Goal: Task Accomplishment & Management: Complete application form

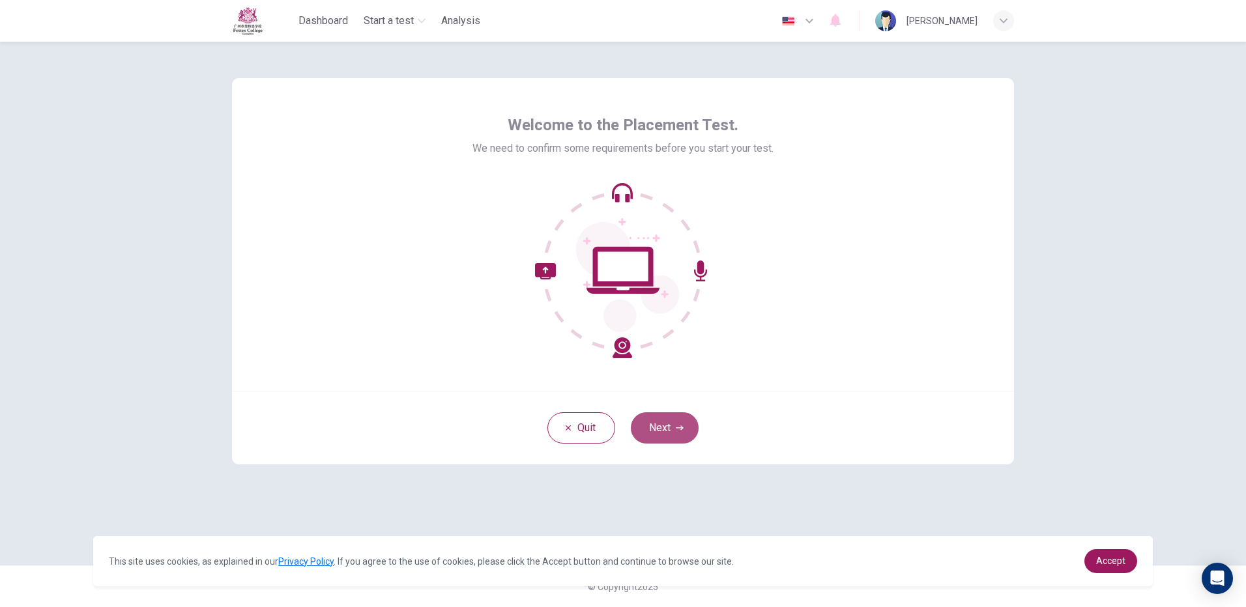
click at [689, 442] on button "Next" at bounding box center [665, 428] width 68 height 31
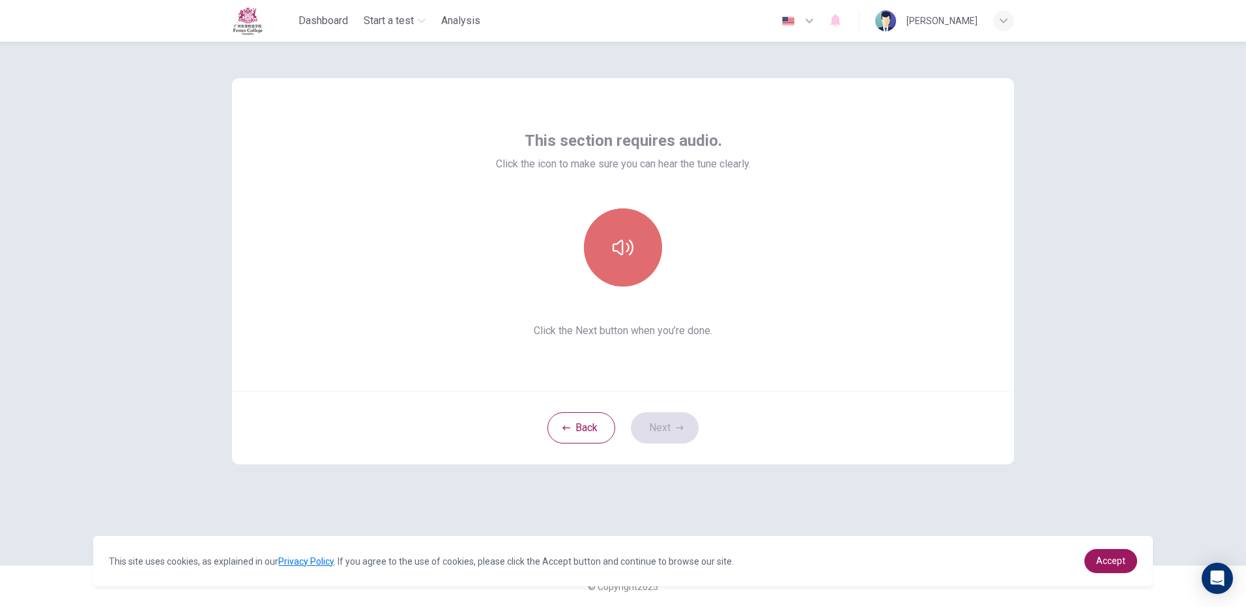
click at [639, 260] on button "button" at bounding box center [623, 248] width 78 height 78
click at [638, 419] on button "Next" at bounding box center [665, 428] width 68 height 31
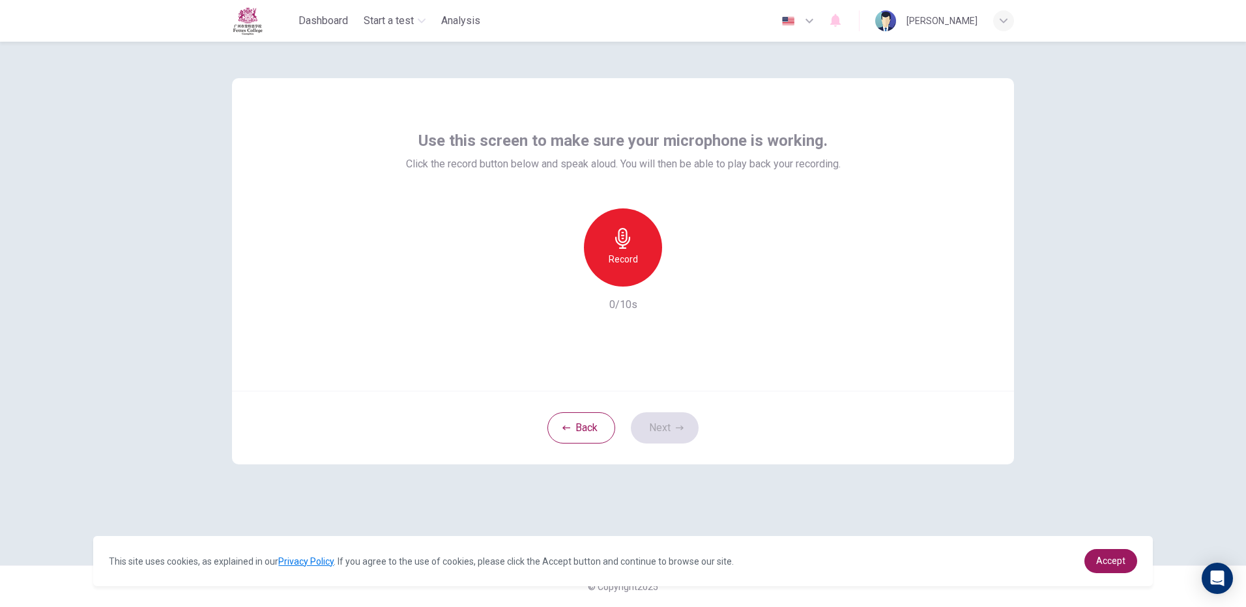
click at [604, 246] on div "Record" at bounding box center [623, 248] width 78 height 78
drag, startPoint x: 640, startPoint y: 222, endPoint x: 631, endPoint y: 220, distance: 9.5
click at [631, 220] on div "Record" at bounding box center [623, 248] width 78 height 78
click at [636, 263] on div "Stop" at bounding box center [623, 248] width 78 height 78
click at [634, 263] on h6 "Record" at bounding box center [623, 260] width 29 height 16
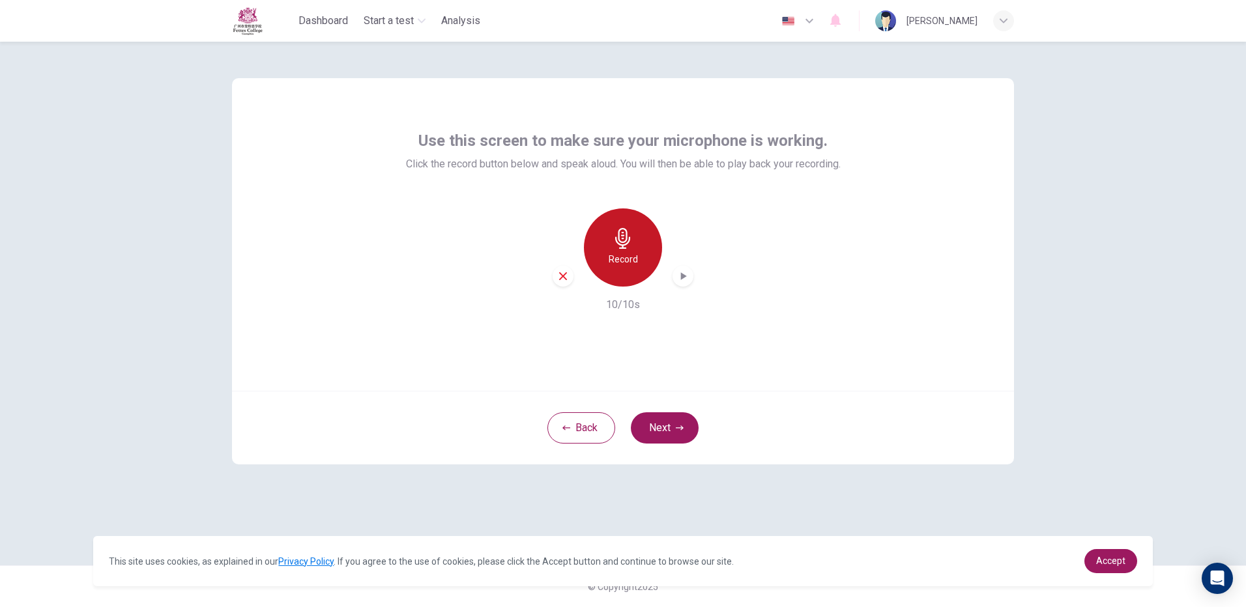
click at [627, 257] on h6 "Record" at bounding box center [623, 260] width 29 height 16
click at [639, 432] on button "Next" at bounding box center [665, 428] width 68 height 31
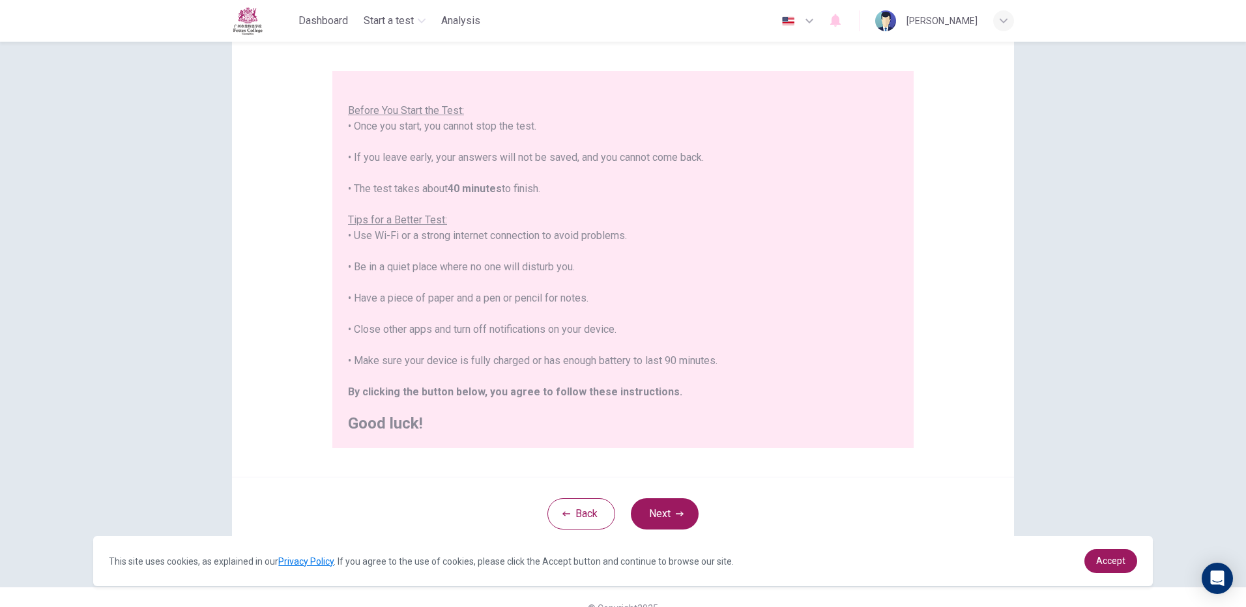
scroll to position [117, 0]
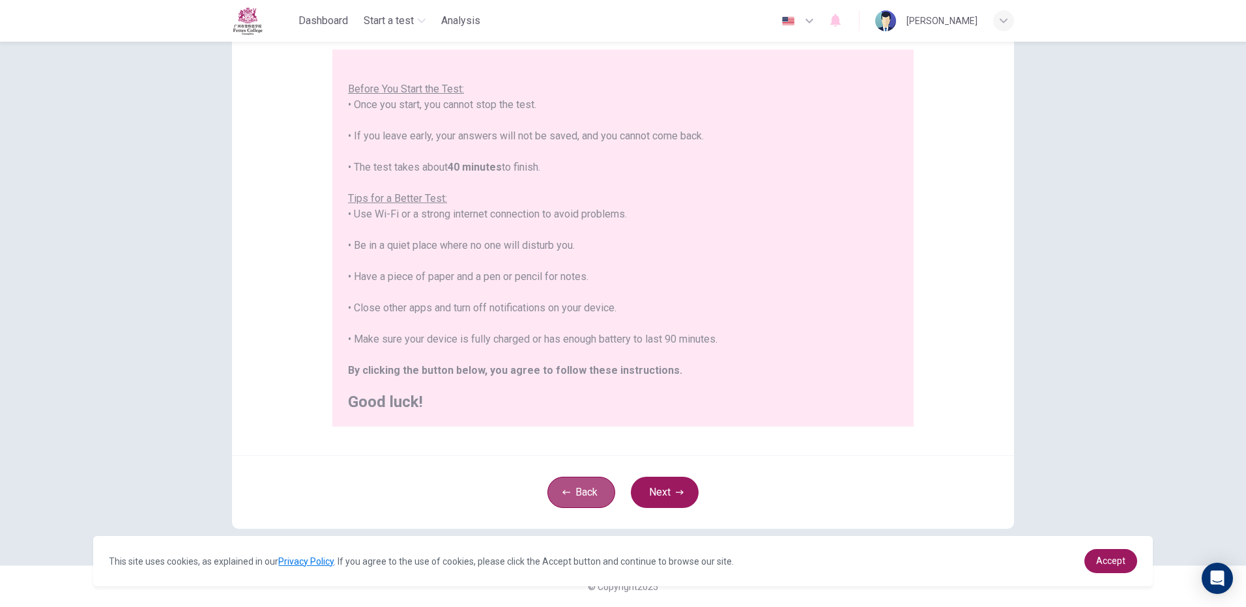
click at [549, 493] on button "Back" at bounding box center [581, 492] width 68 height 31
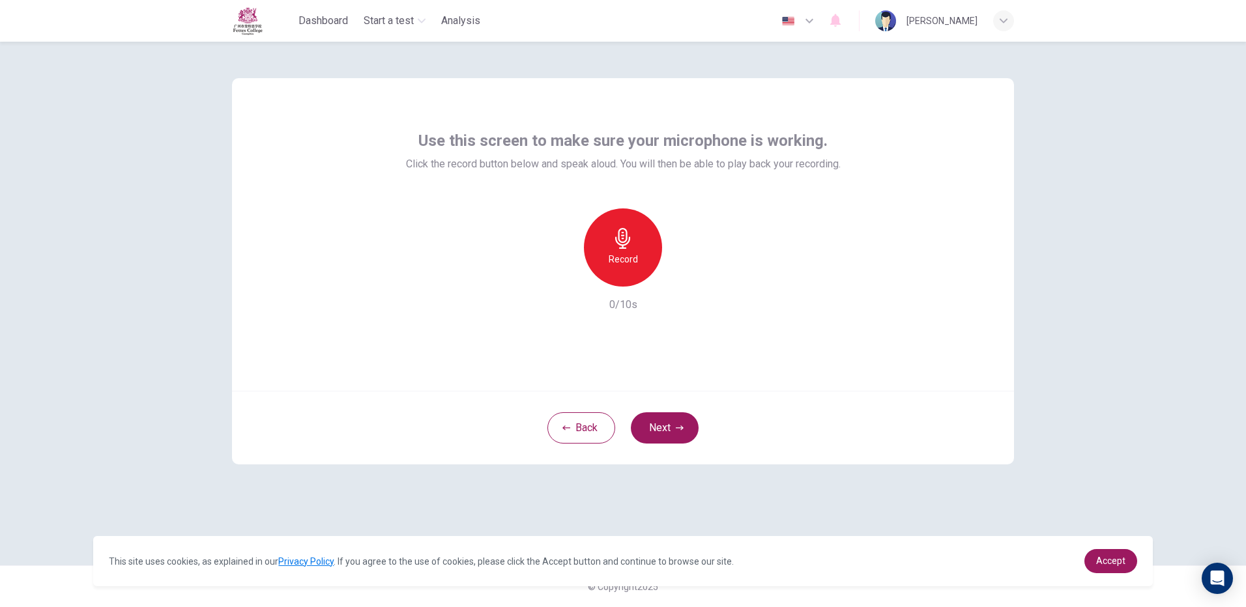
click at [643, 251] on div "Record" at bounding box center [623, 248] width 78 height 78
click at [643, 250] on div "Stop" at bounding box center [623, 248] width 78 height 78
click at [686, 274] on icon "button" at bounding box center [682, 276] width 13 height 13
click at [658, 426] on button "Next" at bounding box center [665, 428] width 68 height 31
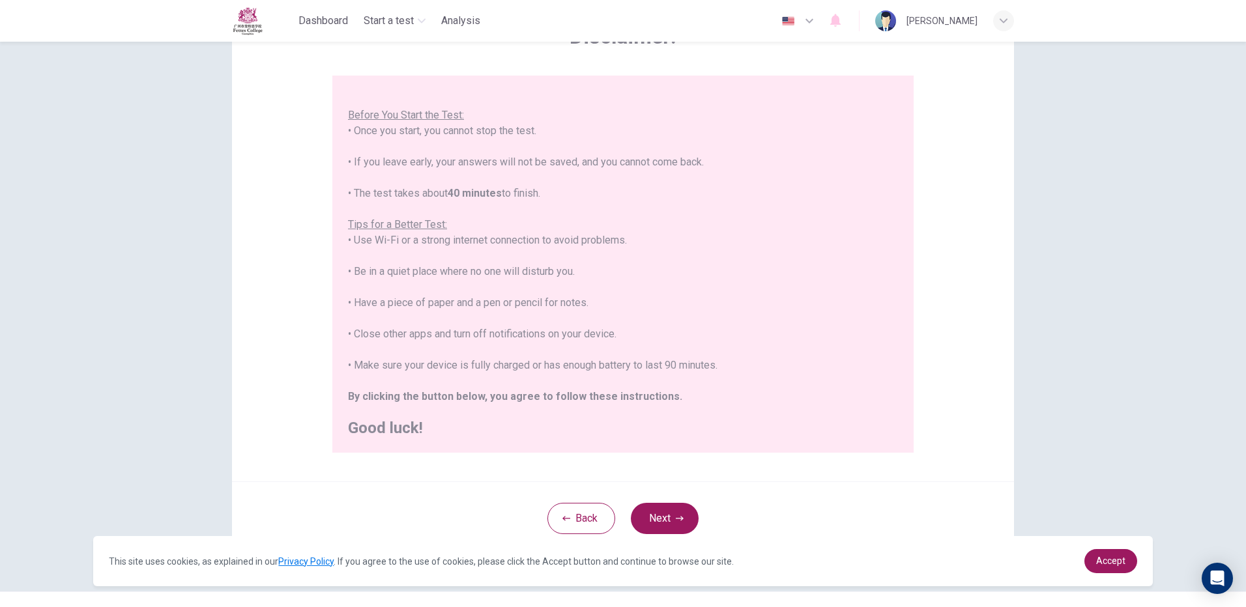
scroll to position [117, 0]
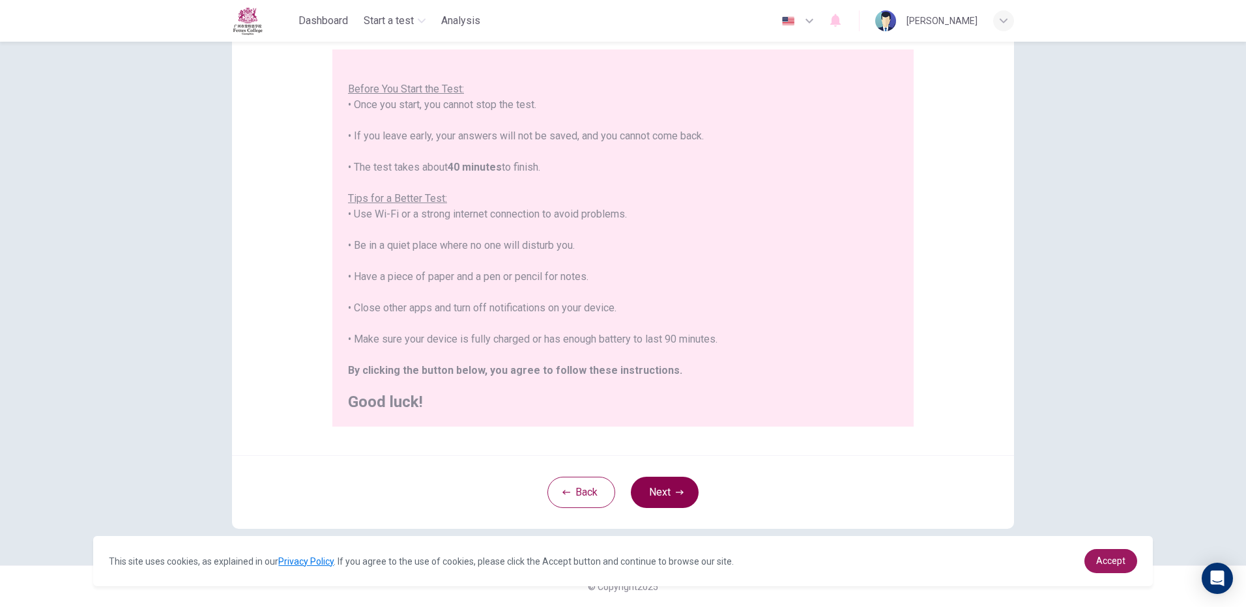
click at [656, 497] on button "Next" at bounding box center [665, 492] width 68 height 31
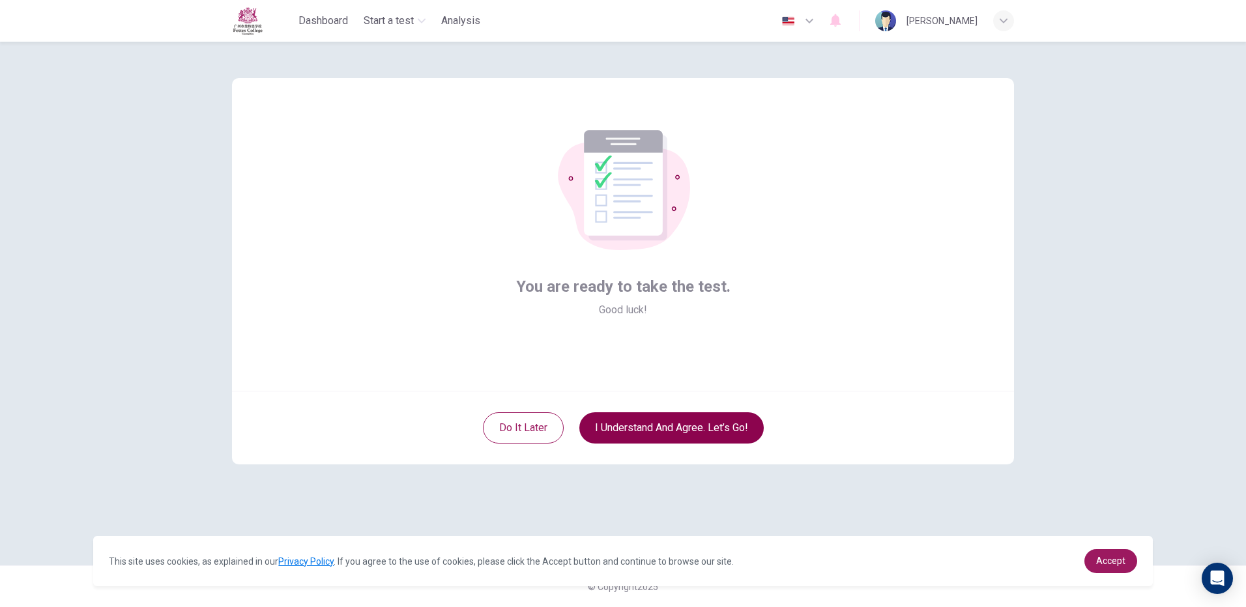
scroll to position [0, 0]
click at [648, 427] on button "I understand and agree. Let’s go!" at bounding box center [671, 428] width 184 height 31
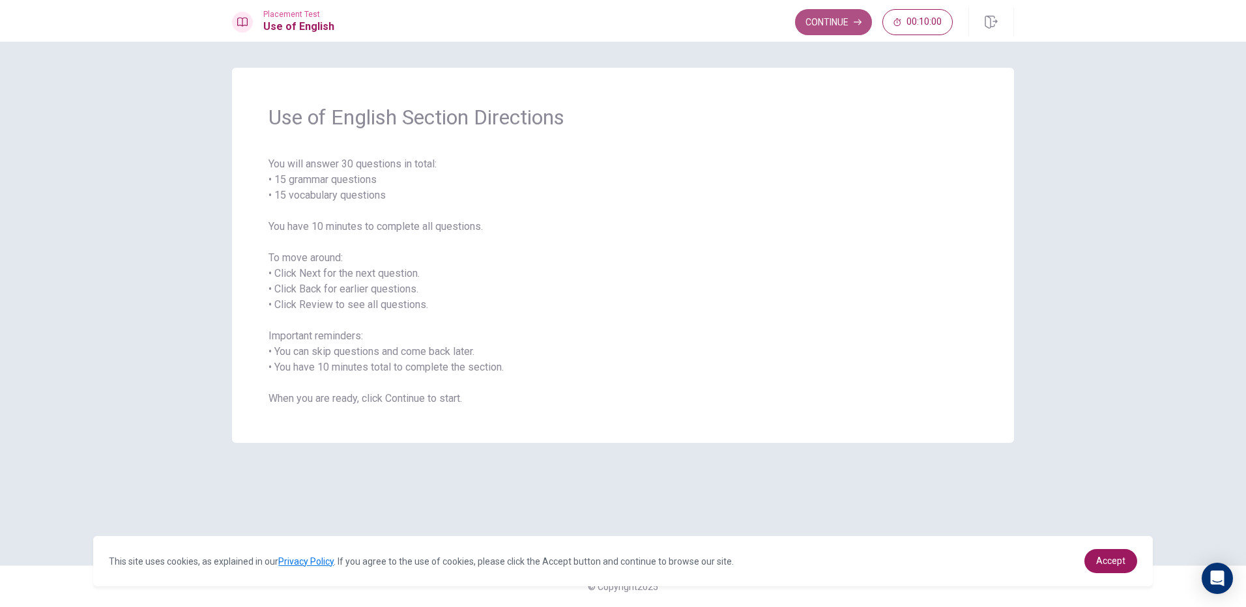
click at [821, 22] on button "Continue" at bounding box center [833, 22] width 77 height 26
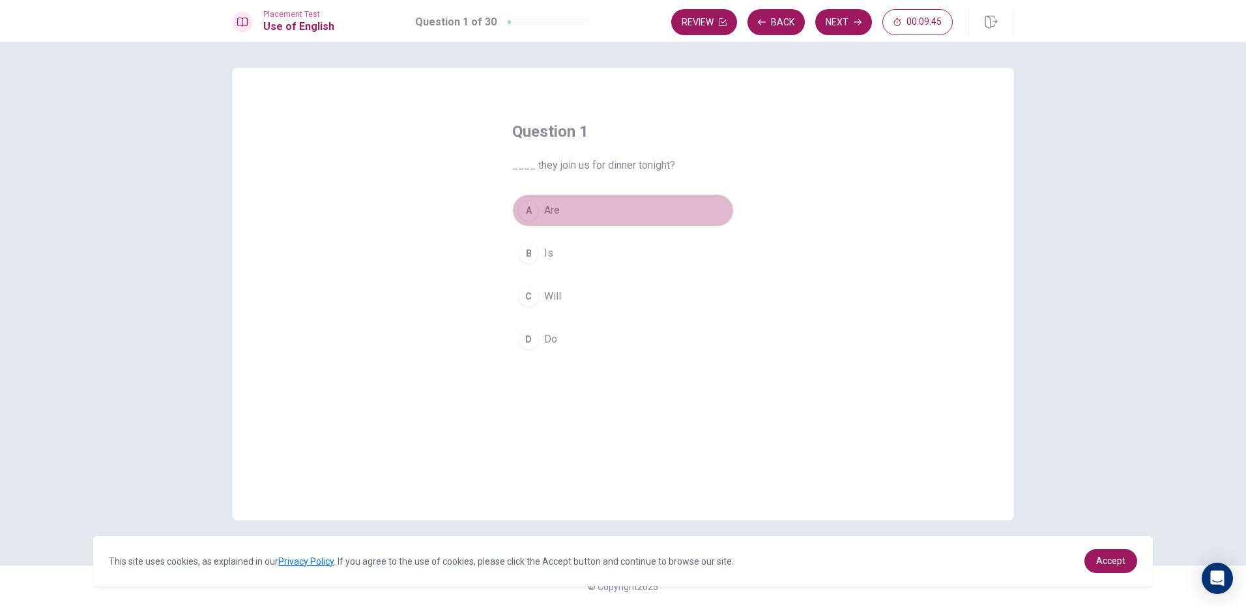
click at [582, 195] on button "A Are" at bounding box center [623, 210] width 222 height 33
click at [828, 25] on button "Next" at bounding box center [843, 22] width 57 height 26
click at [554, 313] on span "were" at bounding box center [555, 312] width 23 height 16
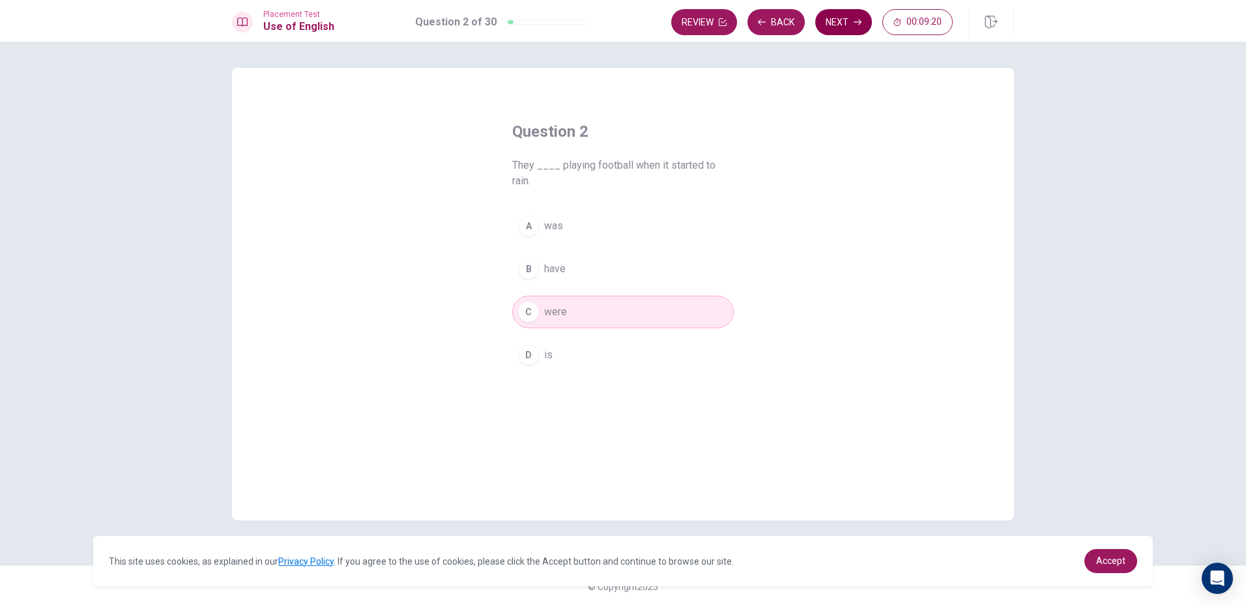
click at [852, 34] on button "Next" at bounding box center [843, 22] width 57 height 26
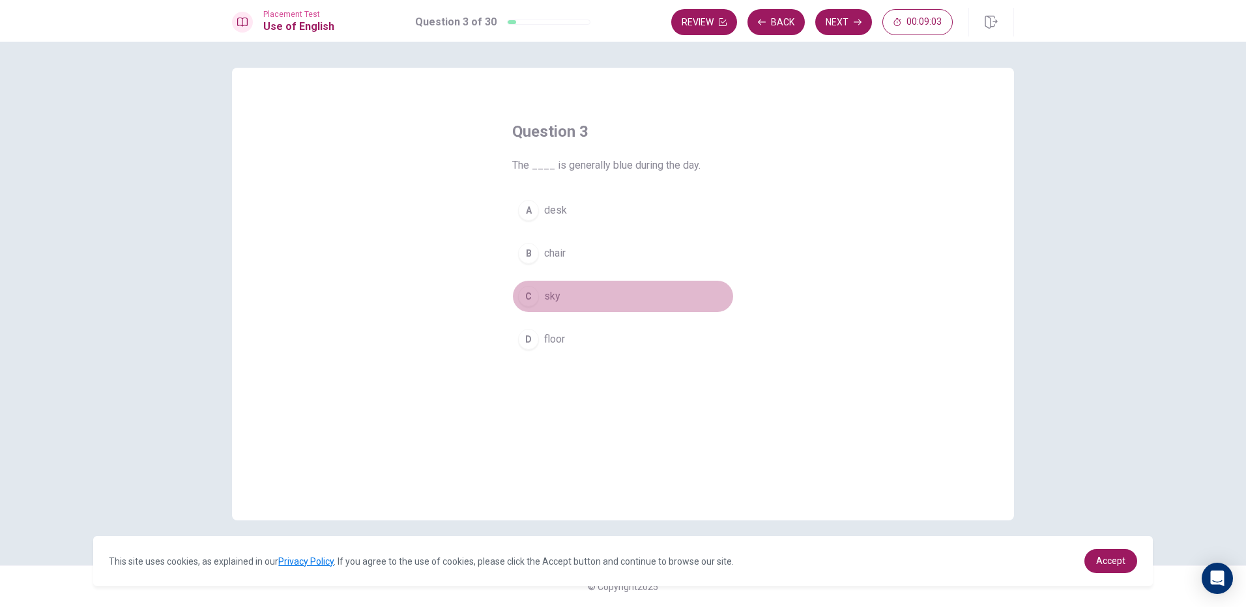
click at [596, 304] on button "C sky" at bounding box center [623, 296] width 222 height 33
click at [856, 29] on button "Next" at bounding box center [843, 22] width 57 height 26
click at [587, 300] on button "C friendly" at bounding box center [623, 296] width 222 height 33
click at [839, 35] on div "Review Back Next 00:08:51" at bounding box center [842, 22] width 343 height 29
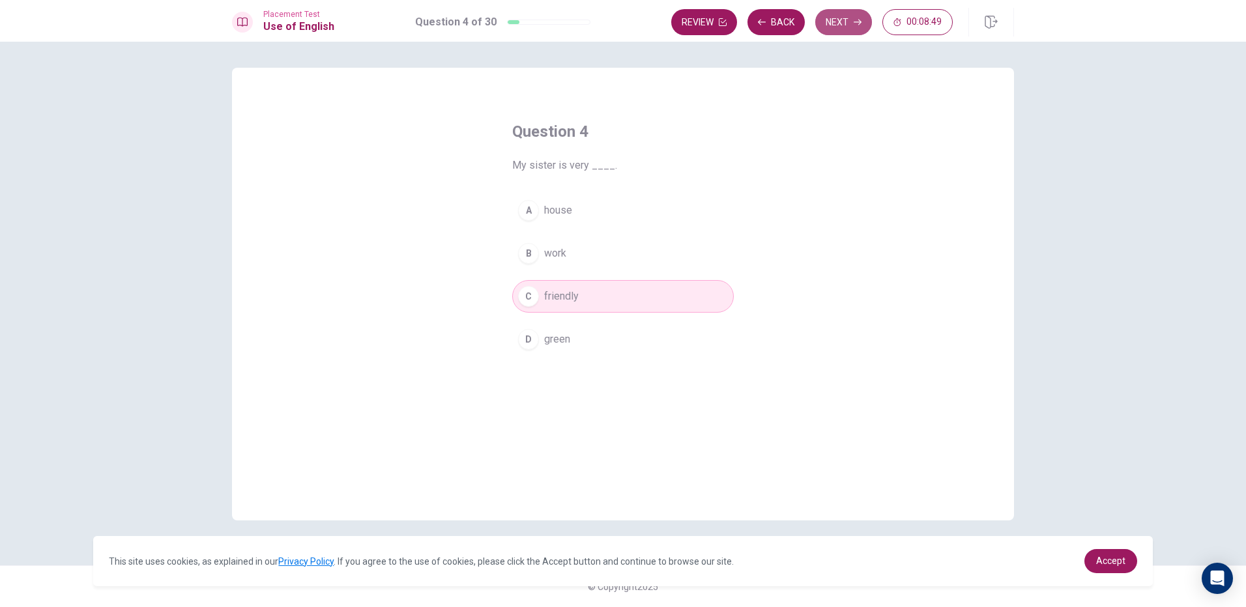
click at [846, 25] on button "Next" at bounding box center [843, 22] width 57 height 26
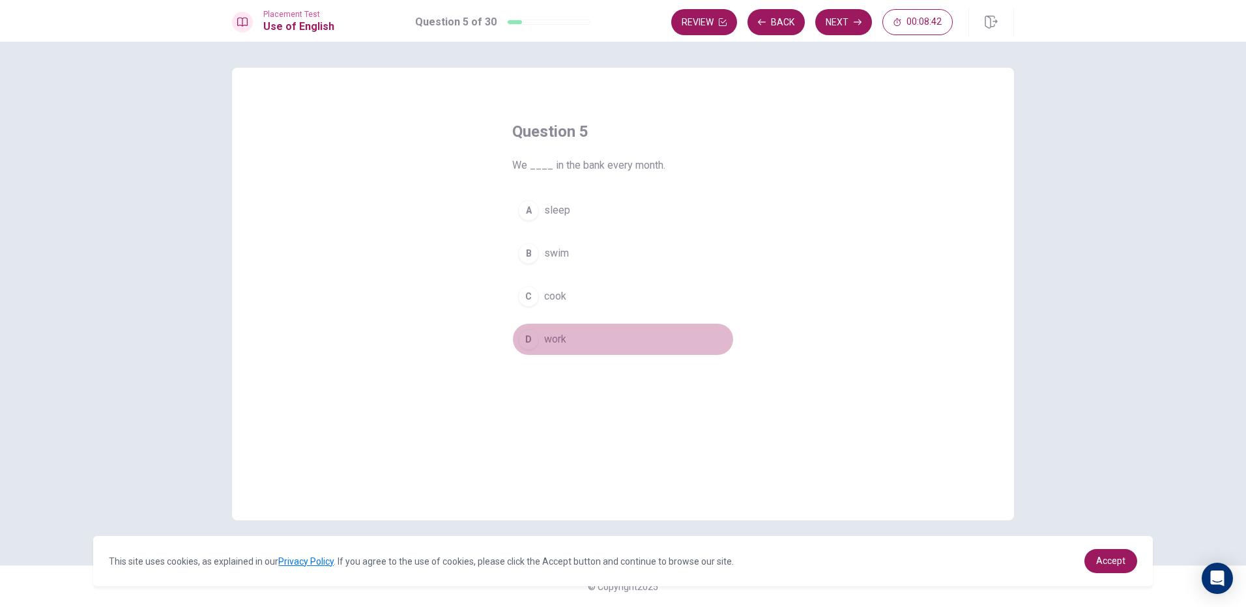
click at [557, 338] on span "work" at bounding box center [555, 340] width 22 height 16
click at [854, 28] on button "Next" at bounding box center [843, 22] width 57 height 26
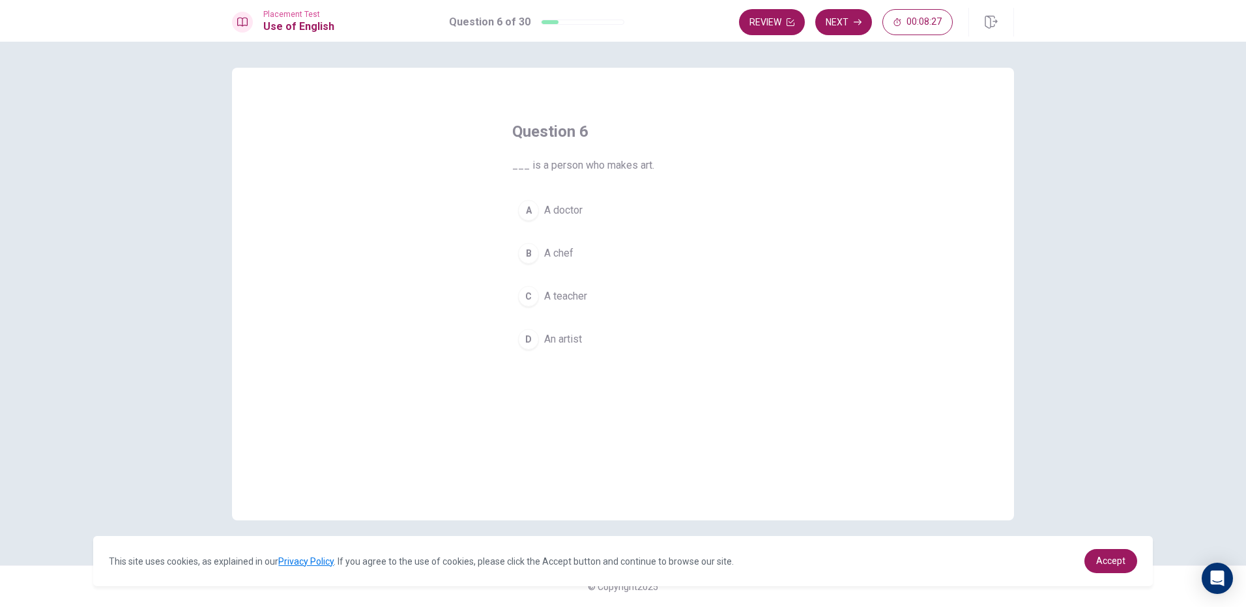
drag, startPoint x: 557, startPoint y: 292, endPoint x: 547, endPoint y: 309, distance: 19.6
click at [556, 293] on span "A teacher" at bounding box center [565, 297] width 43 height 16
click at [556, 340] on span "An artist" at bounding box center [563, 340] width 38 height 16
click at [835, 20] on button "Next" at bounding box center [843, 22] width 57 height 26
click at [538, 336] on div "D" at bounding box center [528, 339] width 21 height 21
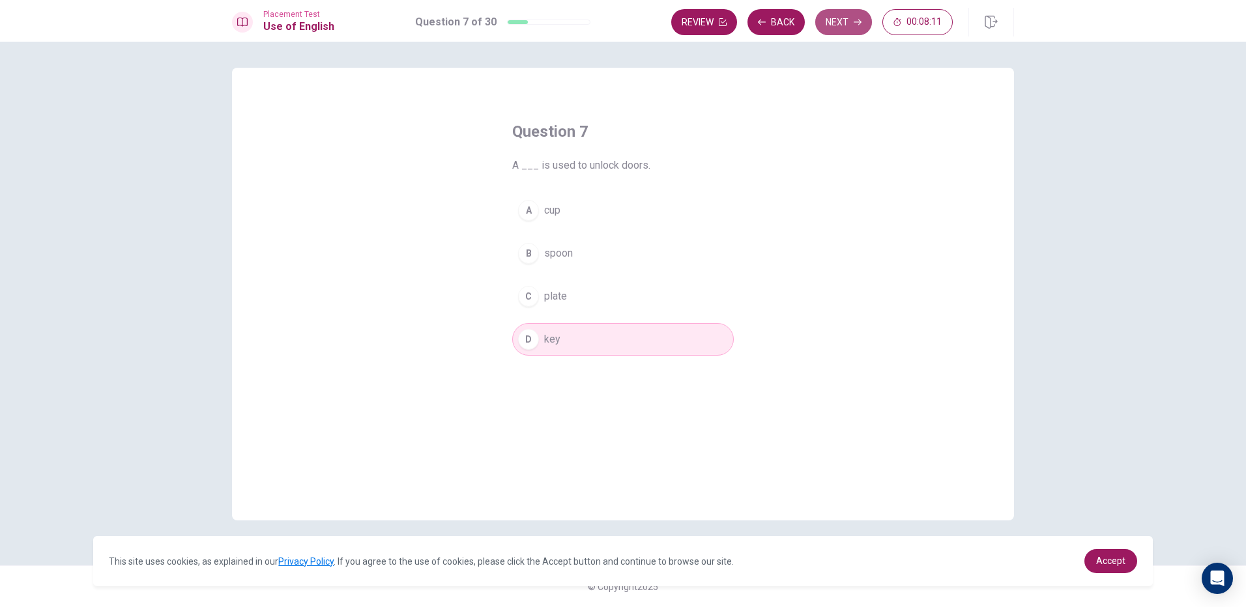
click at [833, 23] on button "Next" at bounding box center [843, 22] width 57 height 26
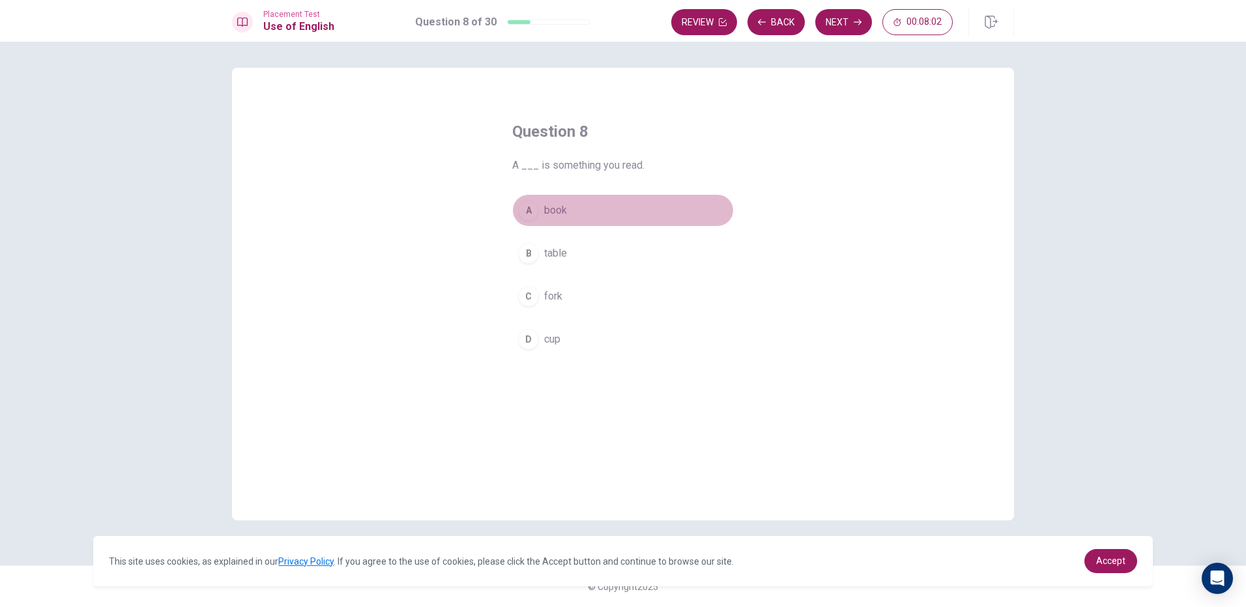
click at [575, 215] on button "A book" at bounding box center [623, 210] width 222 height 33
click at [840, 27] on button "Next" at bounding box center [843, 22] width 57 height 26
click at [578, 213] on button "A fork" at bounding box center [623, 210] width 222 height 33
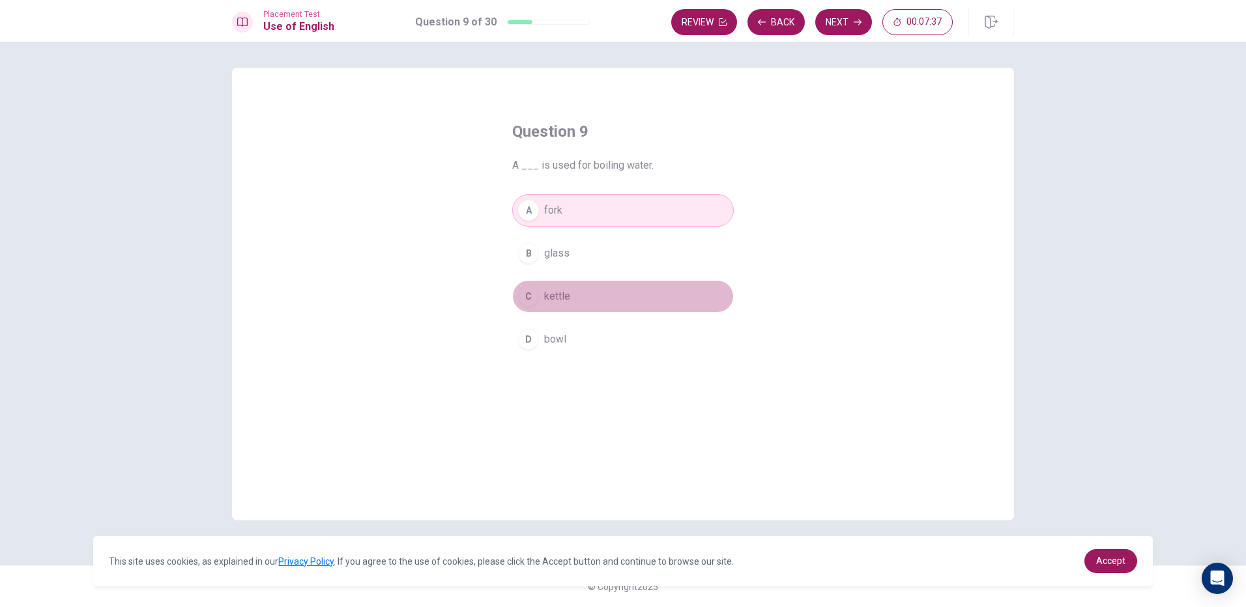
click at [545, 304] on button "C kettle" at bounding box center [623, 296] width 222 height 33
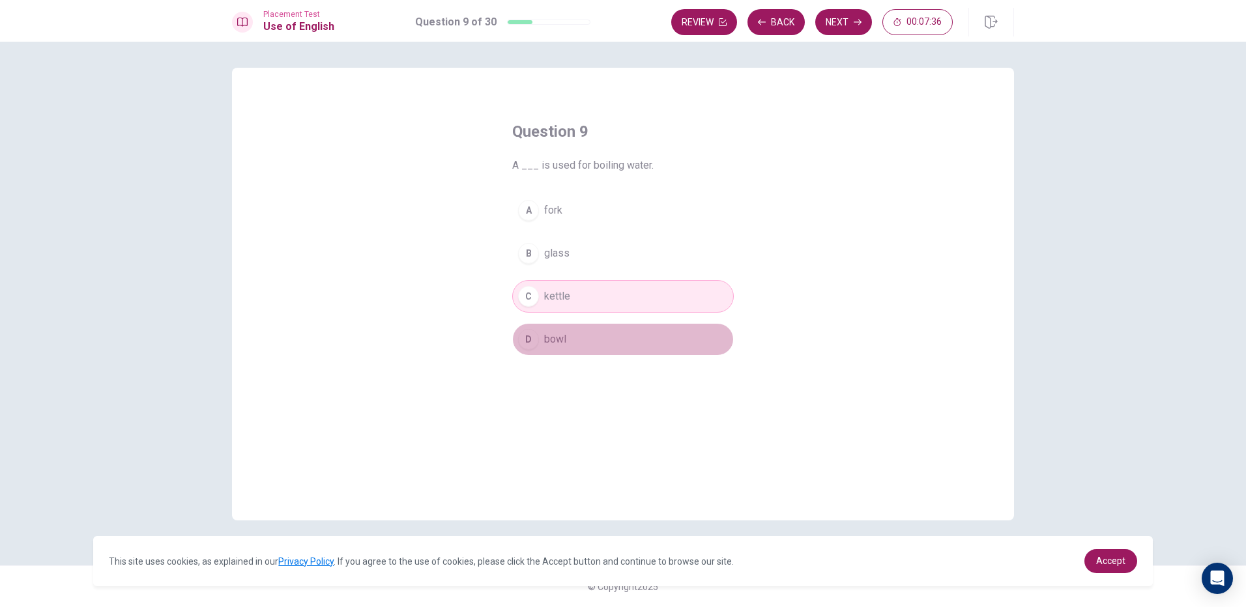
click at [540, 331] on button "D bowl" at bounding box center [623, 339] width 222 height 33
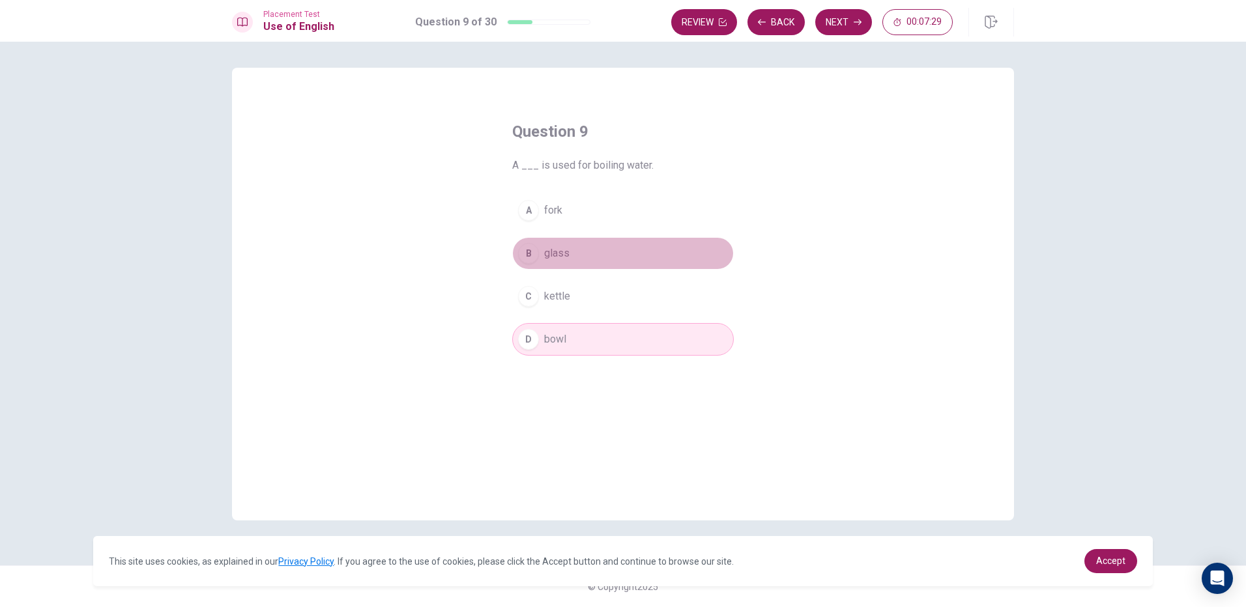
click at [605, 249] on button "B glass" at bounding box center [623, 253] width 222 height 33
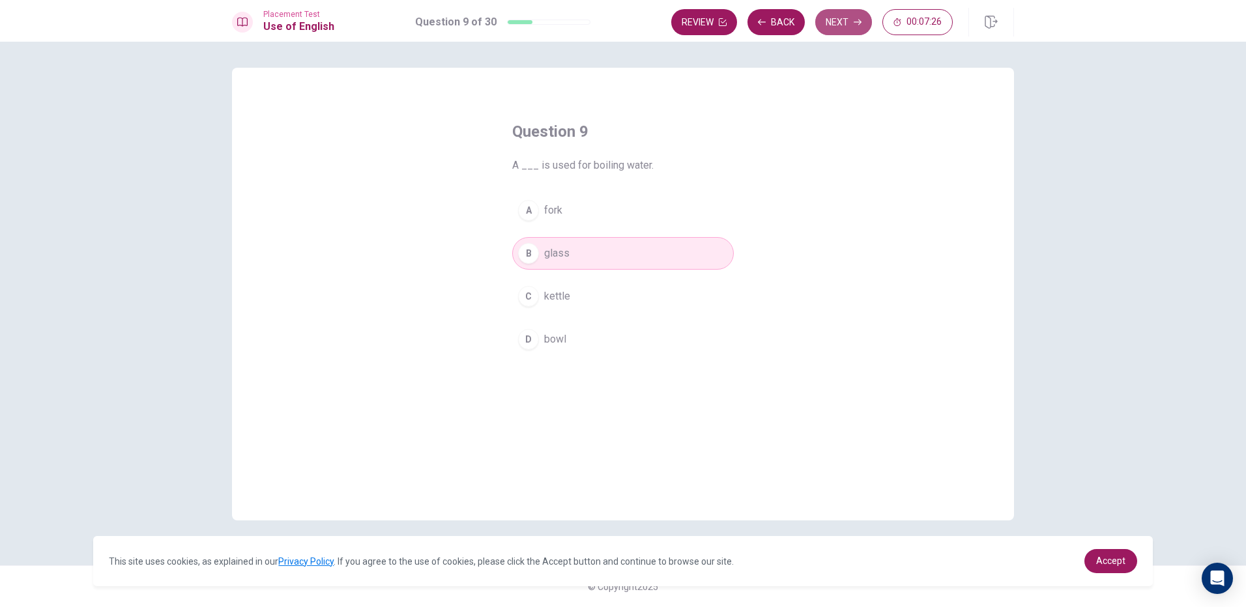
click at [852, 22] on button "Next" at bounding box center [843, 22] width 57 height 26
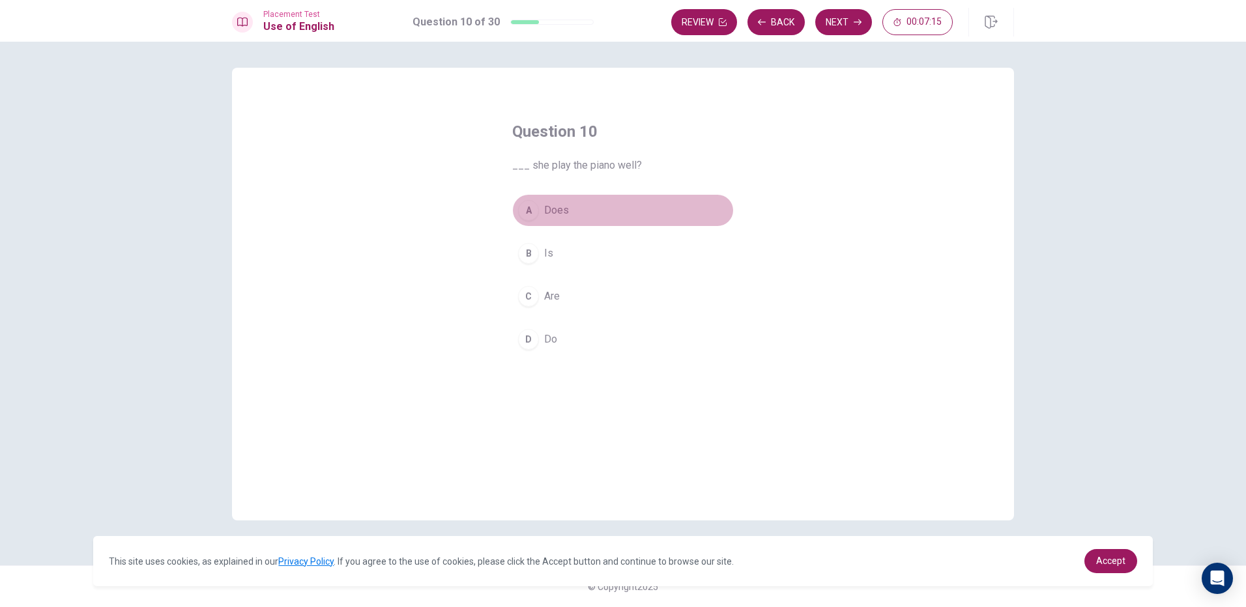
click at [601, 219] on button "A Does" at bounding box center [623, 210] width 222 height 33
click at [856, 16] on button "Next" at bounding box center [843, 22] width 57 height 26
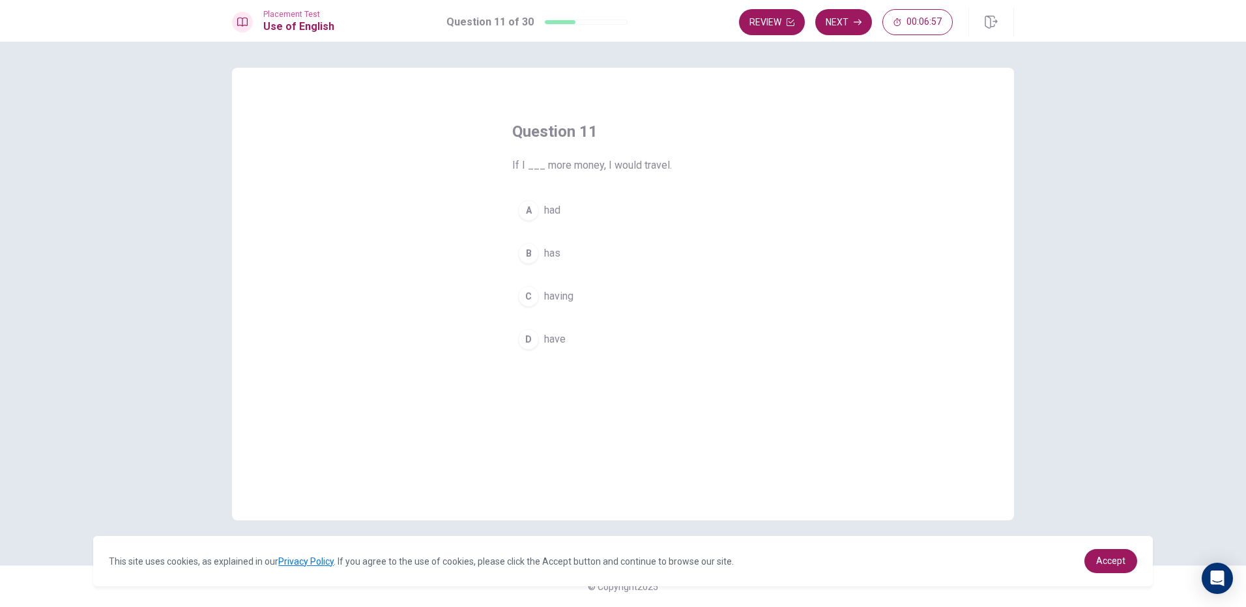
click at [571, 213] on button "A had" at bounding box center [623, 210] width 222 height 33
click at [851, 16] on button "Next" at bounding box center [843, 22] width 57 height 26
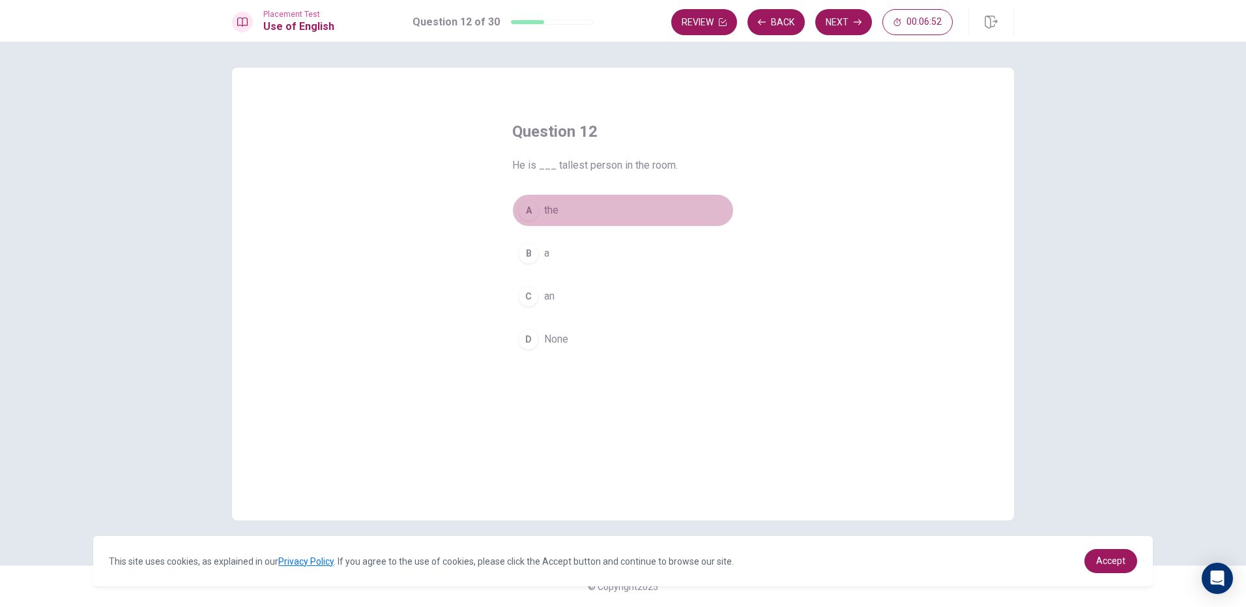
click at [578, 209] on button "A the" at bounding box center [623, 210] width 222 height 33
click at [838, 31] on button "Next" at bounding box center [843, 22] width 57 height 26
click at [585, 295] on button "C flat" at bounding box center [623, 296] width 222 height 33
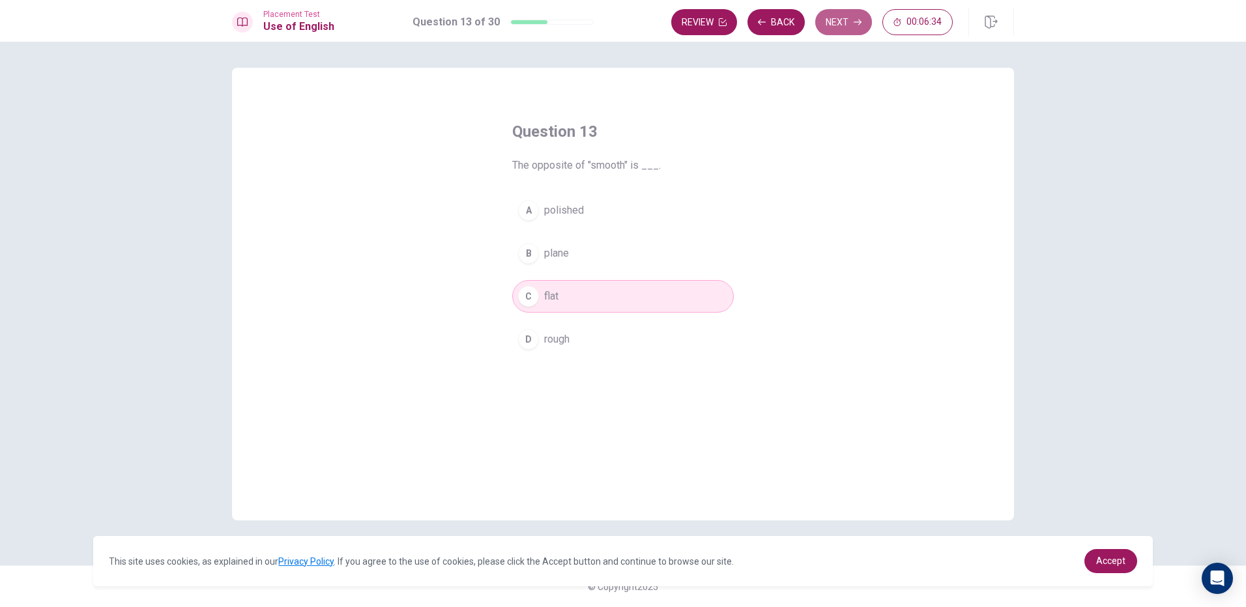
click at [835, 16] on button "Next" at bounding box center [843, 22] width 57 height 26
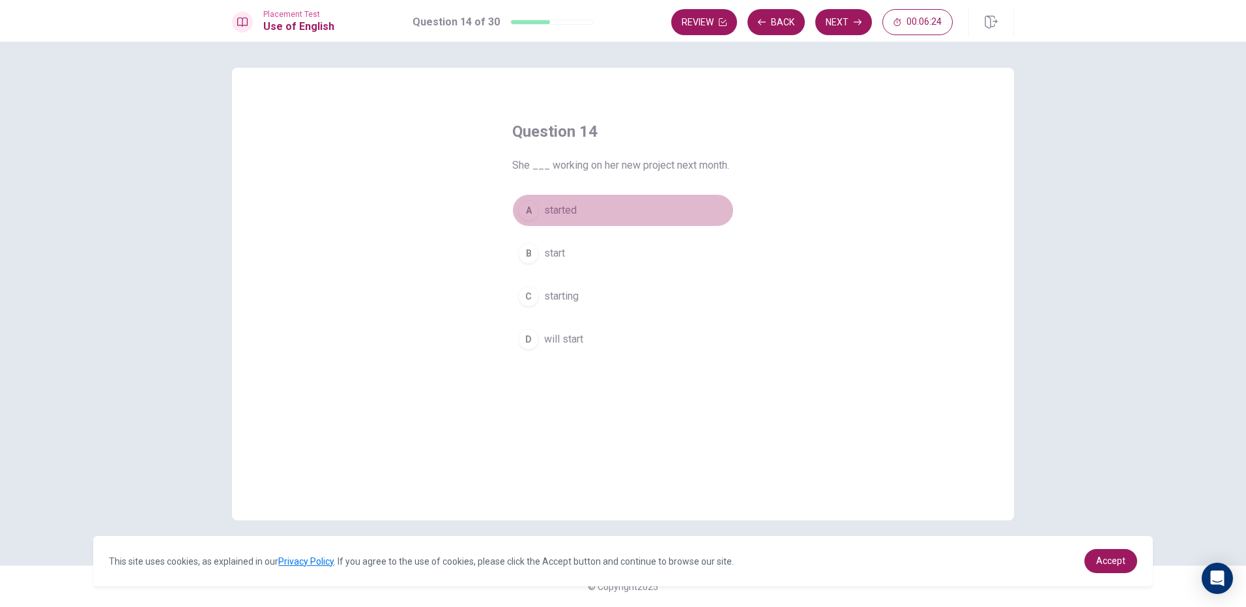
click at [600, 202] on button "A started" at bounding box center [623, 210] width 222 height 33
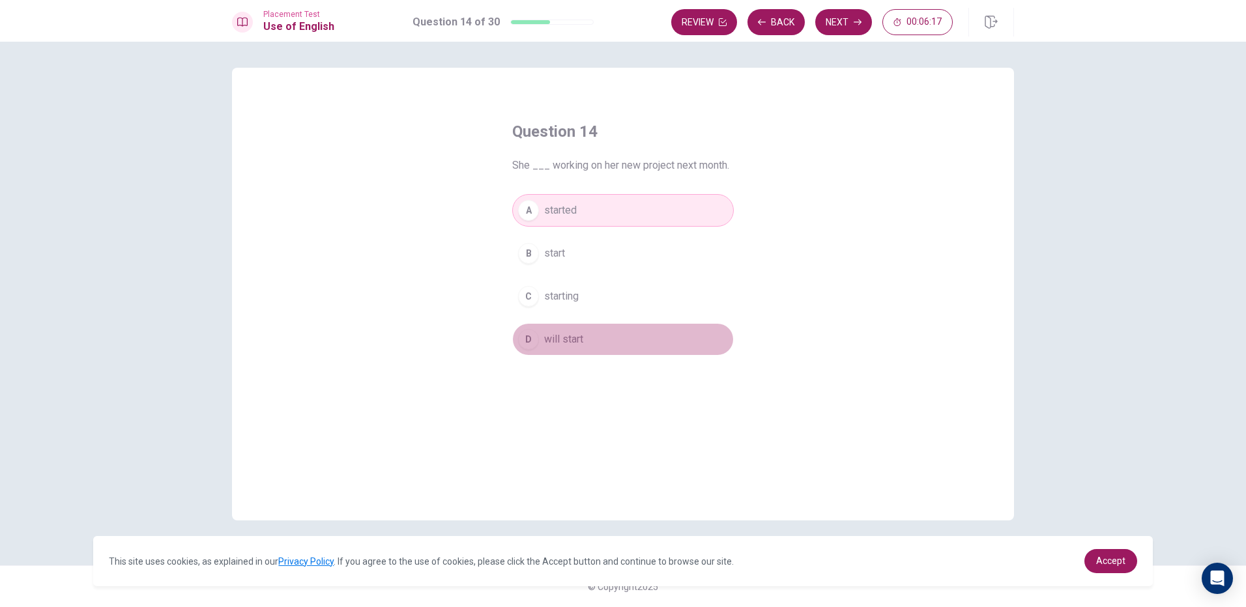
click at [609, 341] on button "D will start" at bounding box center [623, 339] width 222 height 33
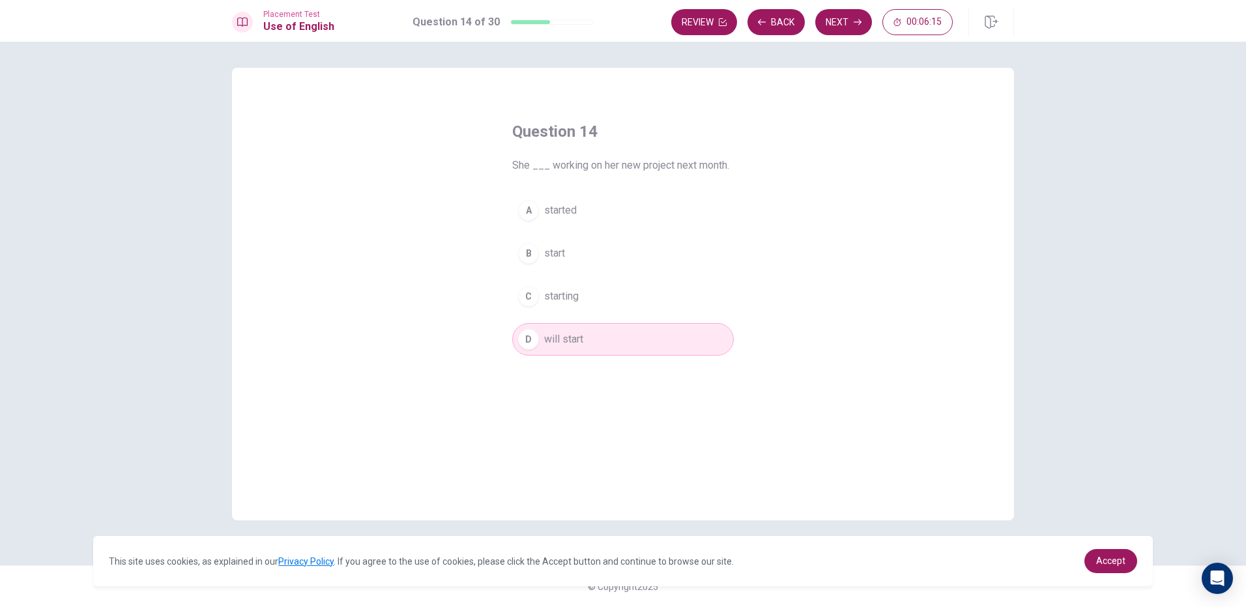
click at [827, 38] on div "Placement Test Use of English Question 14 of 30 Review Back Next 00:06:15" at bounding box center [623, 21] width 1246 height 42
click at [831, 29] on button "Next" at bounding box center [843, 22] width 57 height 26
click at [611, 214] on button "A the train arrive" at bounding box center [623, 210] width 222 height 33
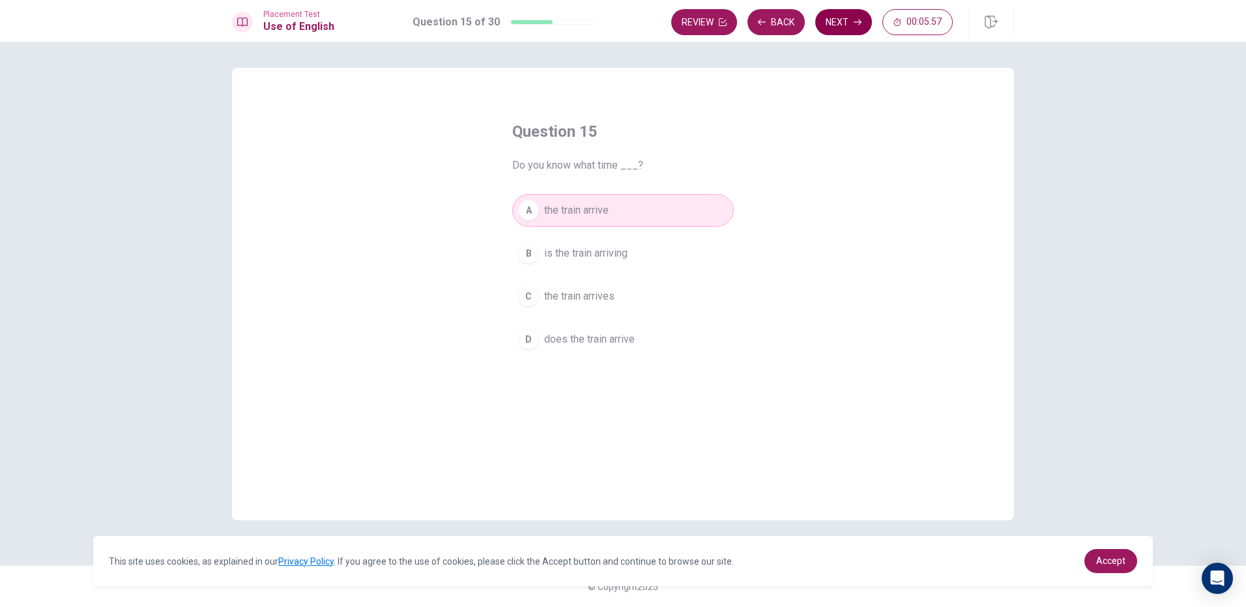
click at [833, 32] on button "Next" at bounding box center [843, 22] width 57 height 26
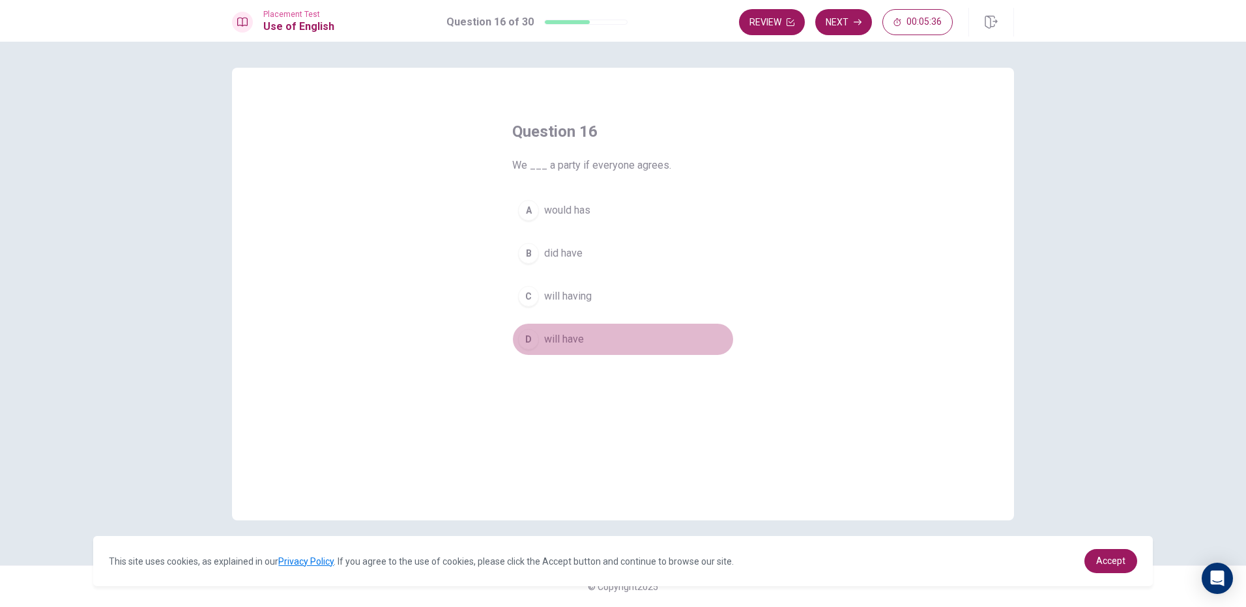
click at [567, 333] on span "will have" at bounding box center [564, 340] width 40 height 16
click at [852, 15] on button "Next" at bounding box center [843, 22] width 57 height 26
drag, startPoint x: 547, startPoint y: 342, endPoint x: 544, endPoint y: 334, distance: 8.9
click at [544, 334] on span "would buy" at bounding box center [567, 340] width 46 height 16
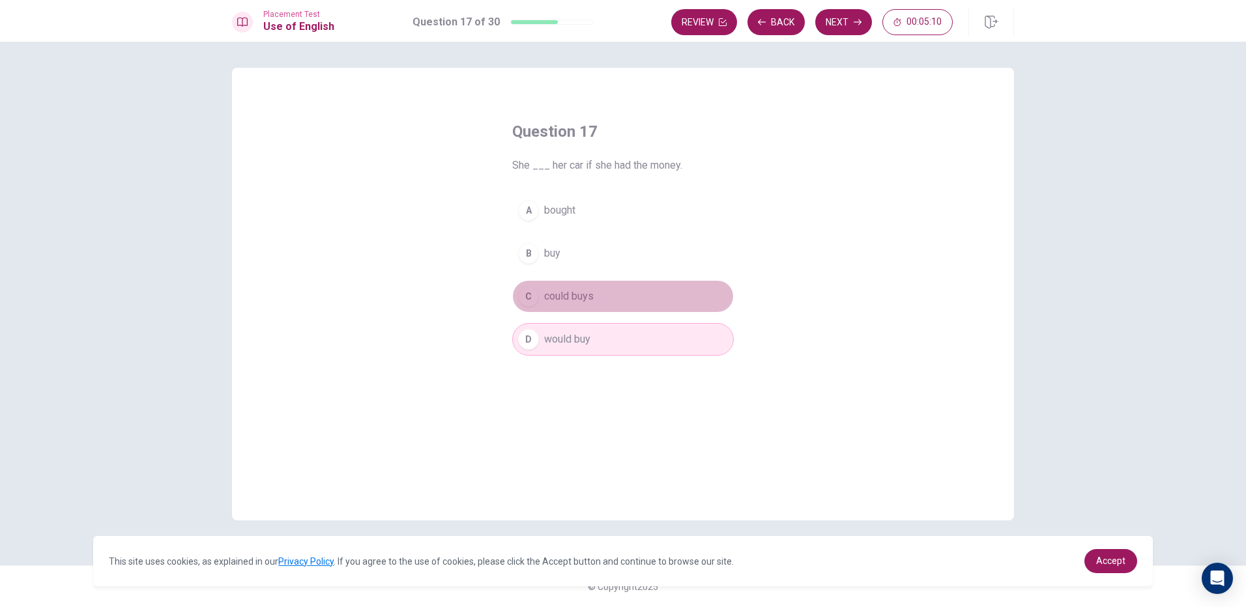
click at [552, 292] on span "could buys" at bounding box center [569, 297] width 50 height 16
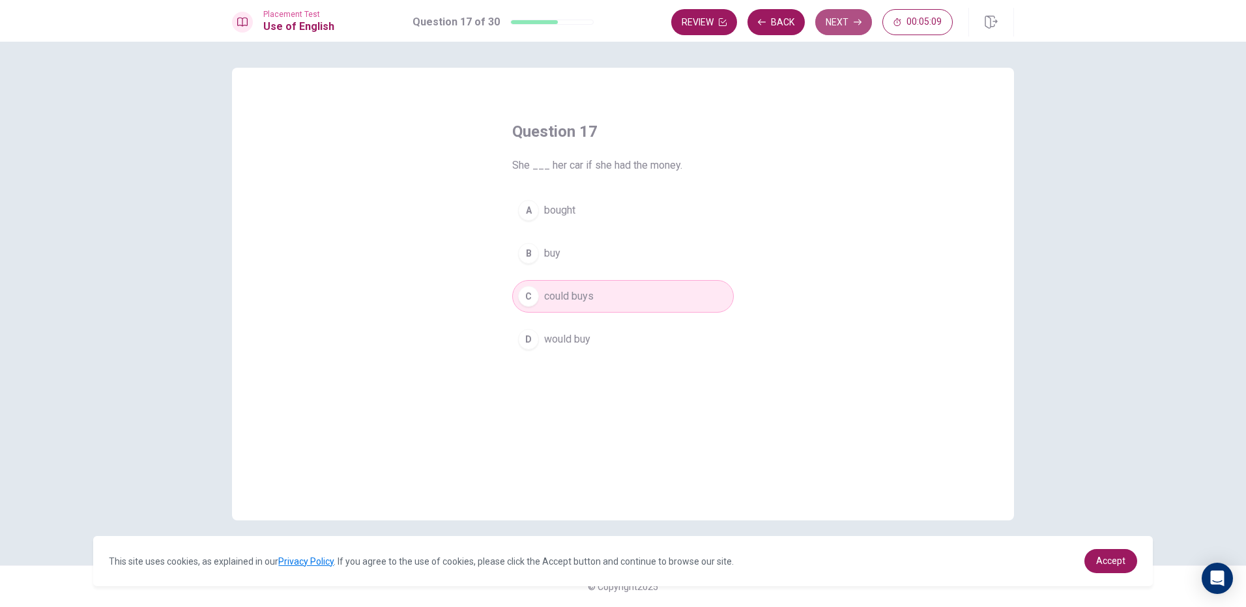
click at [850, 20] on button "Next" at bounding box center [843, 22] width 57 height 26
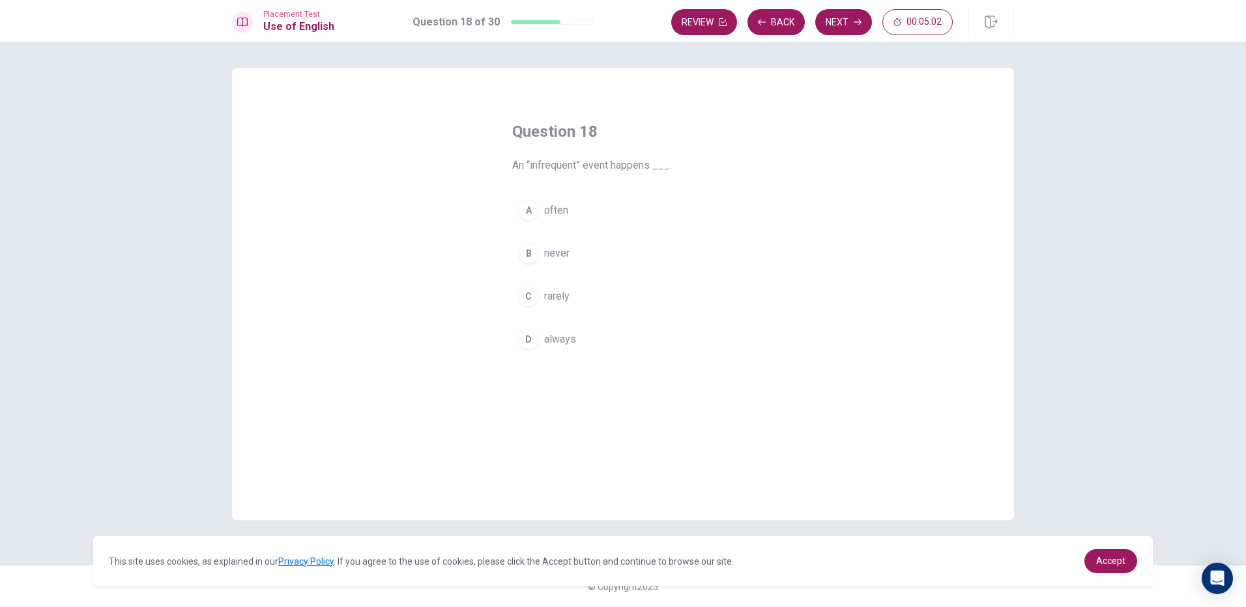
click at [579, 212] on button "A often" at bounding box center [623, 210] width 222 height 33
click at [844, 25] on button "Next" at bounding box center [843, 22] width 57 height 26
click at [560, 259] on span "take temporarily" at bounding box center [581, 254] width 74 height 16
click at [837, 25] on button "Next" at bounding box center [843, 22] width 57 height 26
click at [559, 259] on span "can" at bounding box center [552, 254] width 16 height 16
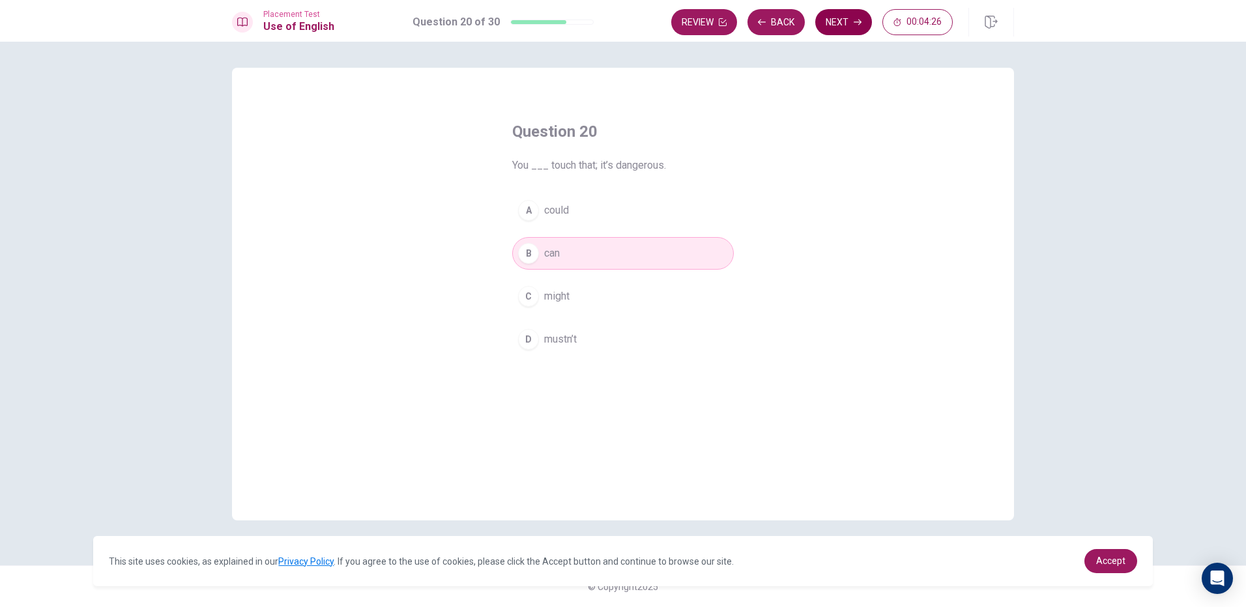
click at [837, 19] on button "Next" at bounding box center [843, 22] width 57 height 26
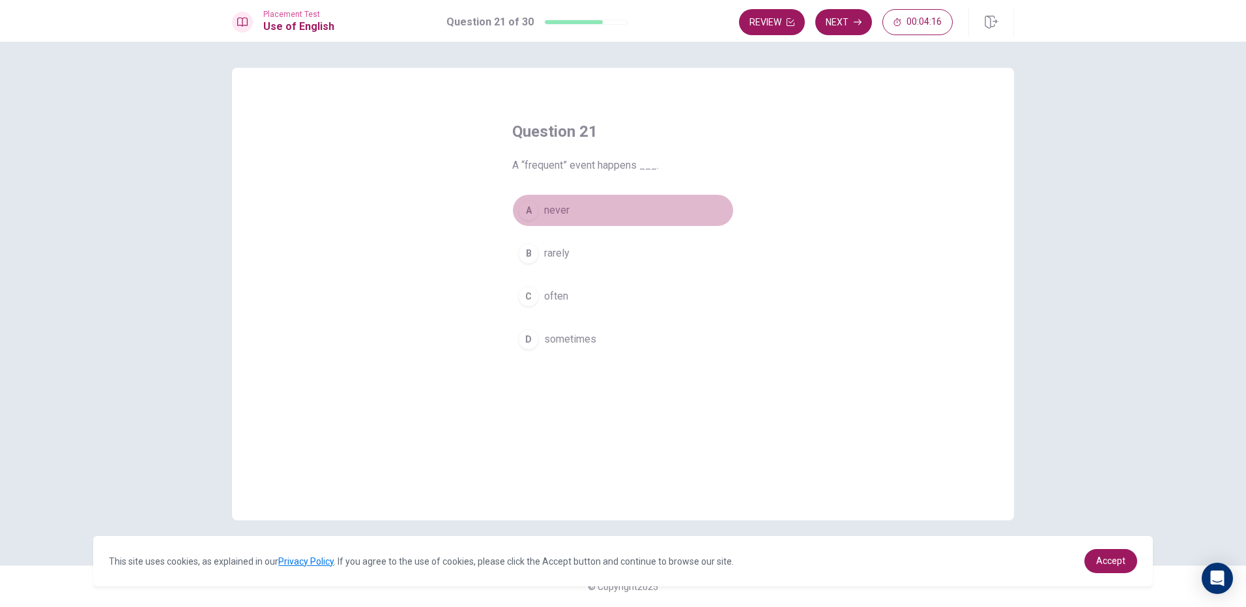
click at [598, 212] on button "A never" at bounding box center [623, 210] width 222 height 33
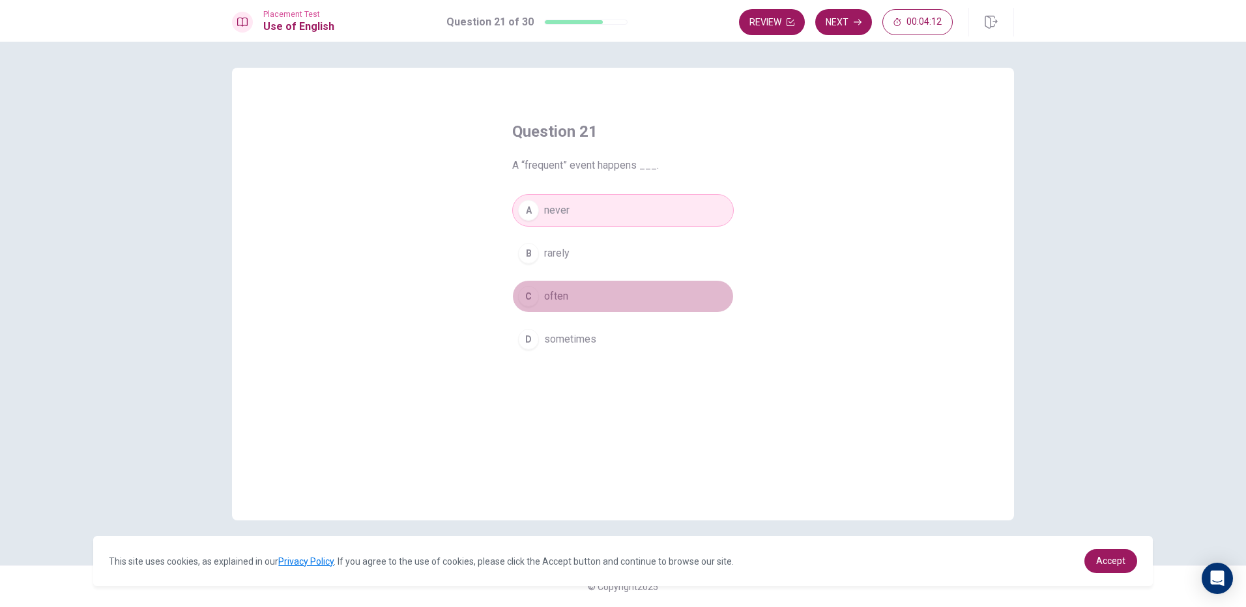
click at [576, 293] on button "C often" at bounding box center [623, 296] width 222 height 33
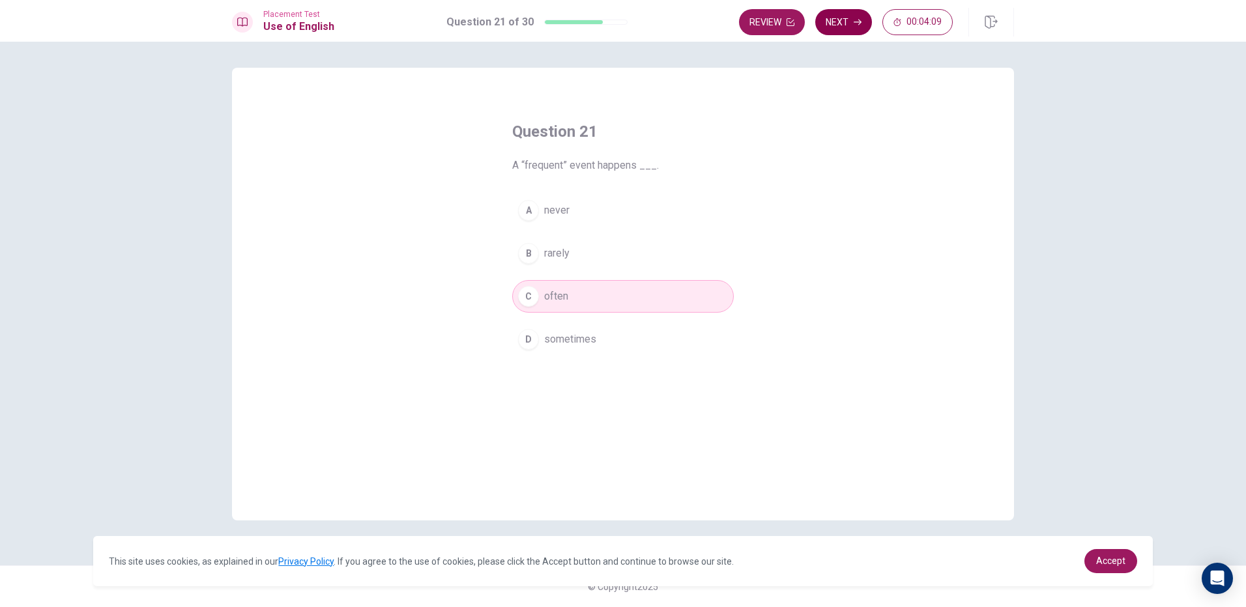
click at [854, 22] on icon "button" at bounding box center [858, 23] width 8 height 6
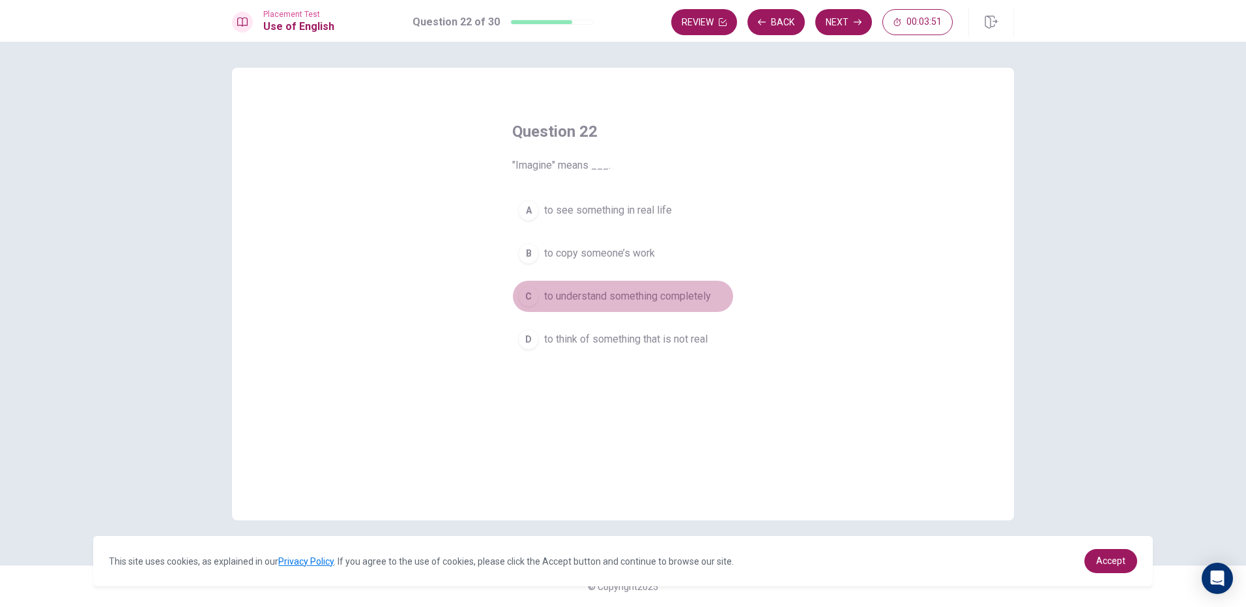
click at [606, 299] on span "to understand something completely" at bounding box center [627, 297] width 167 height 16
drag, startPoint x: 832, startPoint y: 30, endPoint x: 832, endPoint y: 42, distance: 12.4
click at [832, 39] on div "Placement Test Use of English Question 22 of 30 Review Back Next 00:03:49" at bounding box center [623, 21] width 1246 height 42
click at [843, 27] on button "Next" at bounding box center [843, 22] width 57 height 26
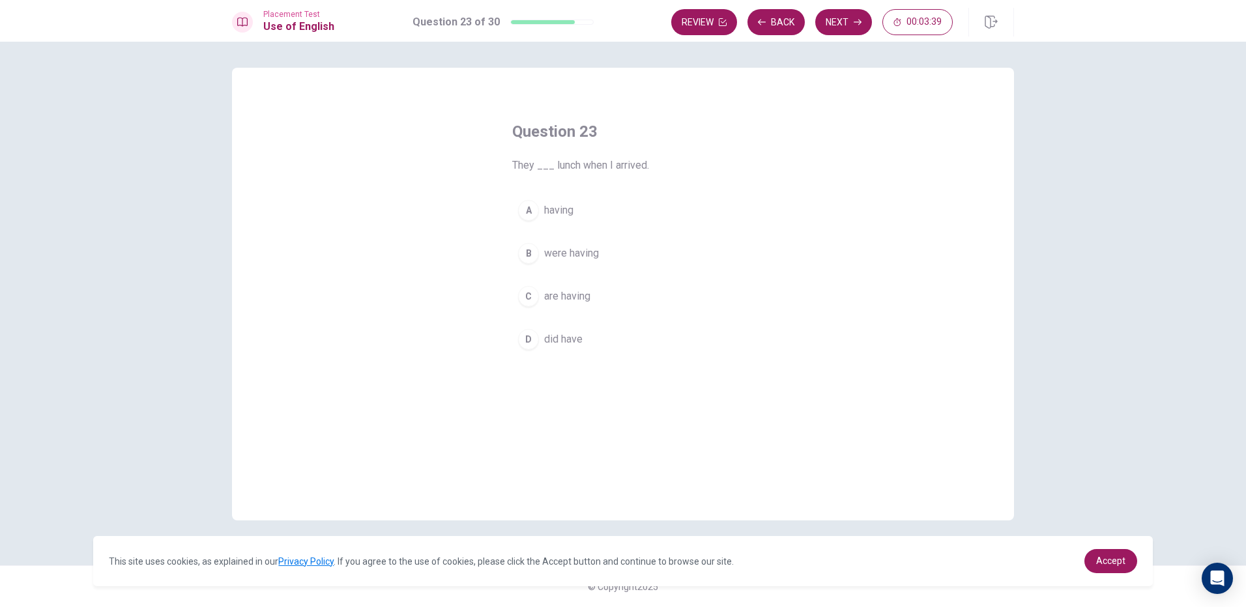
click at [553, 294] on span "are having" at bounding box center [567, 297] width 46 height 16
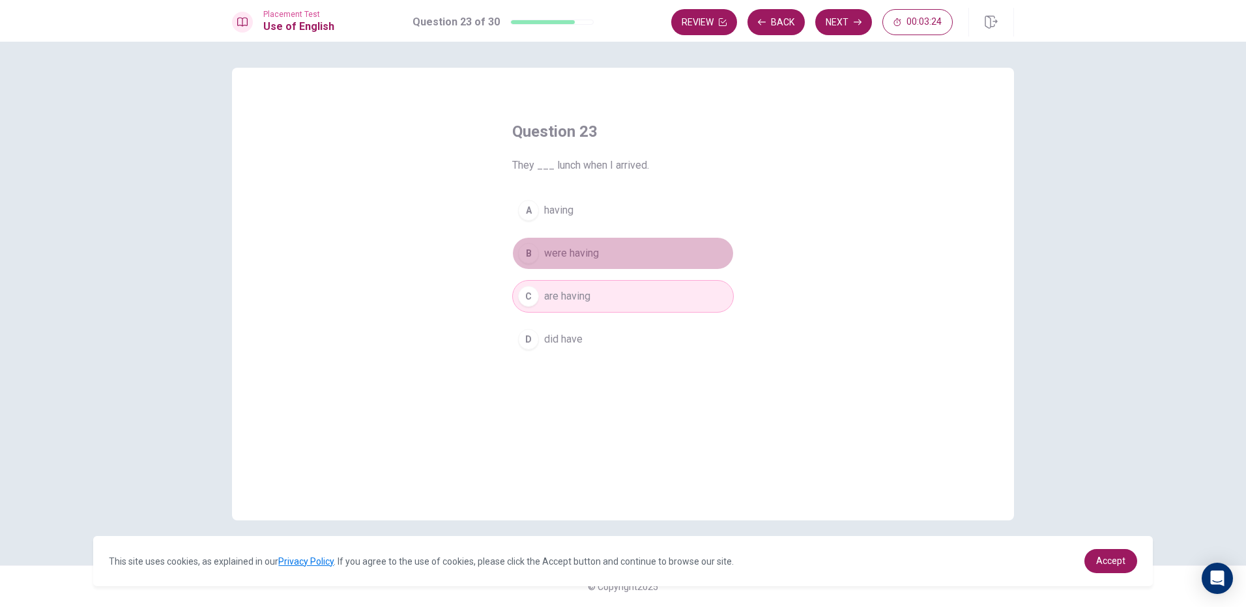
click at [608, 261] on button "B were having" at bounding box center [623, 253] width 222 height 33
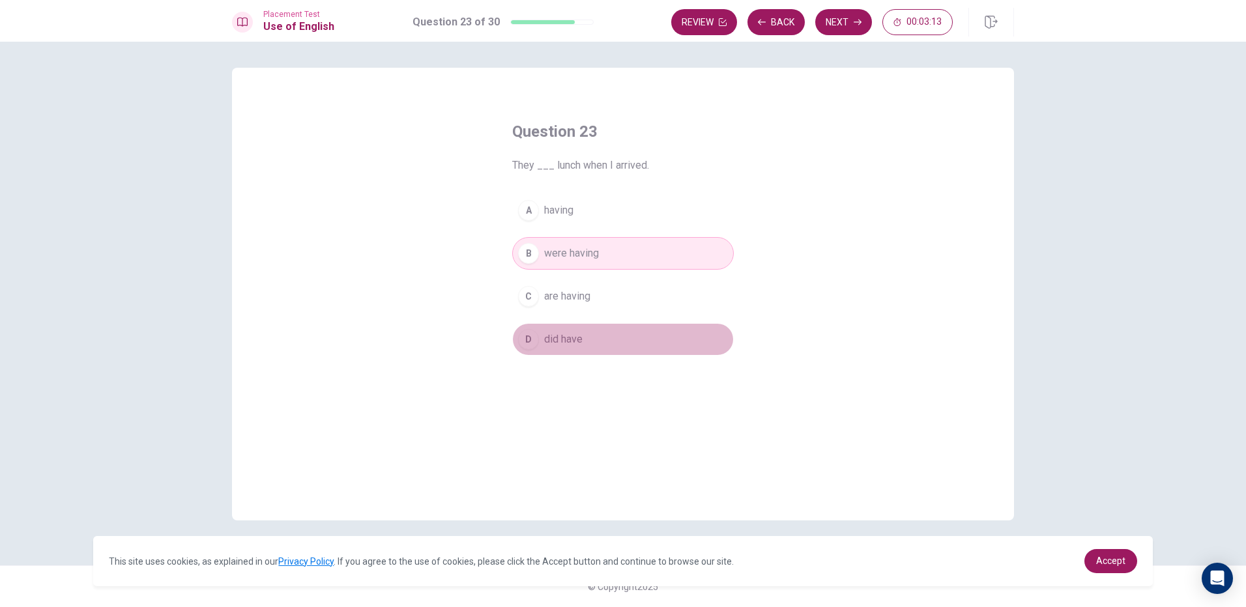
click at [665, 334] on button "D did have" at bounding box center [623, 339] width 222 height 33
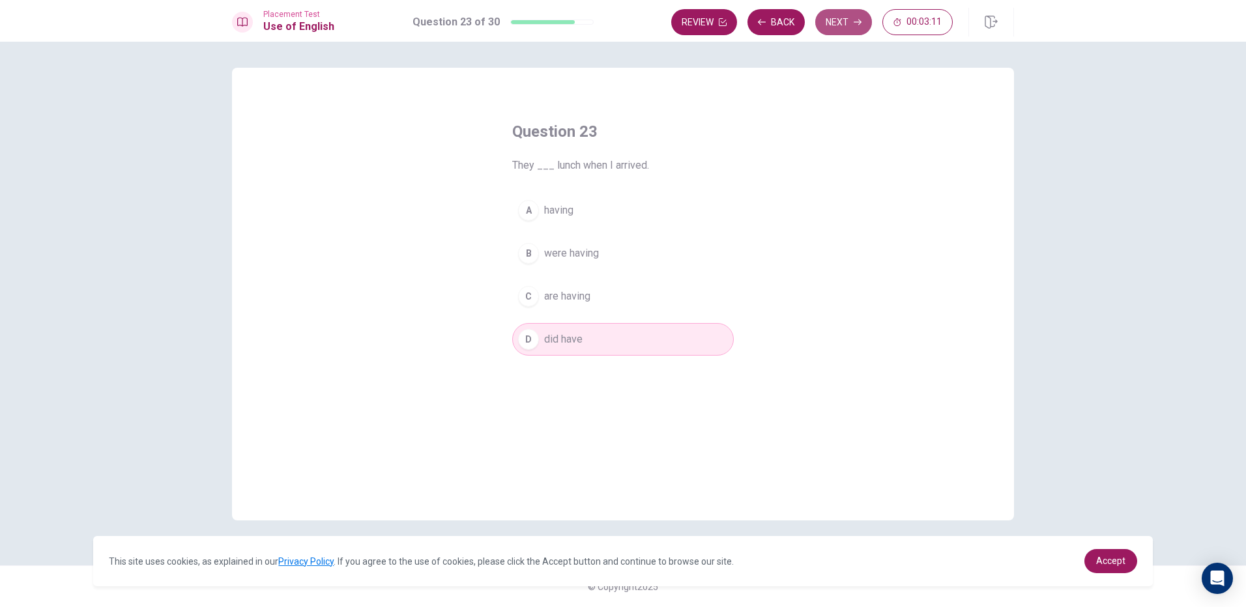
click at [841, 27] on button "Next" at bounding box center [843, 22] width 57 height 26
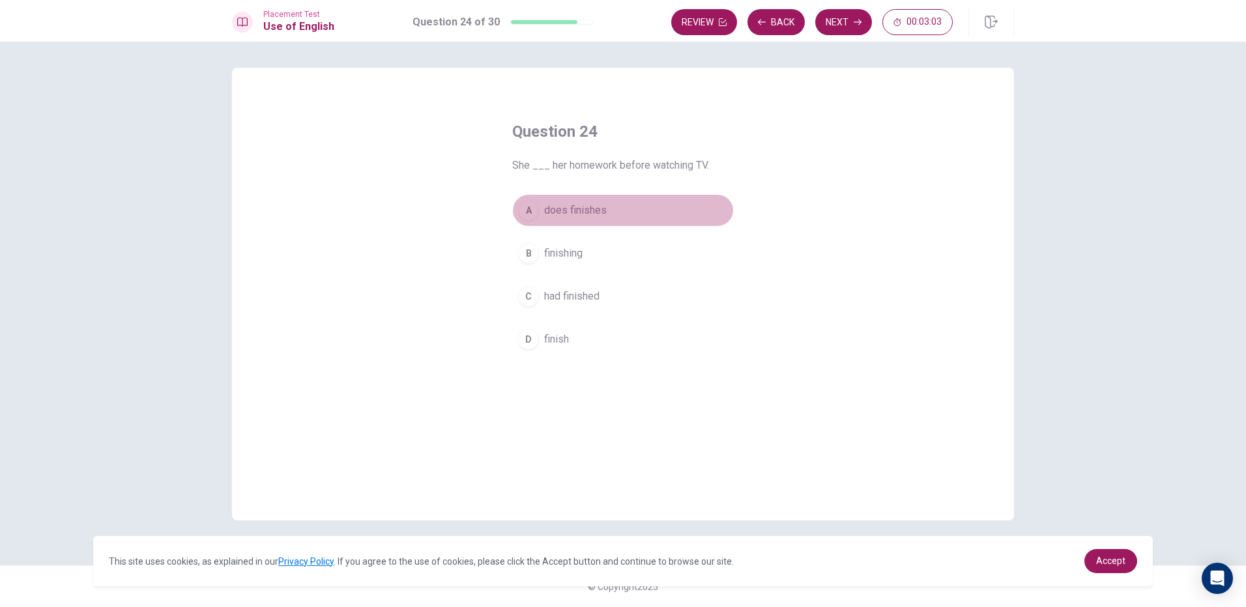
click at [592, 220] on button "A does finishes" at bounding box center [623, 210] width 222 height 33
click at [839, 25] on button "Next" at bounding box center [843, 22] width 57 height 26
click at [577, 252] on button "B Do" at bounding box center [623, 253] width 222 height 33
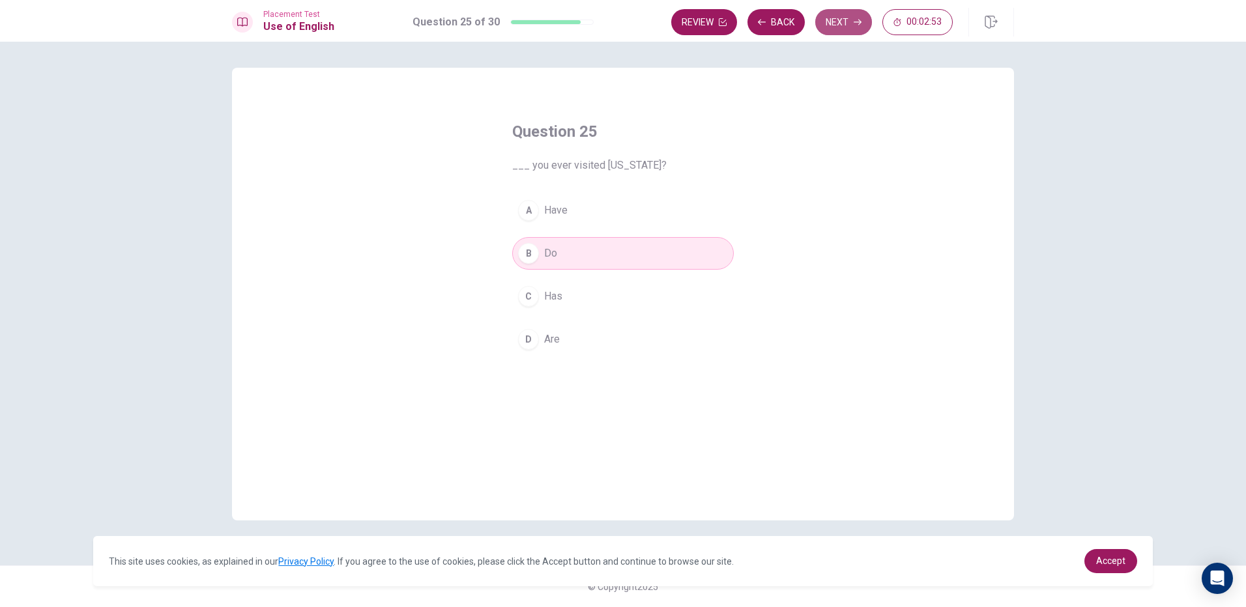
click at [860, 18] on icon "button" at bounding box center [858, 22] width 8 height 8
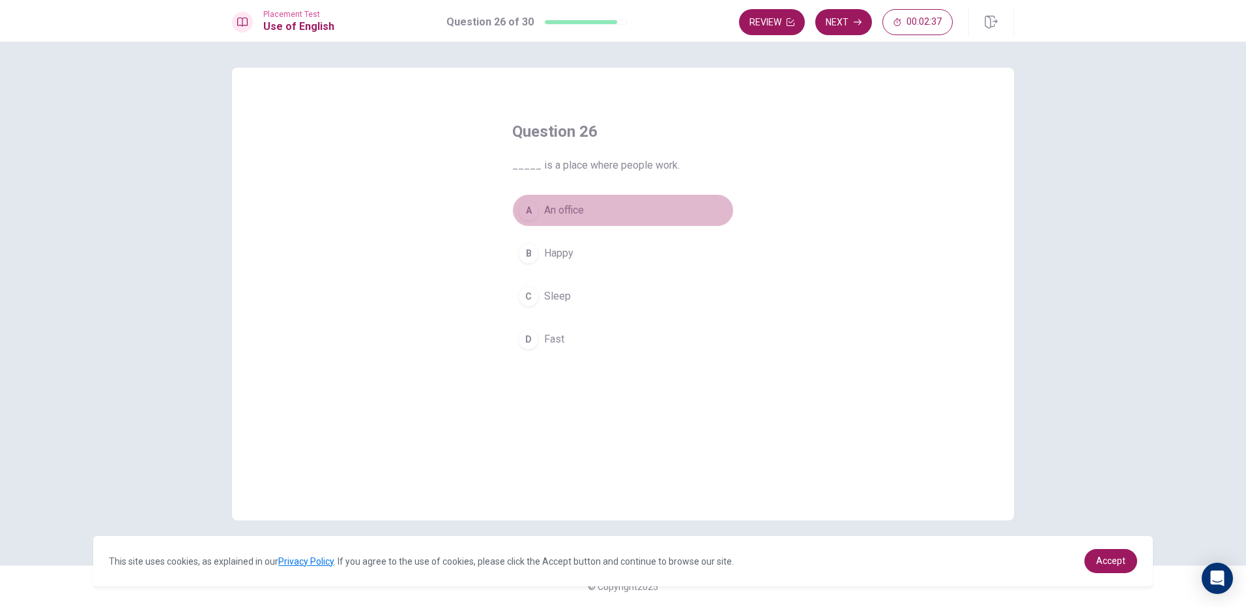
click at [604, 207] on button "A An office" at bounding box center [623, 210] width 222 height 33
click at [845, 23] on button "Next" at bounding box center [843, 22] width 57 height 26
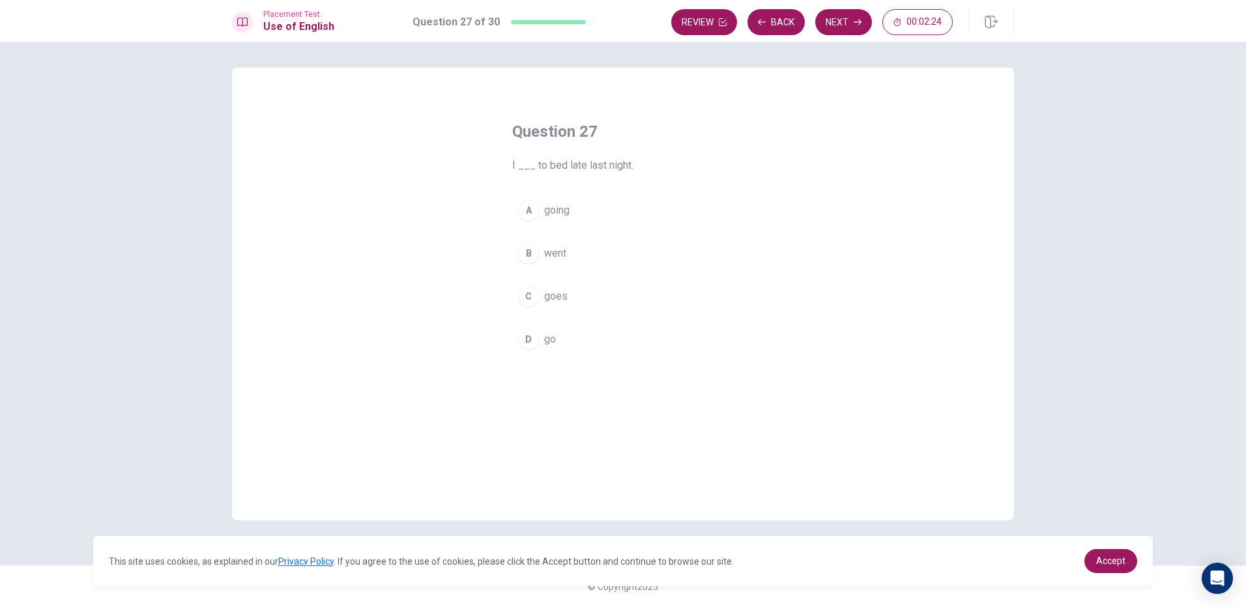
click at [546, 258] on span "went" at bounding box center [555, 254] width 22 height 16
click at [858, 18] on icon "button" at bounding box center [858, 22] width 8 height 8
click at [569, 296] on span "A brush" at bounding box center [561, 297] width 35 height 16
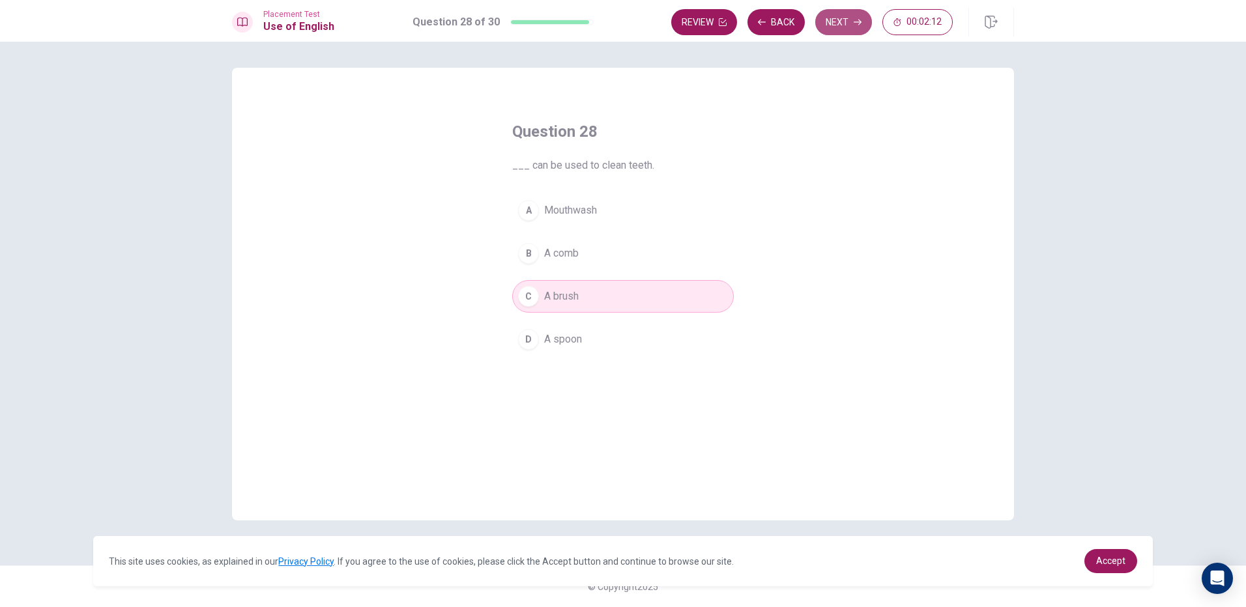
click at [841, 26] on button "Next" at bounding box center [843, 22] width 57 height 26
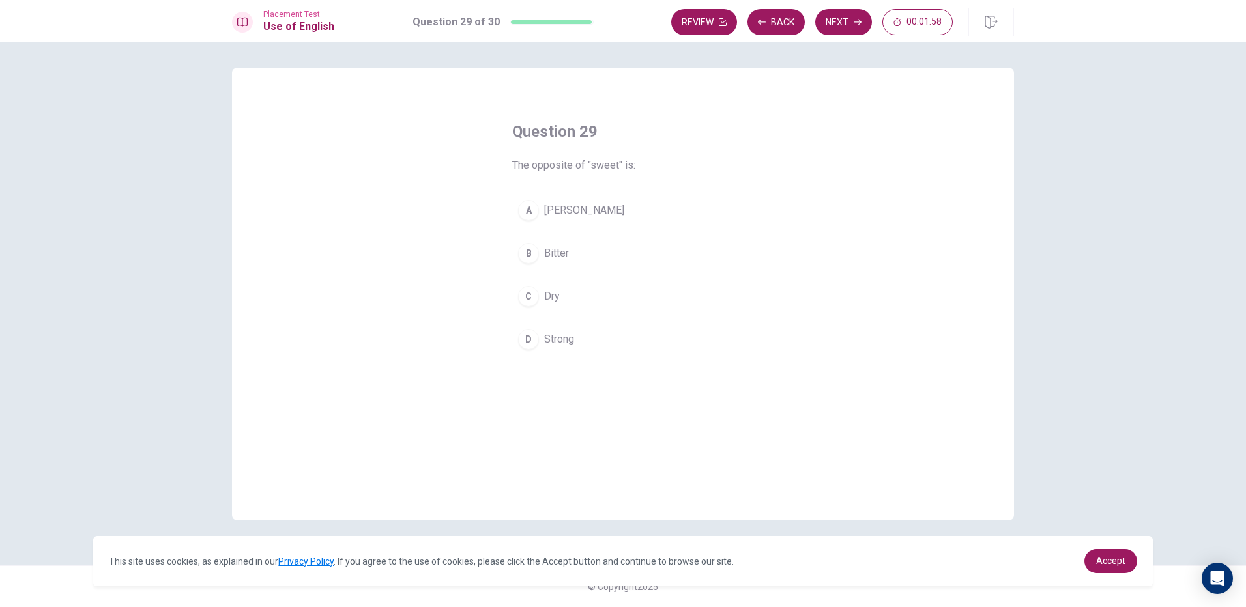
click at [596, 252] on button "B Bitter" at bounding box center [623, 253] width 222 height 33
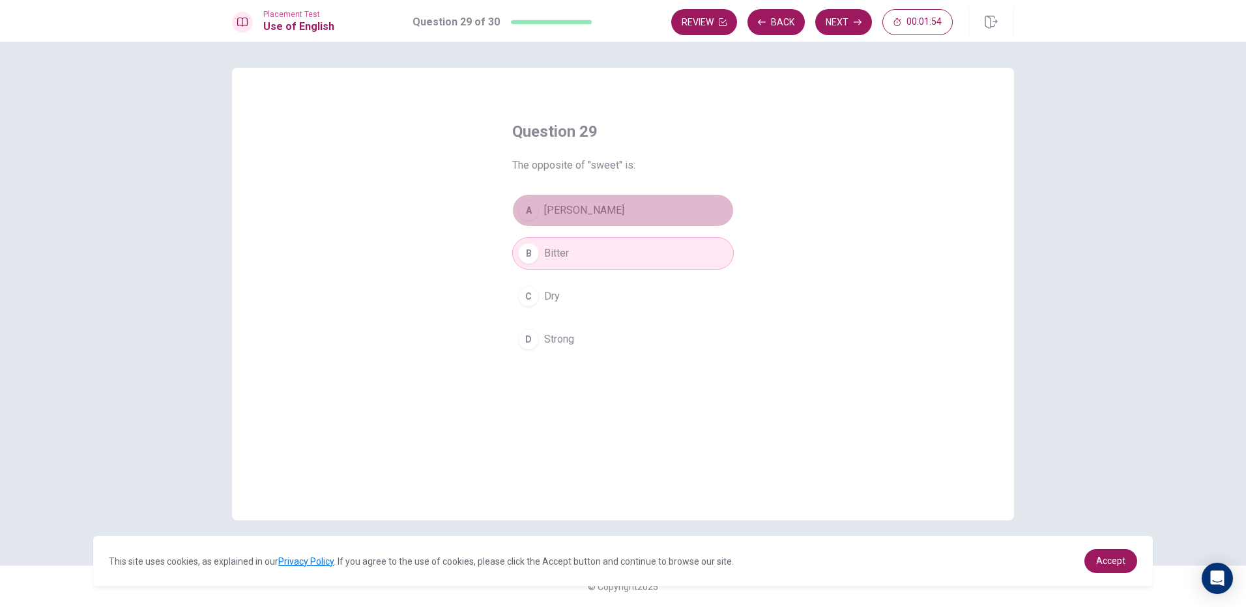
click at [682, 214] on button "A [PERSON_NAME]" at bounding box center [623, 210] width 222 height 33
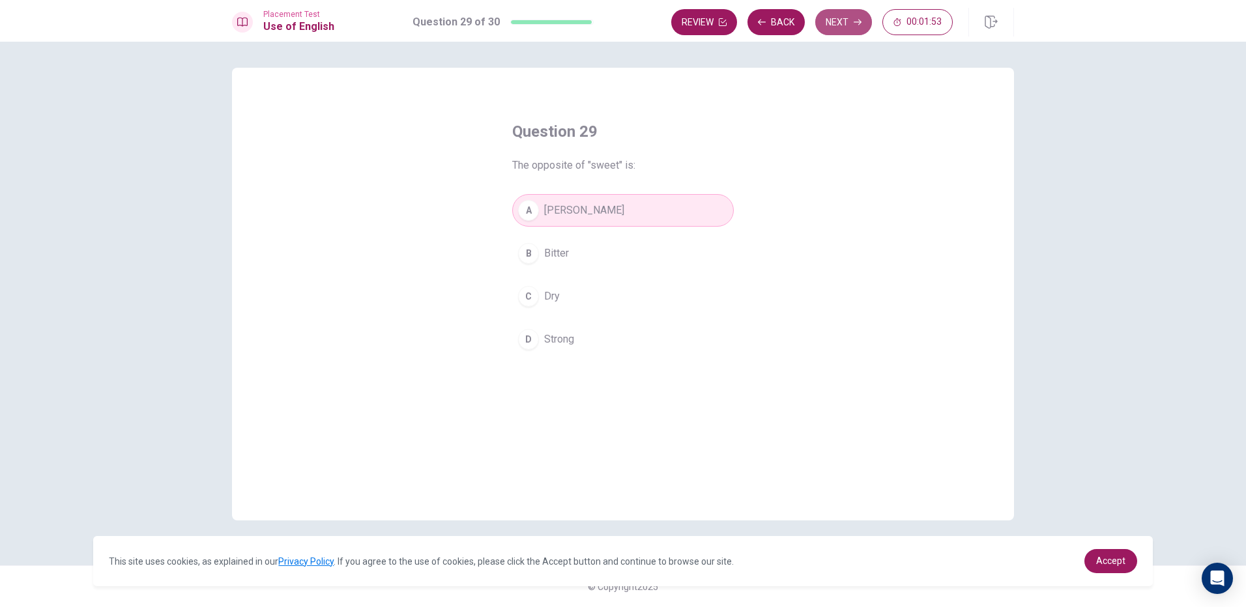
click at [852, 15] on button "Next" at bounding box center [843, 22] width 57 height 26
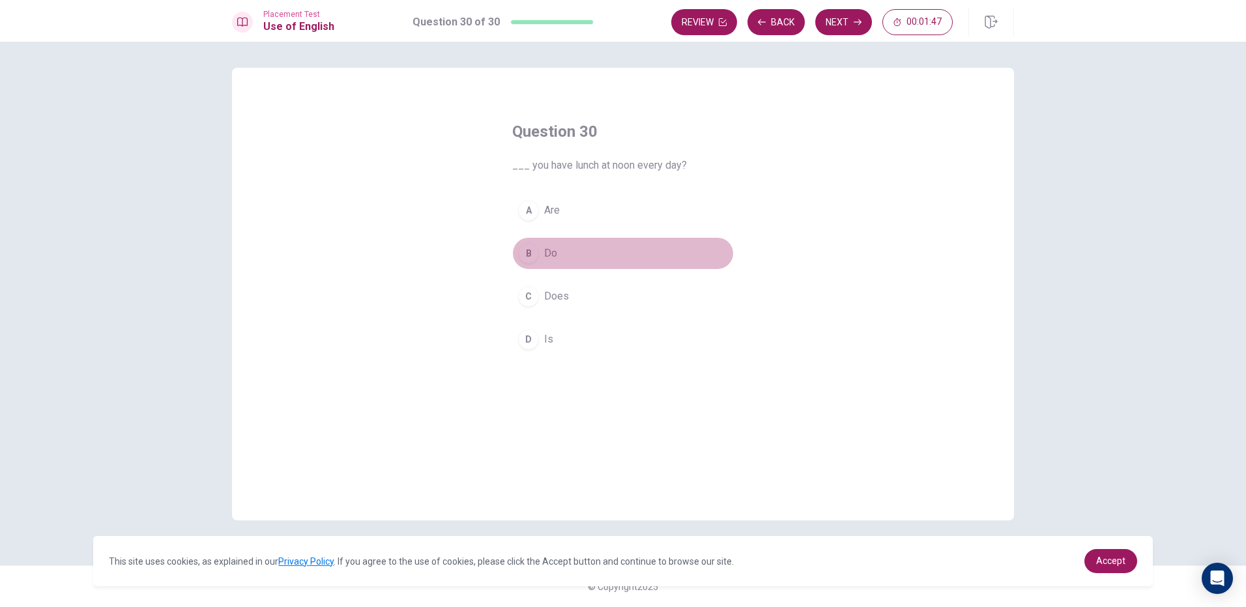
click at [590, 249] on button "B Do" at bounding box center [623, 253] width 222 height 33
click at [832, 27] on button "Next" at bounding box center [843, 22] width 57 height 26
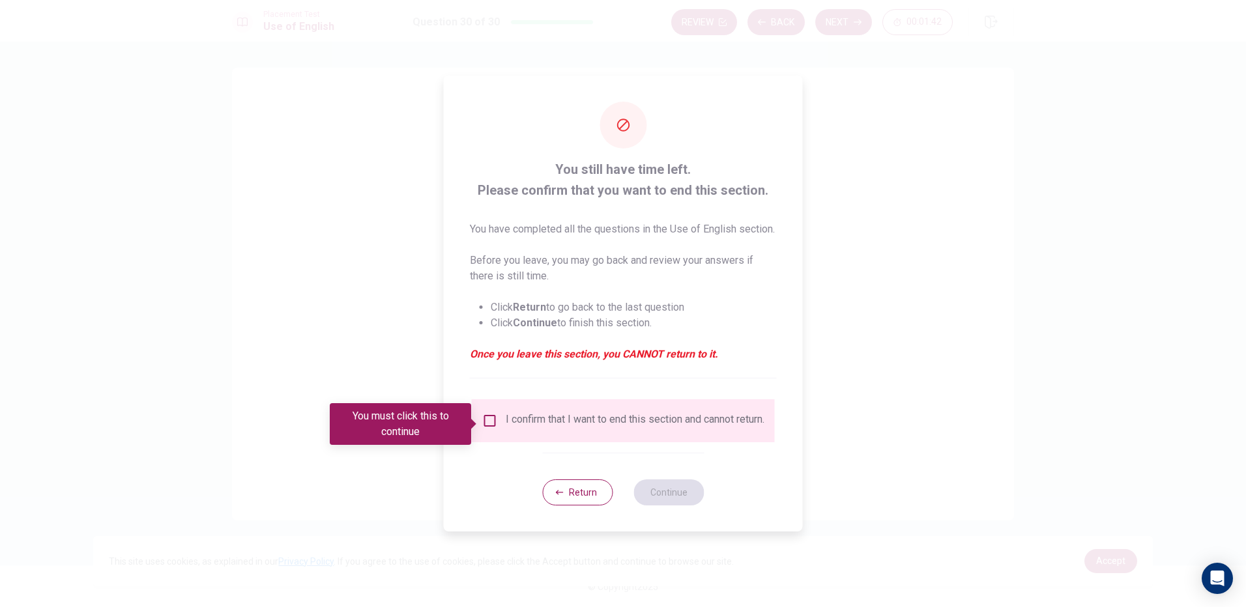
click at [486, 423] on input "You must click this to continue" at bounding box center [490, 421] width 16 height 16
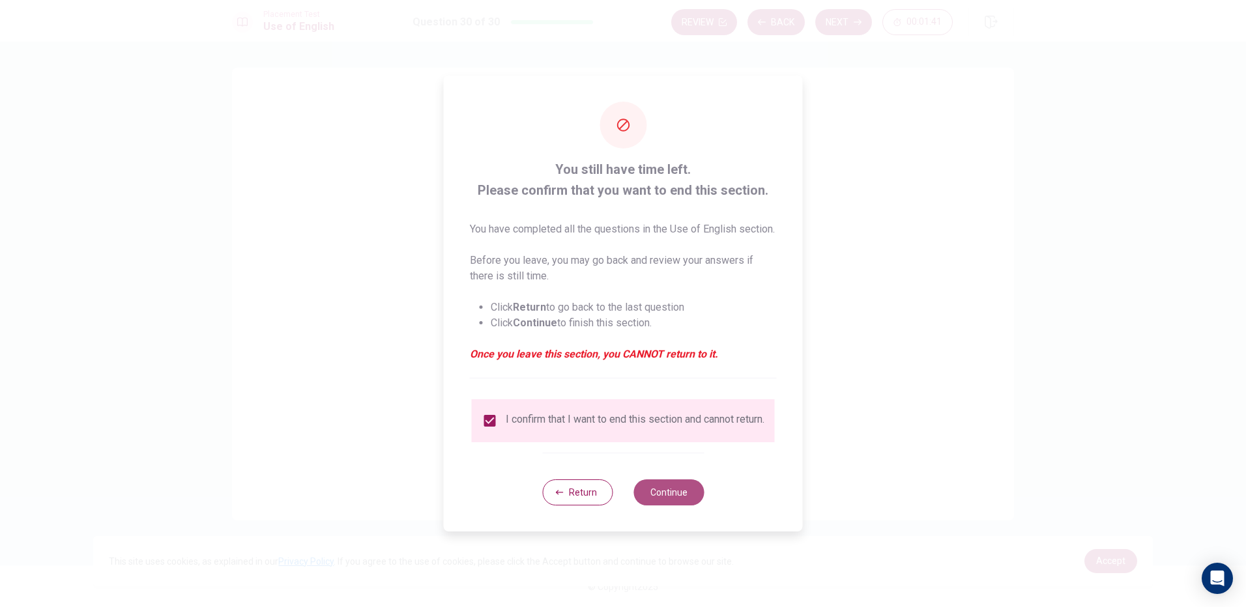
click at [646, 506] on button "Continue" at bounding box center [668, 493] width 70 height 26
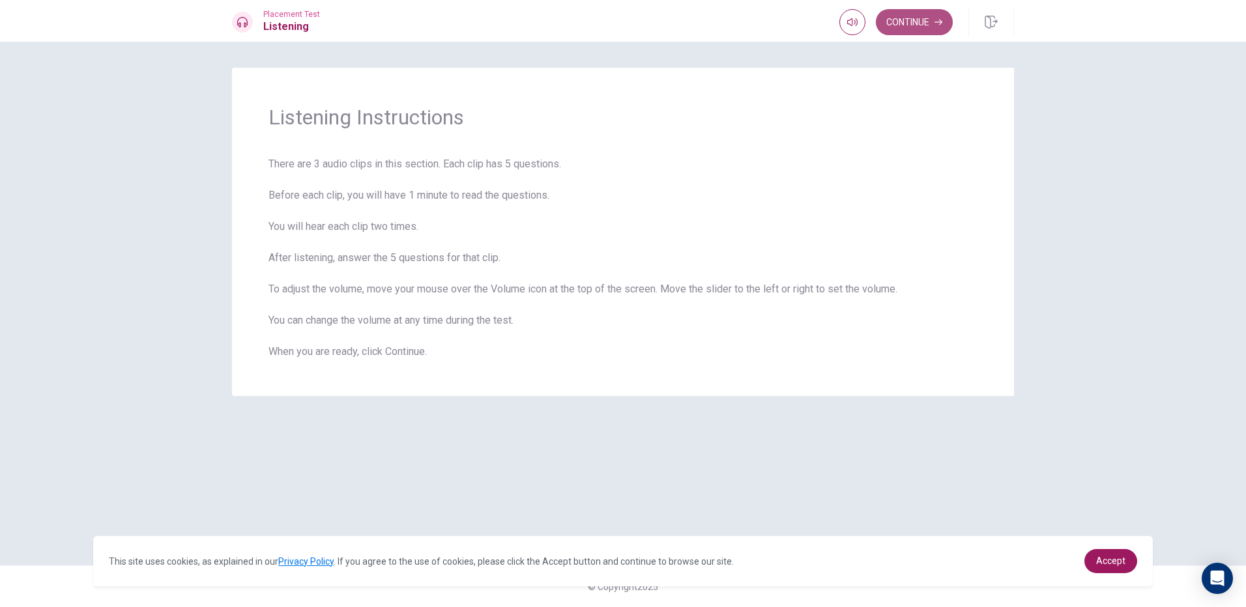
click at [915, 13] on button "Continue" at bounding box center [914, 22] width 77 height 26
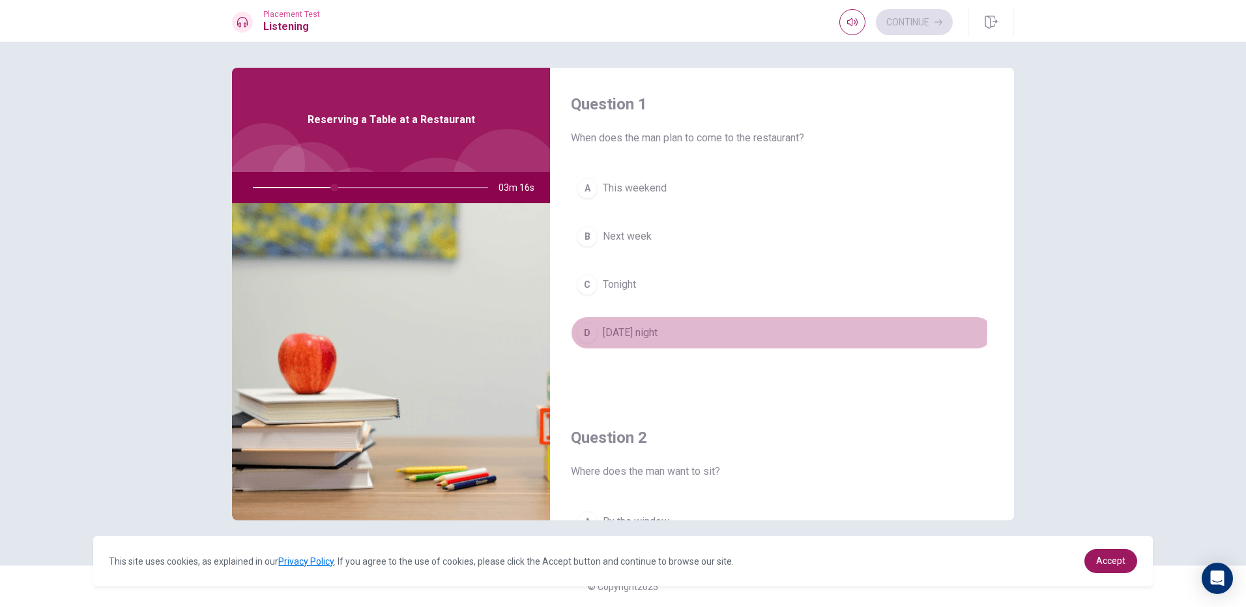
drag, startPoint x: 652, startPoint y: 328, endPoint x: 626, endPoint y: 342, distance: 30.0
click at [643, 334] on span "[DATE] night" at bounding box center [630, 333] width 55 height 16
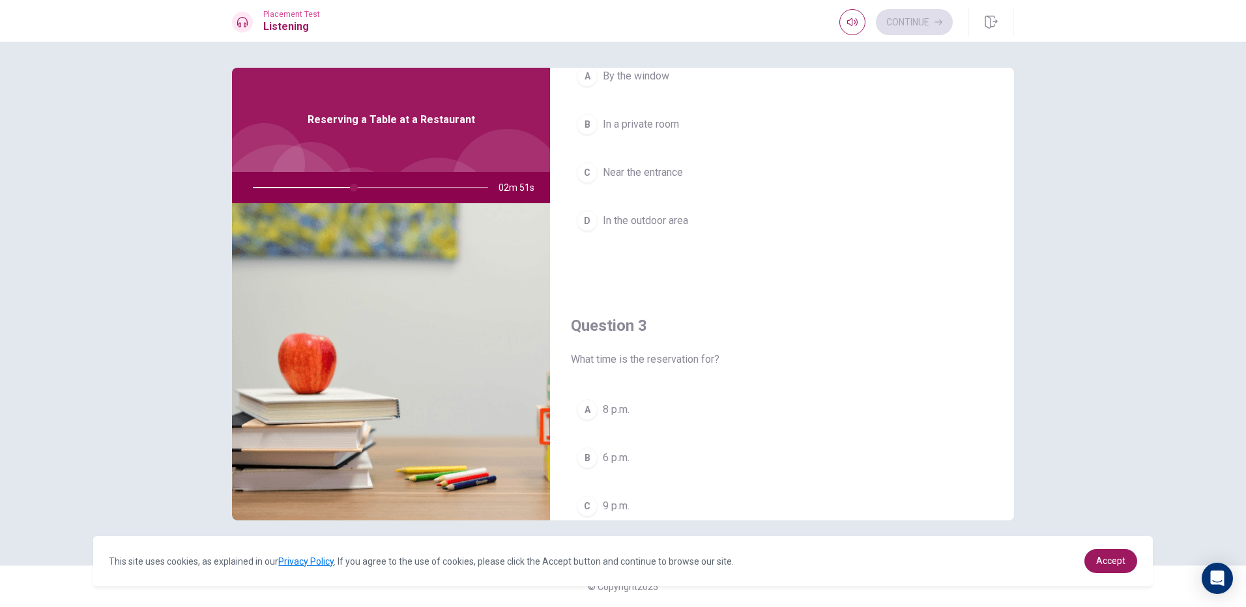
scroll to position [521, 0]
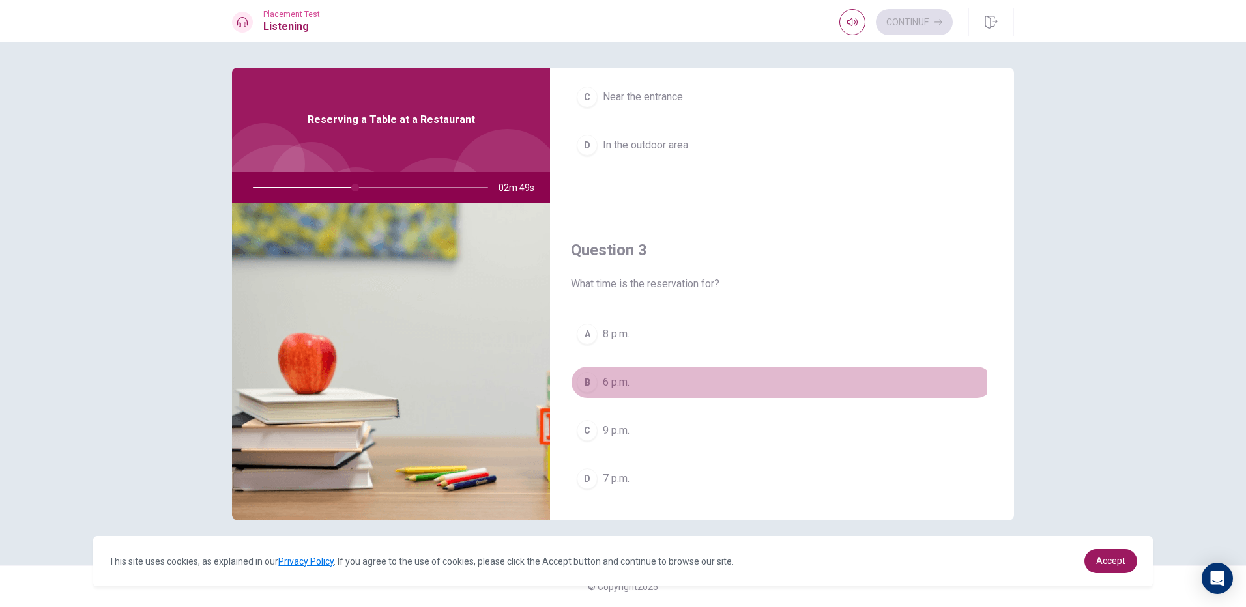
drag, startPoint x: 633, startPoint y: 376, endPoint x: 652, endPoint y: 372, distance: 18.7
click at [638, 377] on button "B 6 p.m." at bounding box center [782, 382] width 422 height 33
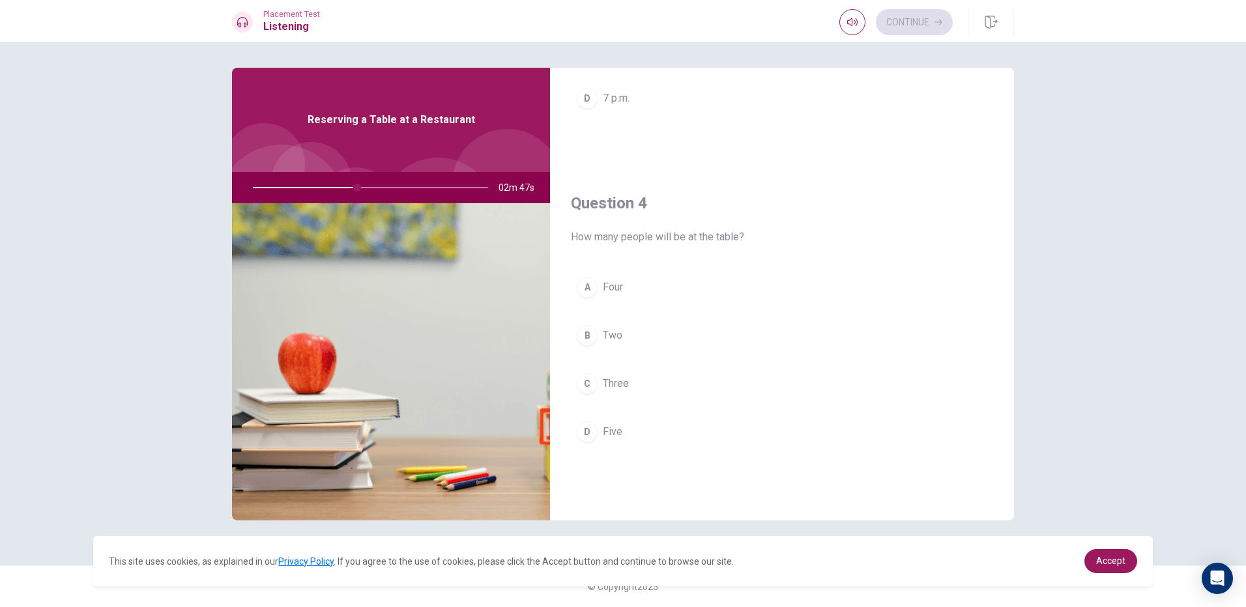
scroll to position [912, 0]
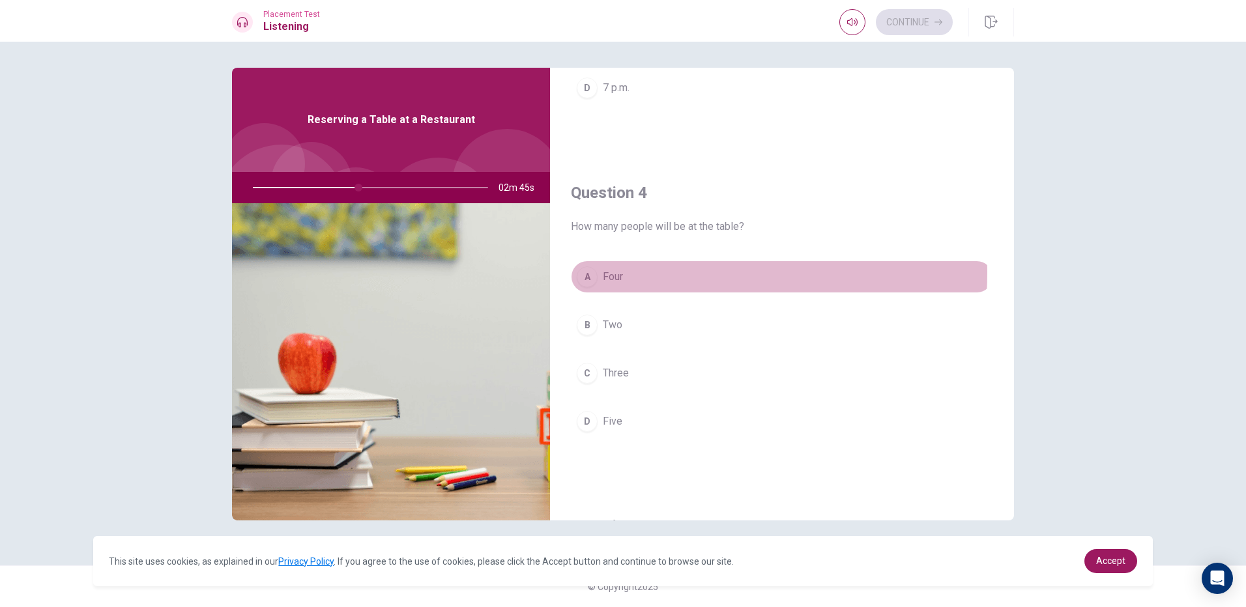
click at [633, 273] on button "A Four" at bounding box center [782, 277] width 422 height 33
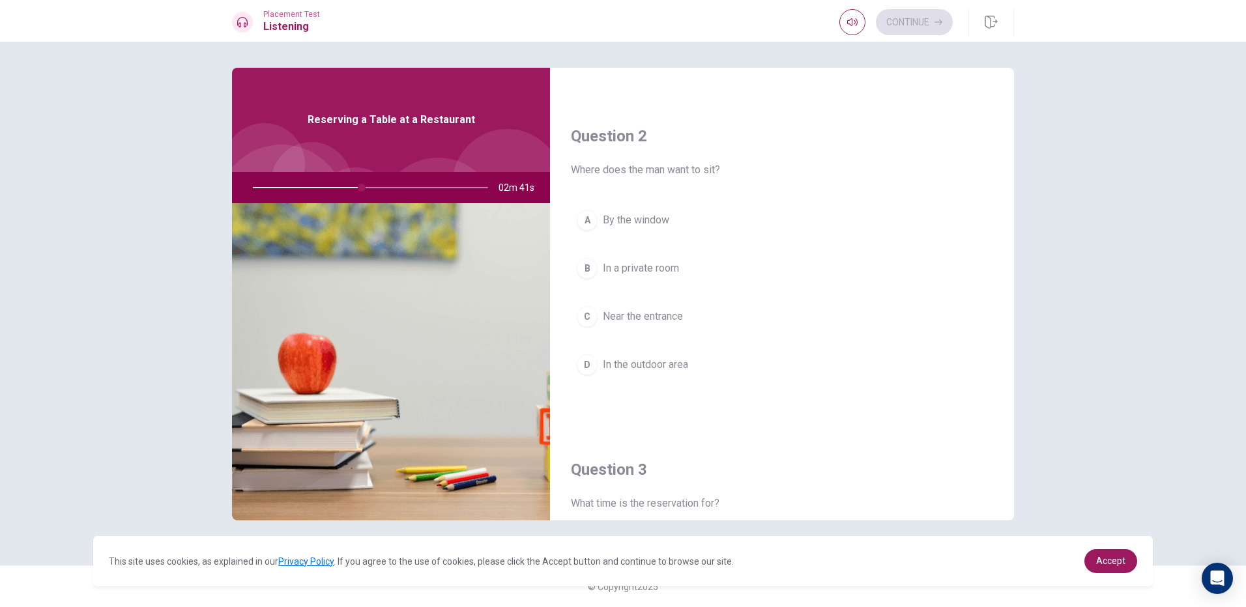
scroll to position [261, 0]
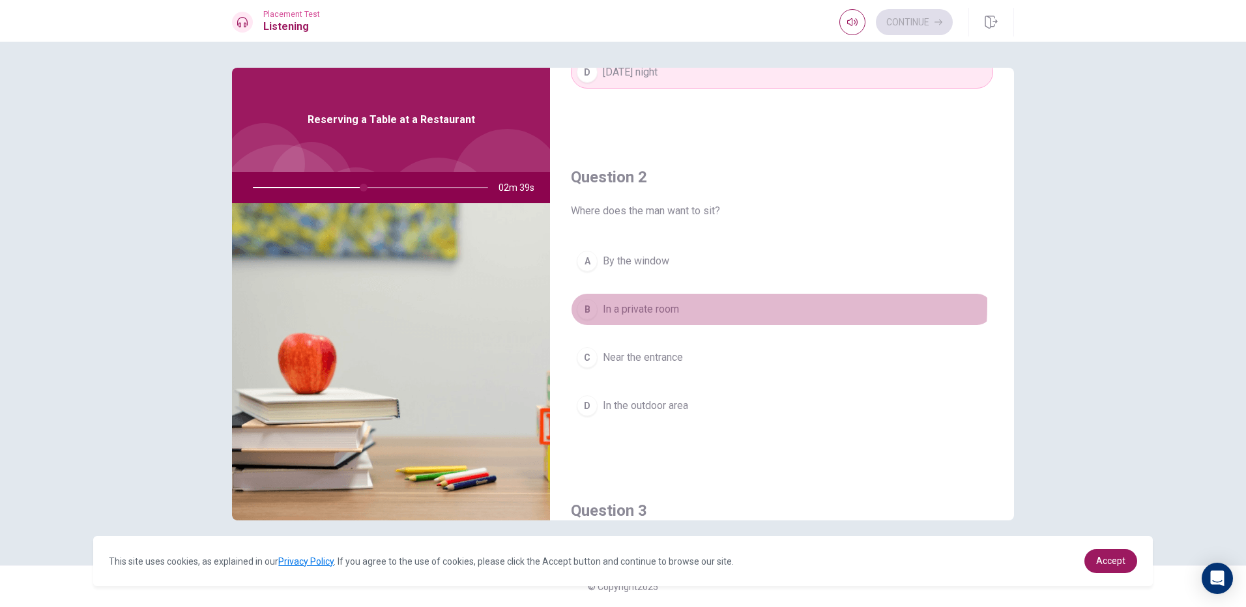
click at [652, 304] on span "In a private room" at bounding box center [641, 310] width 76 height 16
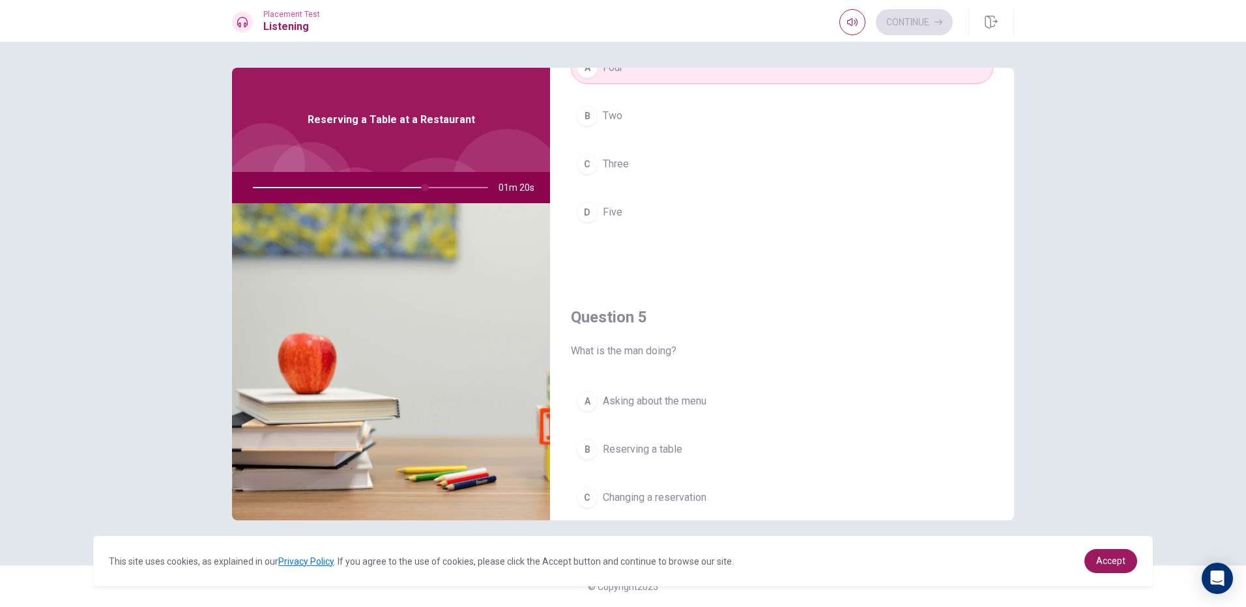
scroll to position [1215, 0]
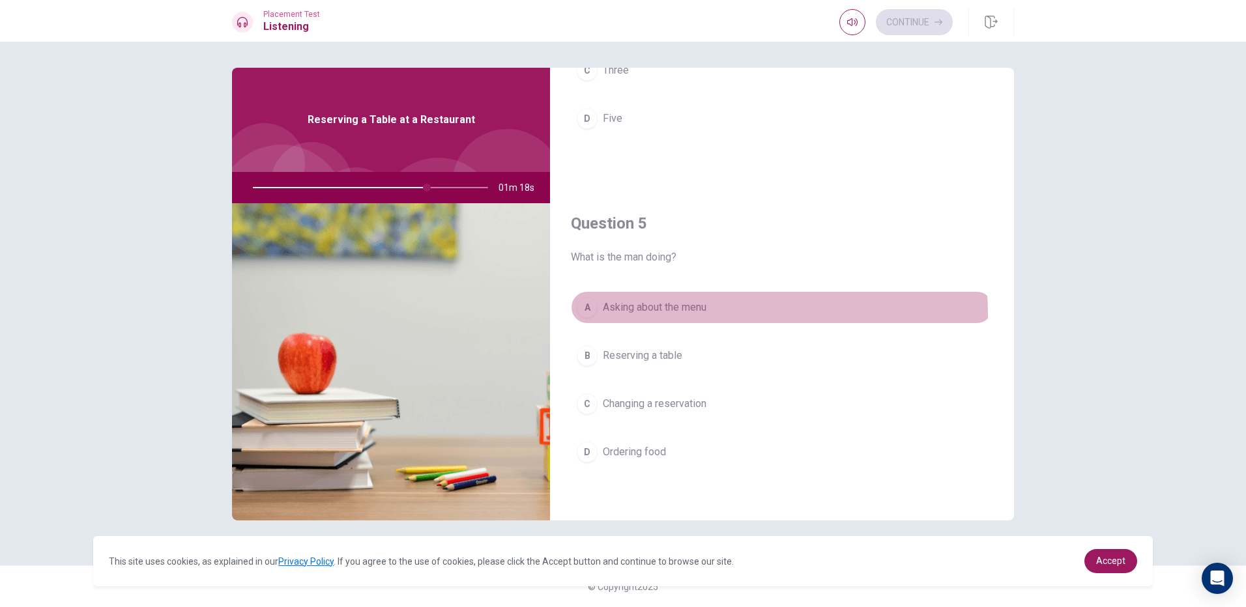
click at [749, 313] on button "A Asking about the menu" at bounding box center [782, 307] width 422 height 33
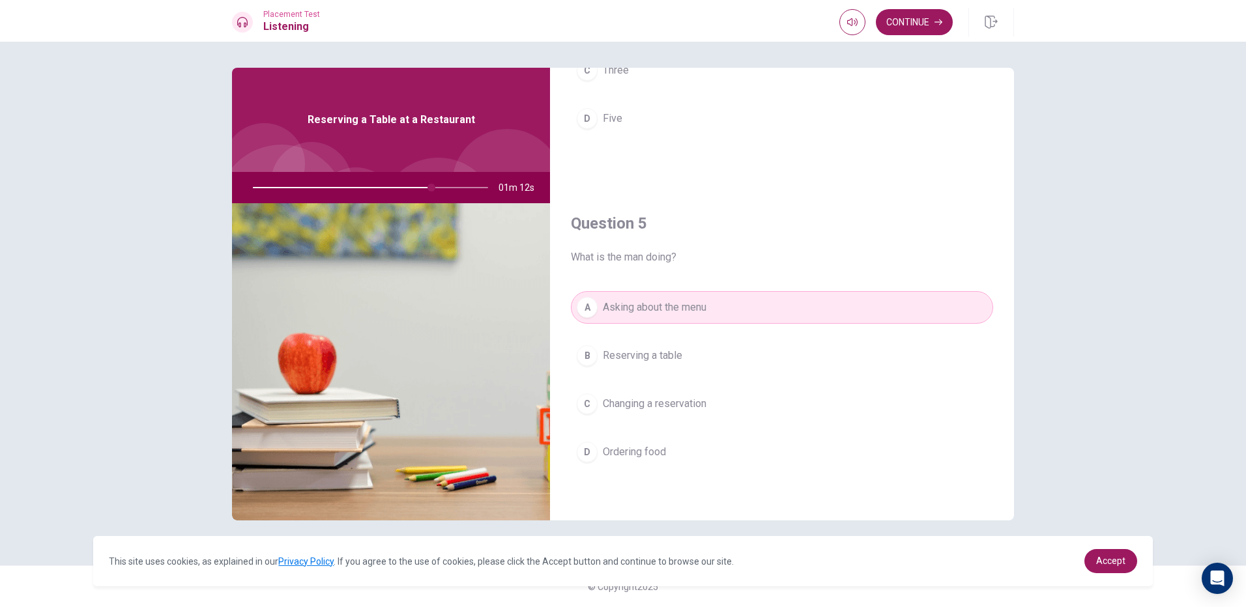
click at [662, 443] on button "D Ordering food" at bounding box center [782, 452] width 422 height 33
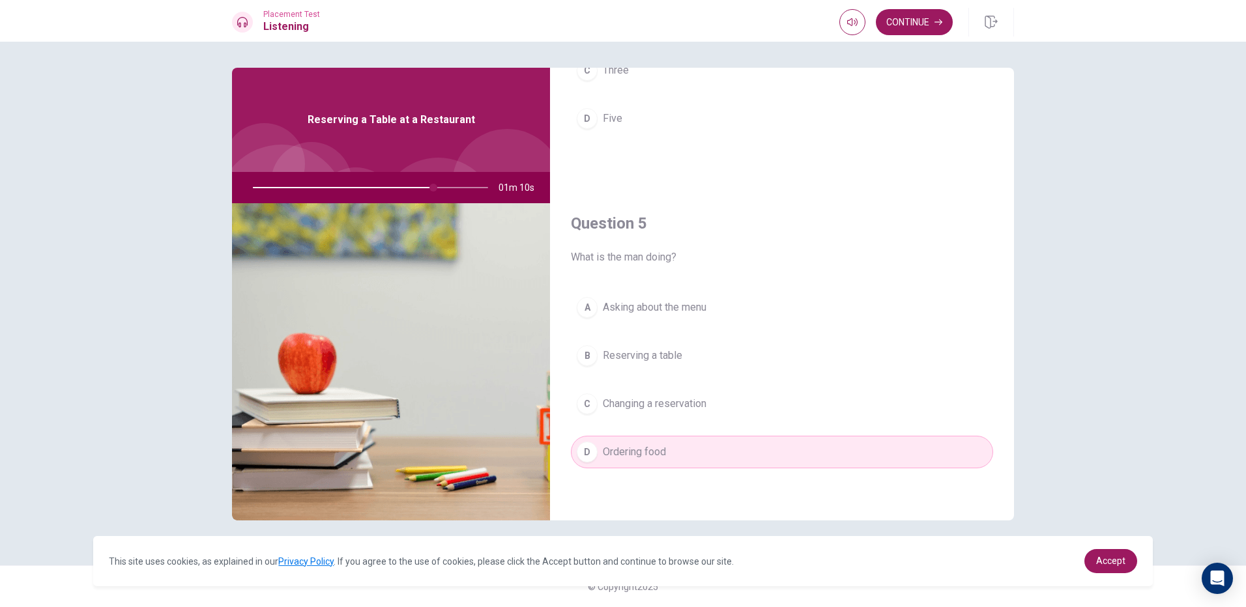
click at [710, 402] on button "C Changing a reservation" at bounding box center [782, 404] width 422 height 33
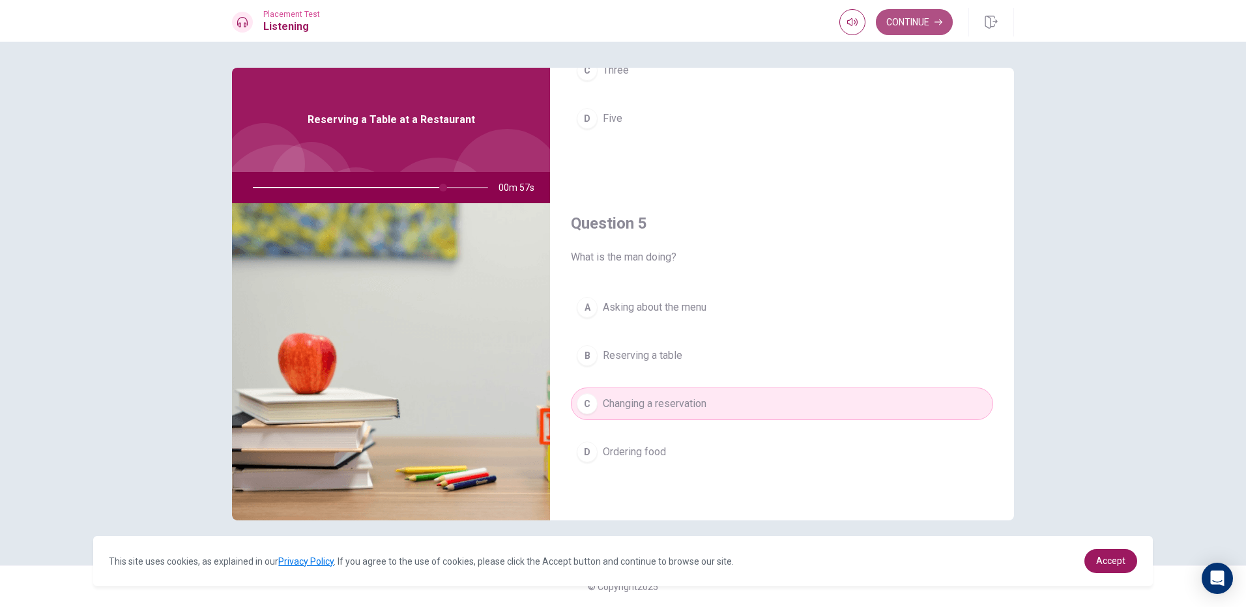
click at [924, 20] on button "Continue" at bounding box center [914, 22] width 77 height 26
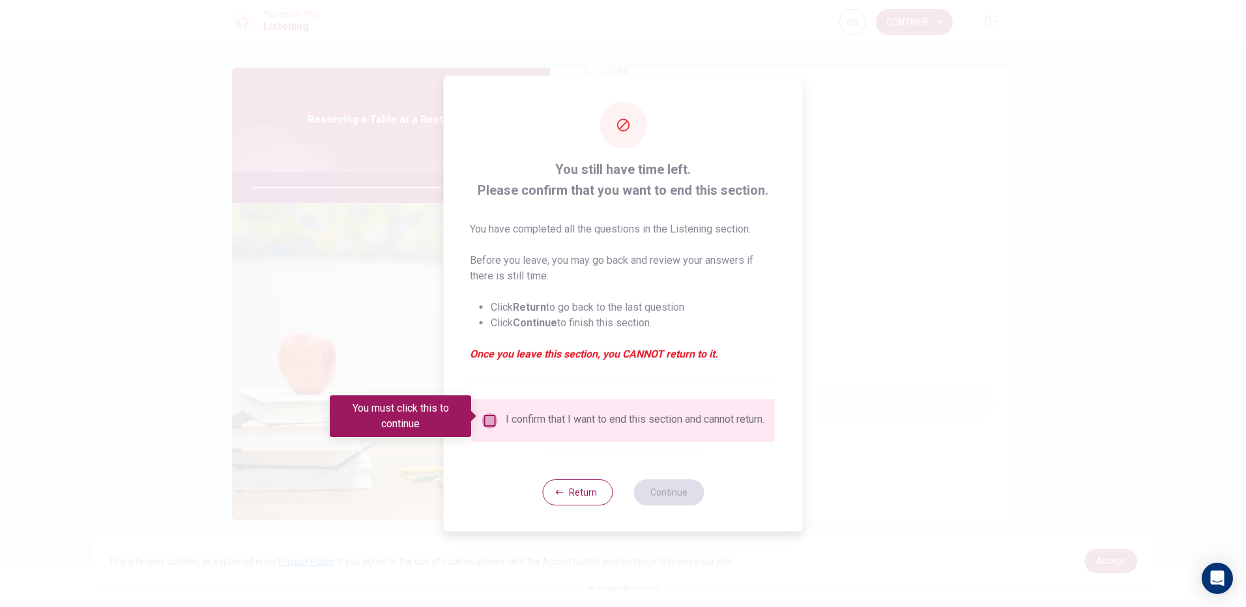
click at [489, 420] on input "You must click this to continue" at bounding box center [490, 421] width 16 height 16
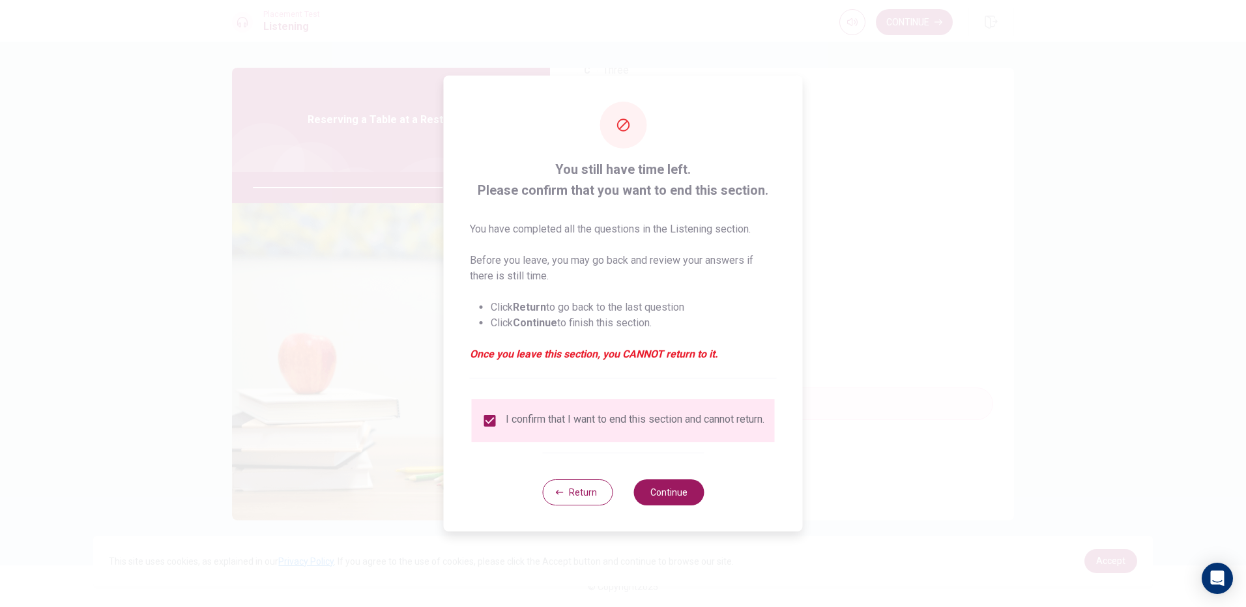
drag, startPoint x: 681, startPoint y: 497, endPoint x: 682, endPoint y: 512, distance: 14.4
click at [681, 498] on button "Continue" at bounding box center [668, 493] width 70 height 26
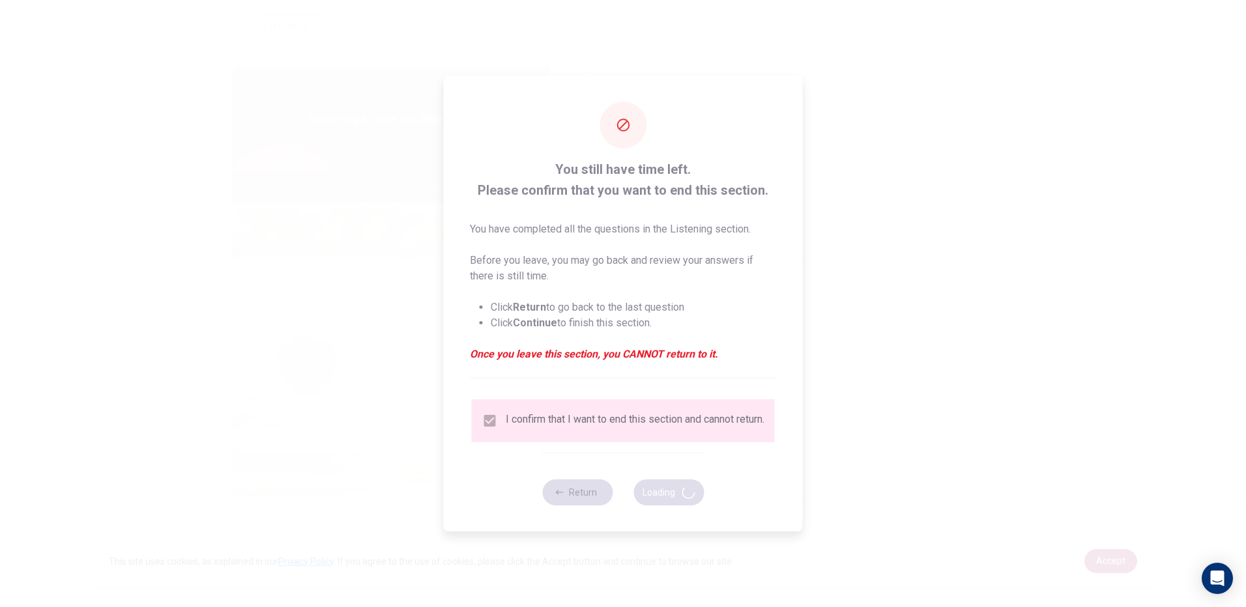
type input "83"
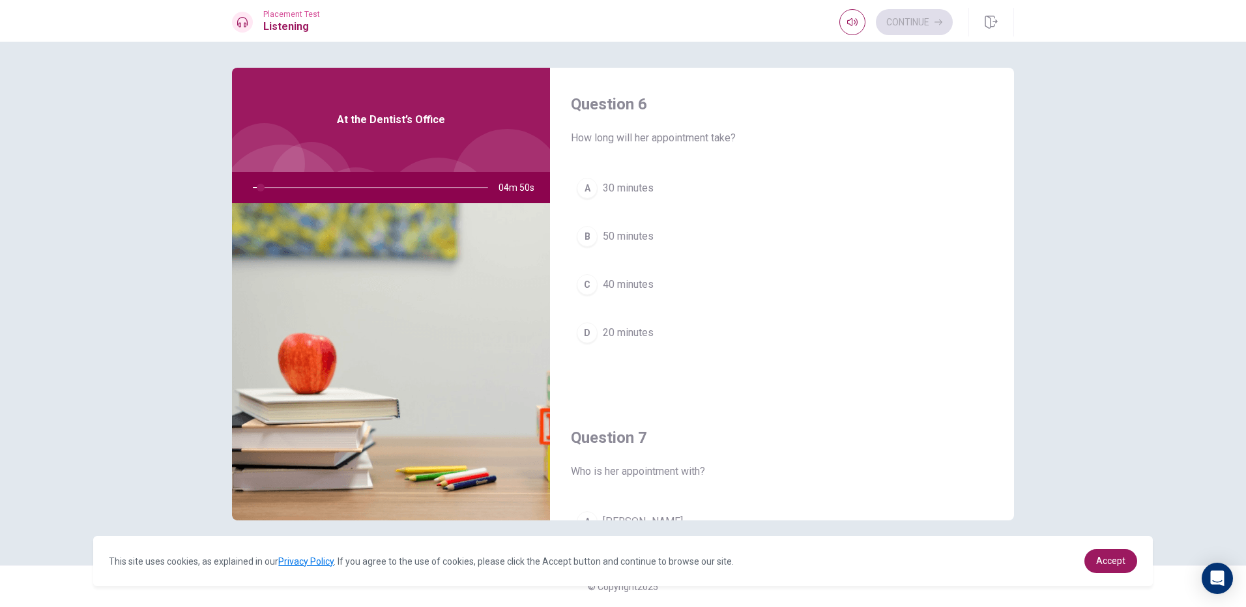
click at [325, 185] on div at bounding box center [367, 187] width 261 height 31
drag, startPoint x: 325, startPoint y: 184, endPoint x: 413, endPoint y: 206, distance: 90.6
click at [413, 206] on div "At the Dentist’s Office 04m 49s" at bounding box center [391, 294] width 318 height 453
drag, startPoint x: 262, startPoint y: 190, endPoint x: 340, endPoint y: 194, distance: 78.3
click at [340, 194] on div at bounding box center [367, 187] width 261 height 31
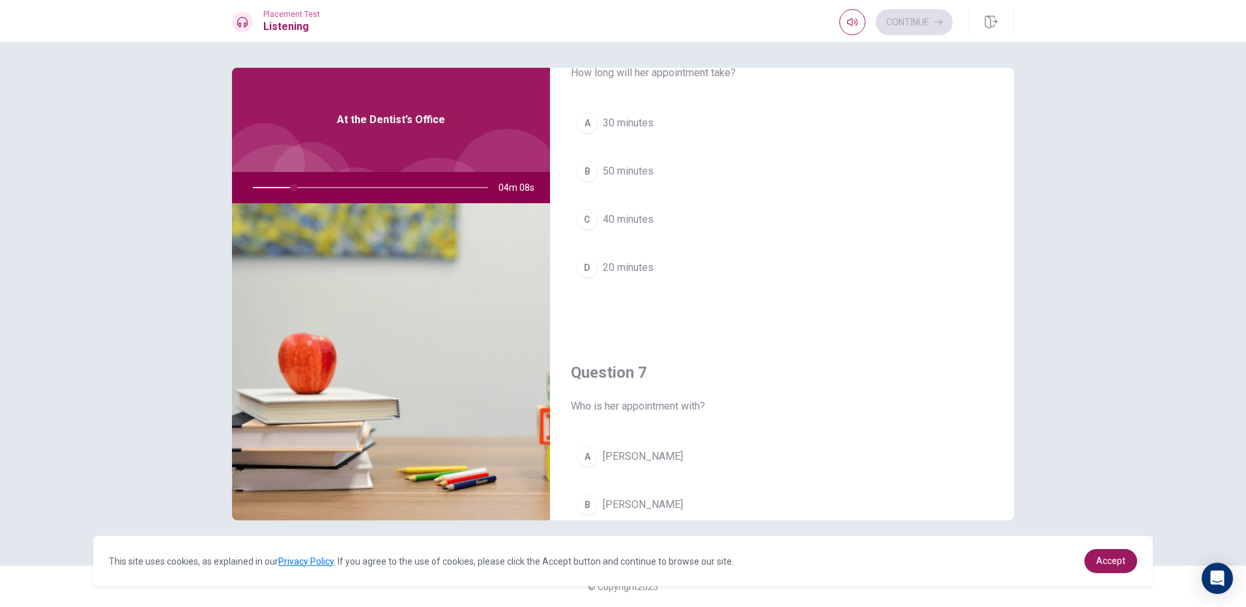
scroll to position [0, 0]
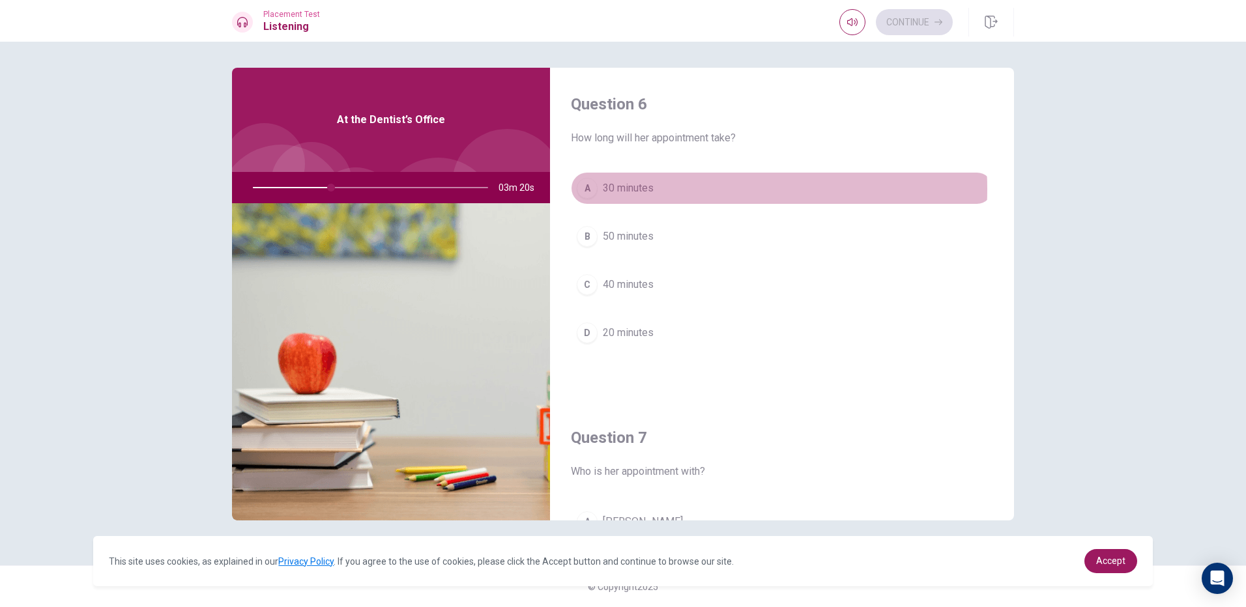
click at [689, 189] on button "A 30 minutes" at bounding box center [782, 188] width 422 height 33
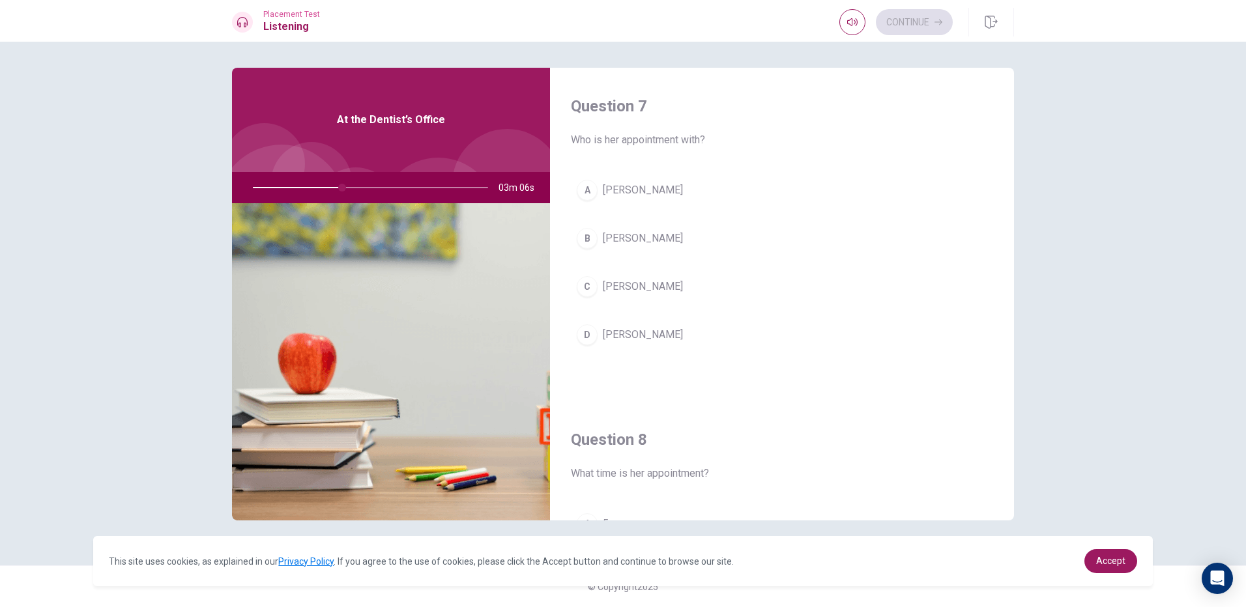
scroll to position [456, 0]
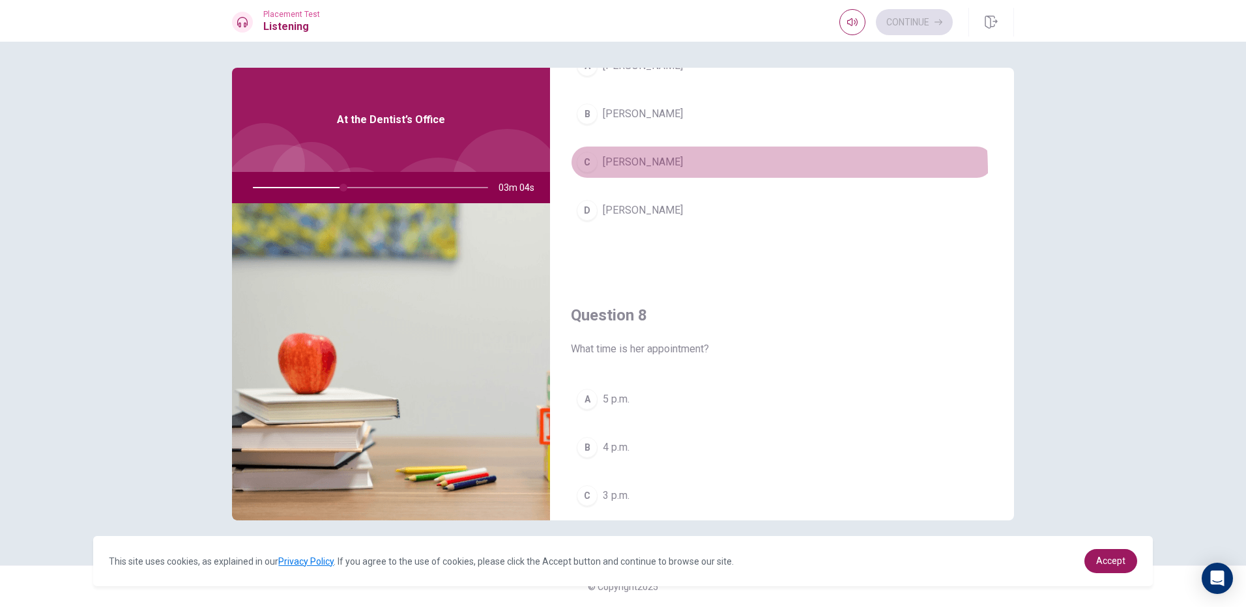
click at [665, 172] on button "C [PERSON_NAME]" at bounding box center [782, 162] width 422 height 33
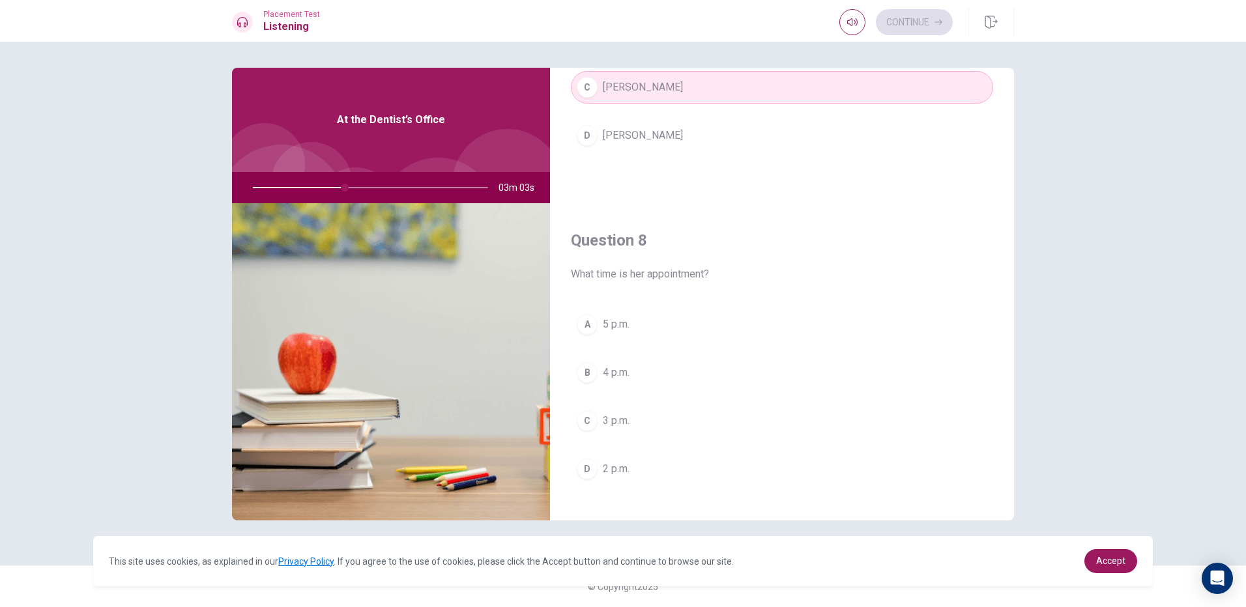
scroll to position [717, 0]
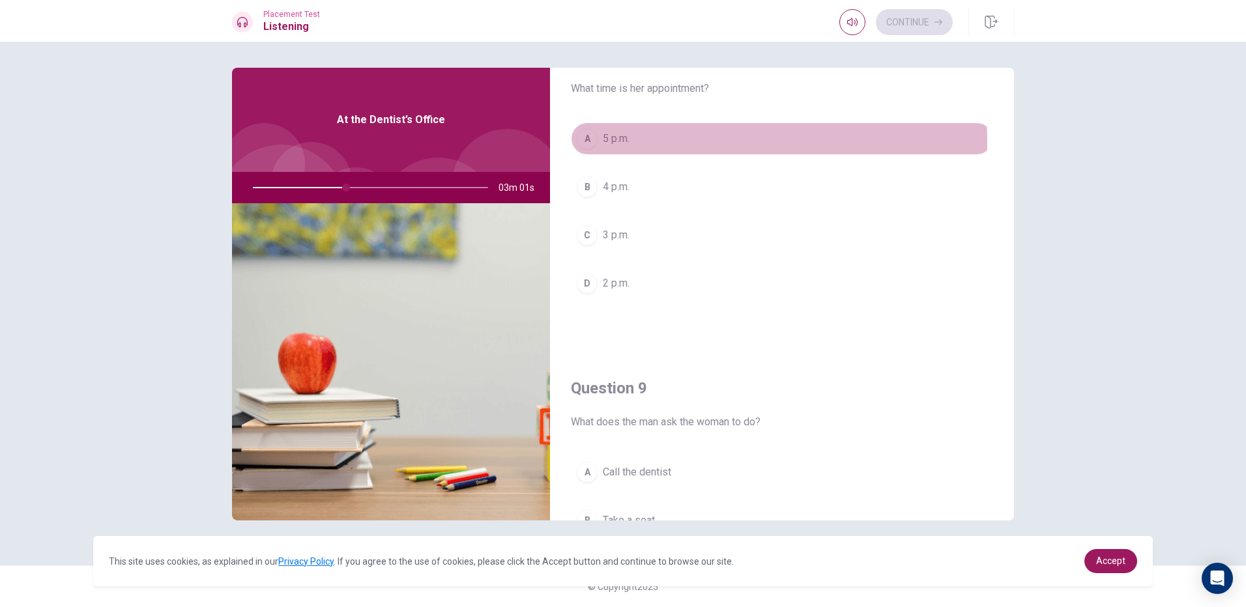
click at [658, 142] on button "A 5 p.m." at bounding box center [782, 139] width 422 height 33
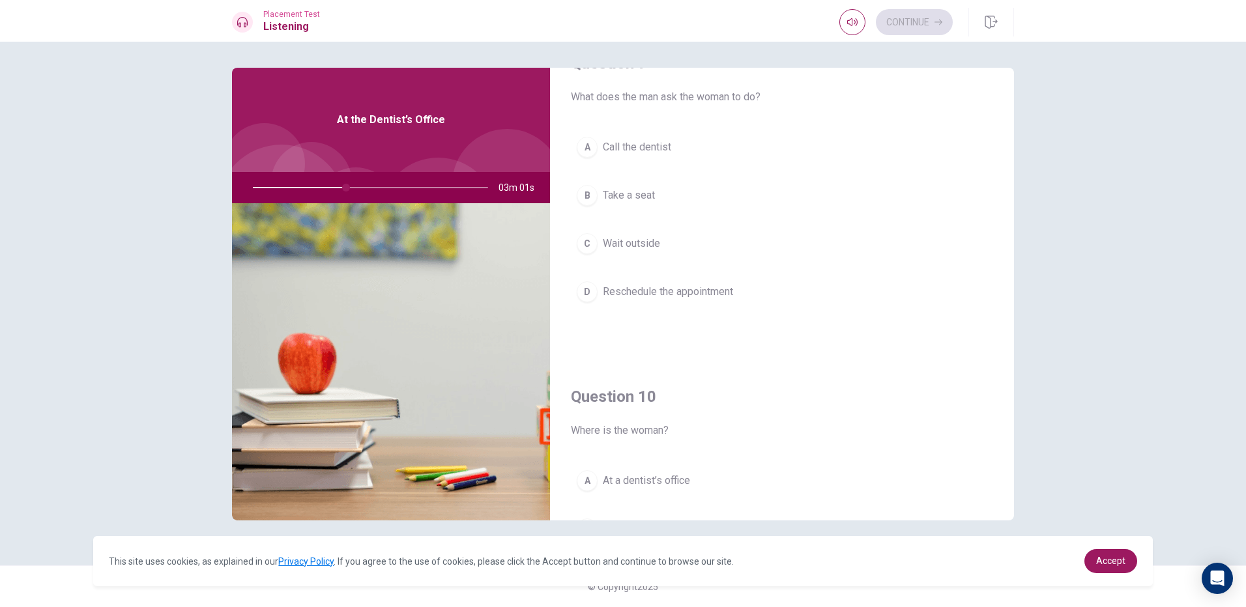
scroll to position [1043, 0]
click at [684, 195] on button "B Take a seat" at bounding box center [782, 195] width 422 height 33
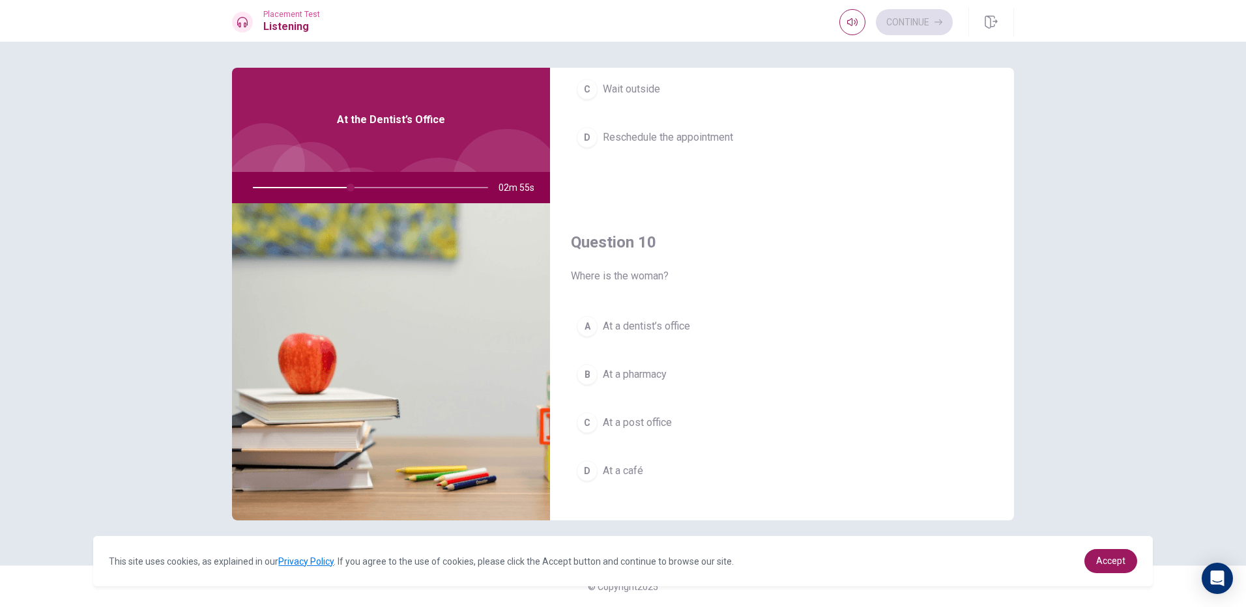
scroll to position [1215, 0]
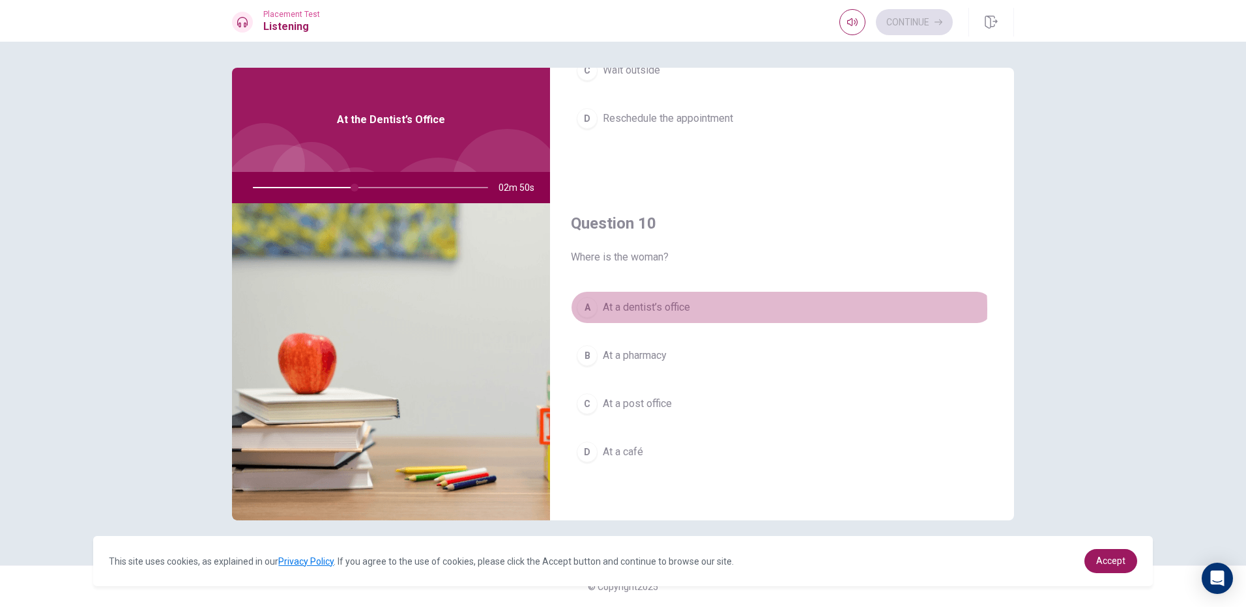
click at [702, 309] on button "A At a dentist’s office" at bounding box center [782, 307] width 422 height 33
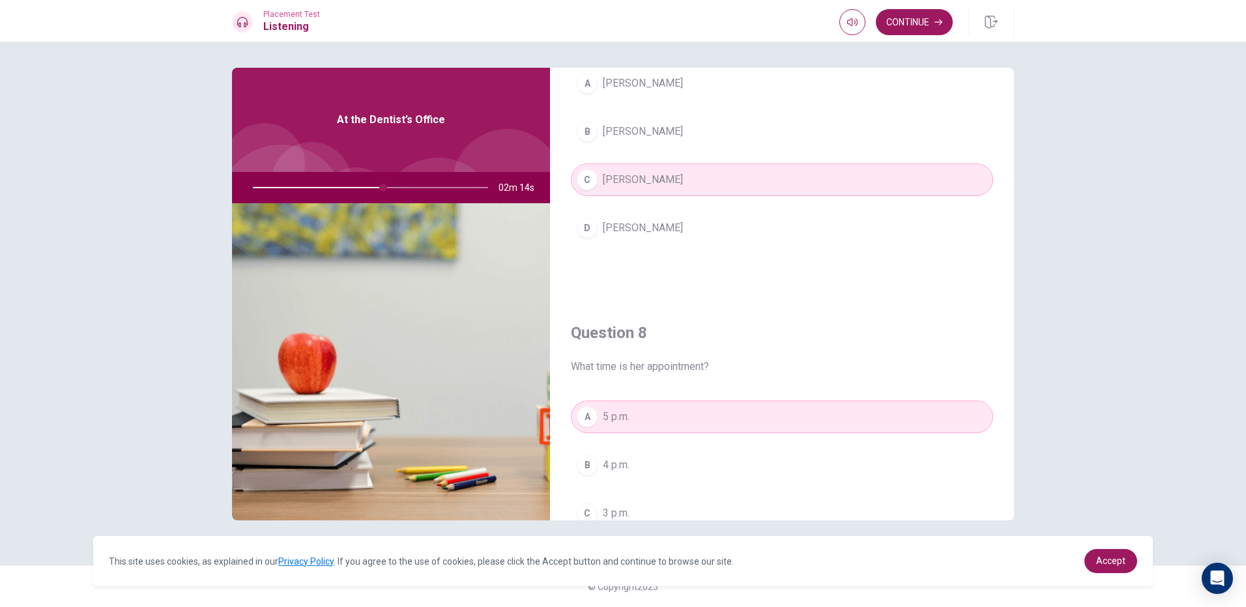
scroll to position [586, 0]
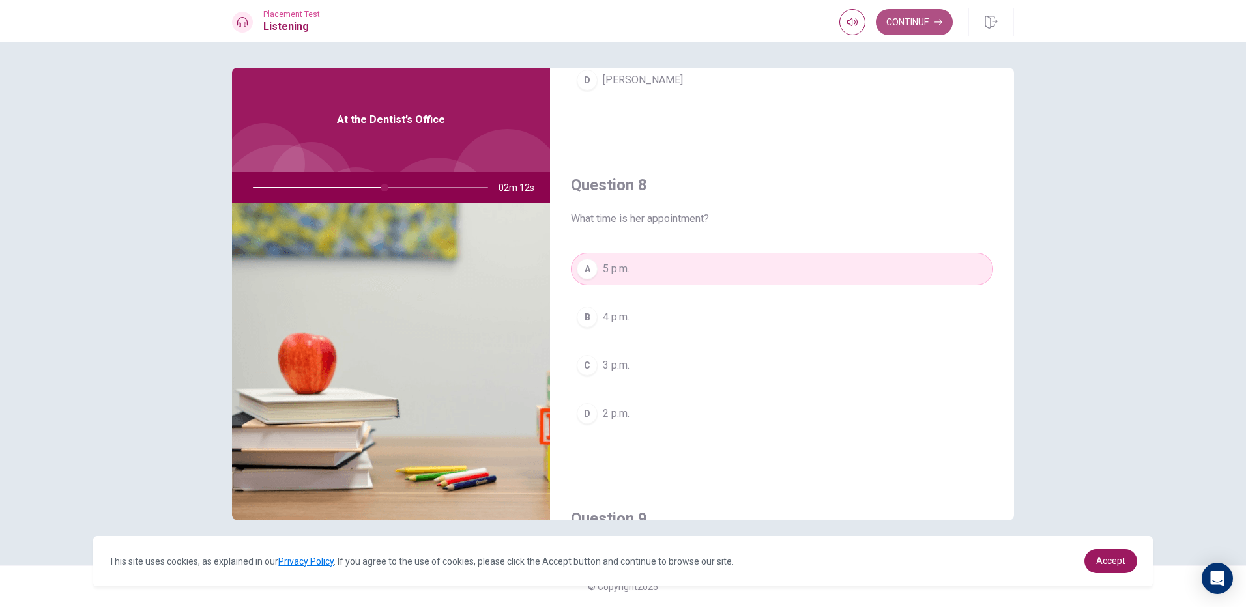
click at [905, 29] on button "Continue" at bounding box center [914, 22] width 77 height 26
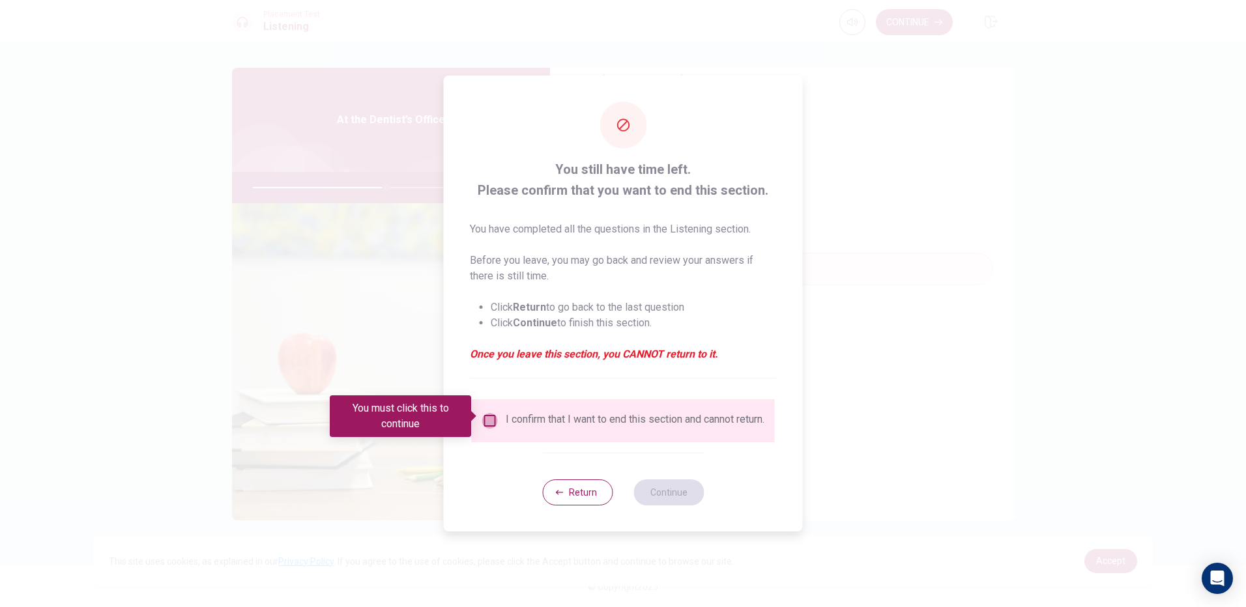
click at [489, 416] on input "You must click this to continue" at bounding box center [490, 421] width 16 height 16
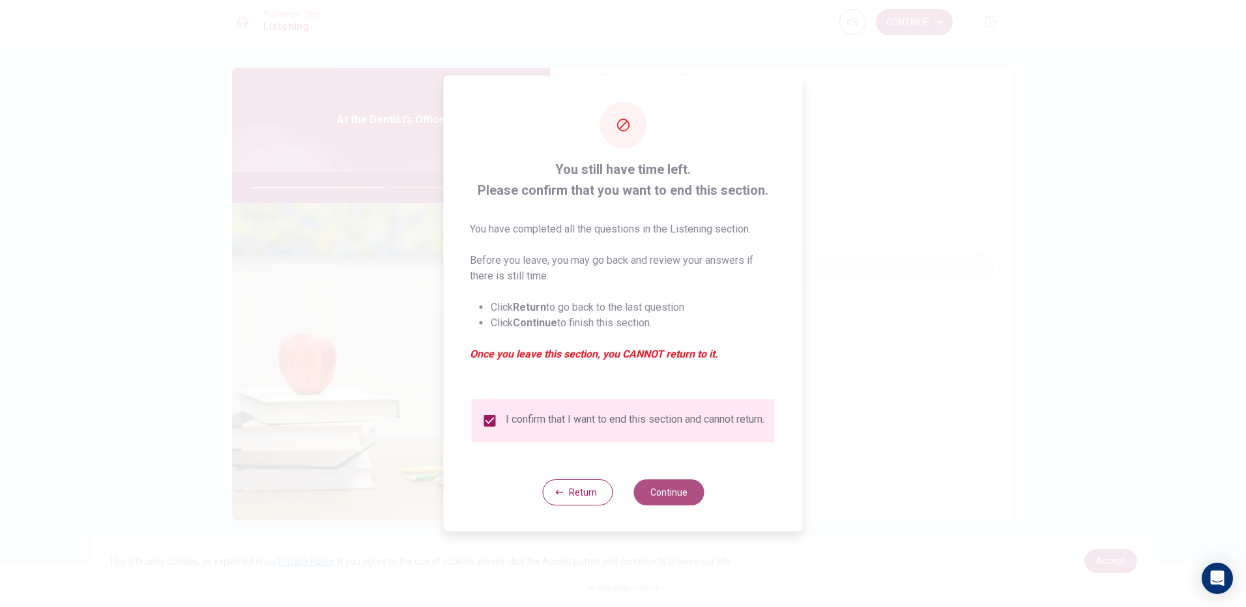
click at [666, 492] on button "Continue" at bounding box center [668, 493] width 70 height 26
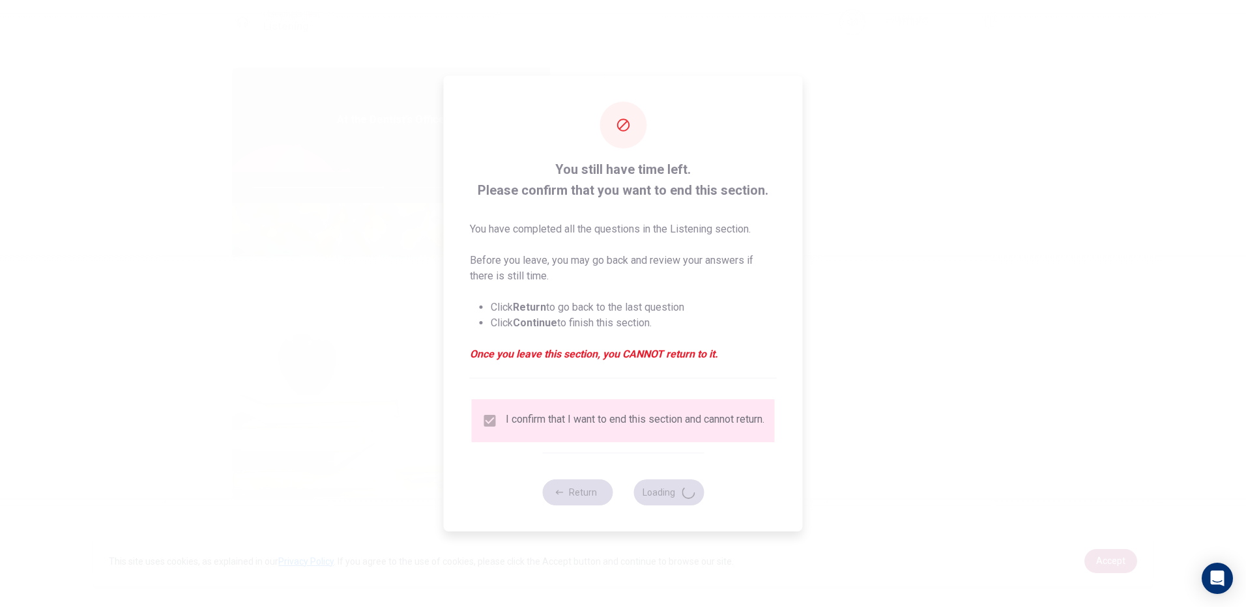
type input "58"
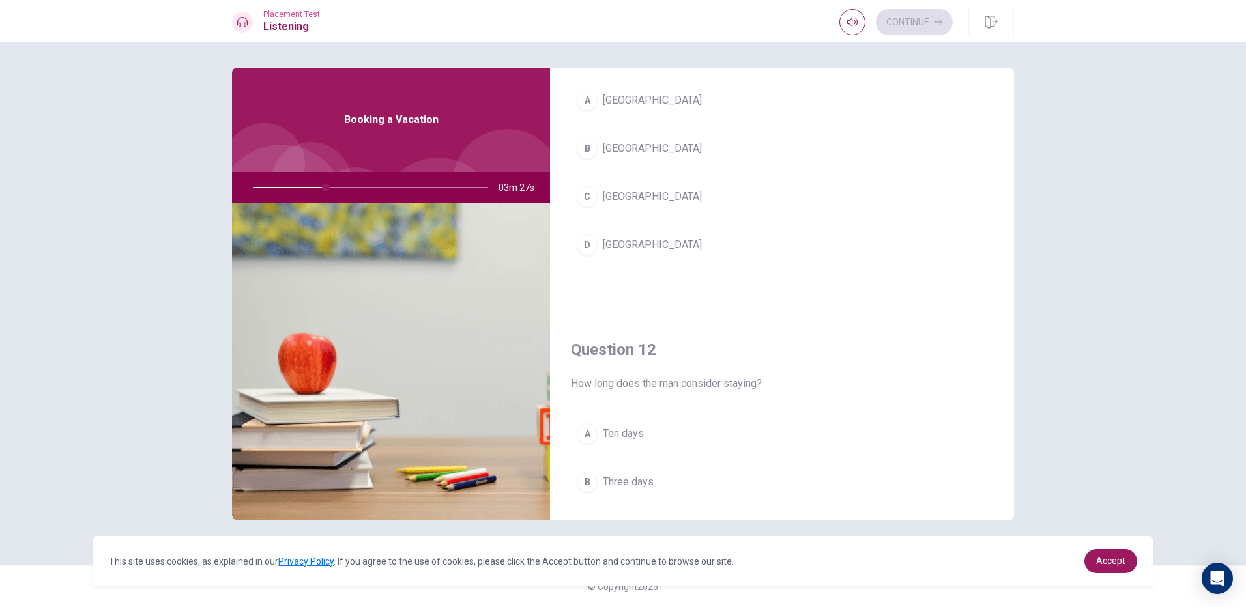
scroll to position [65, 0]
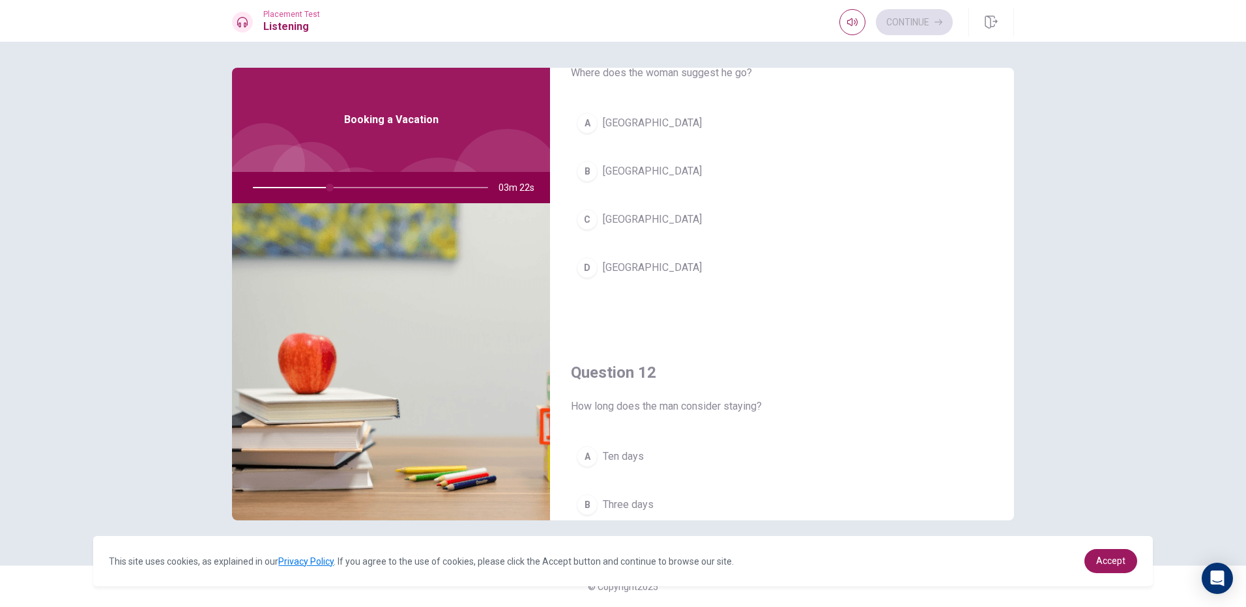
click at [669, 132] on button "A [GEOGRAPHIC_DATA]" at bounding box center [782, 123] width 422 height 33
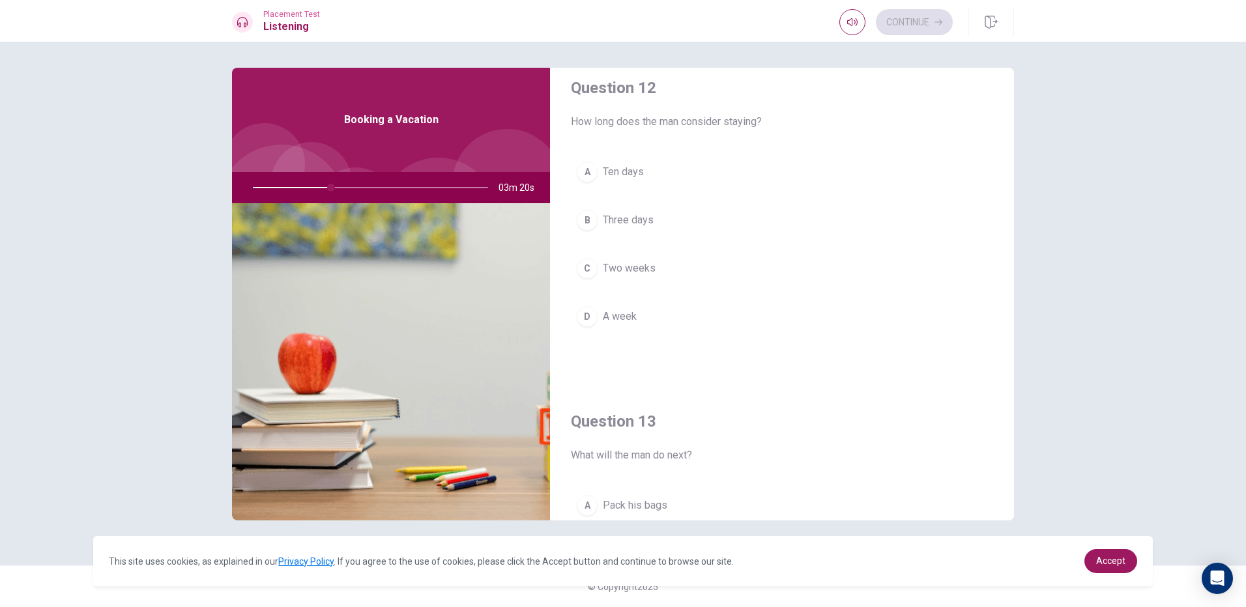
scroll to position [326, 0]
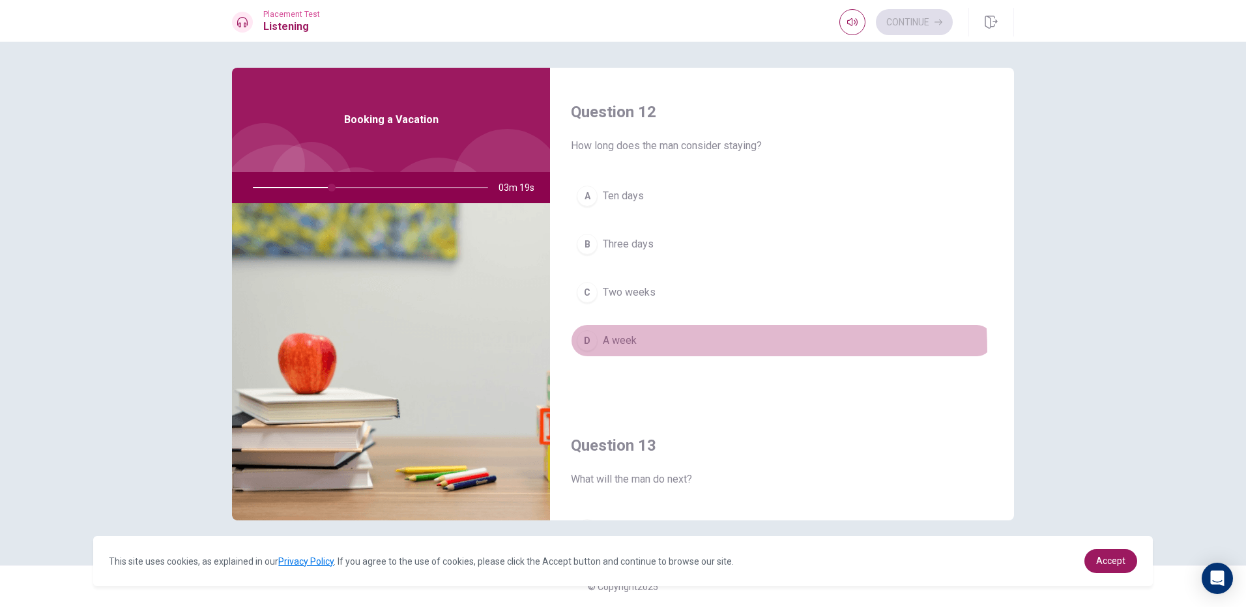
click at [593, 352] on button "D A week" at bounding box center [782, 341] width 422 height 33
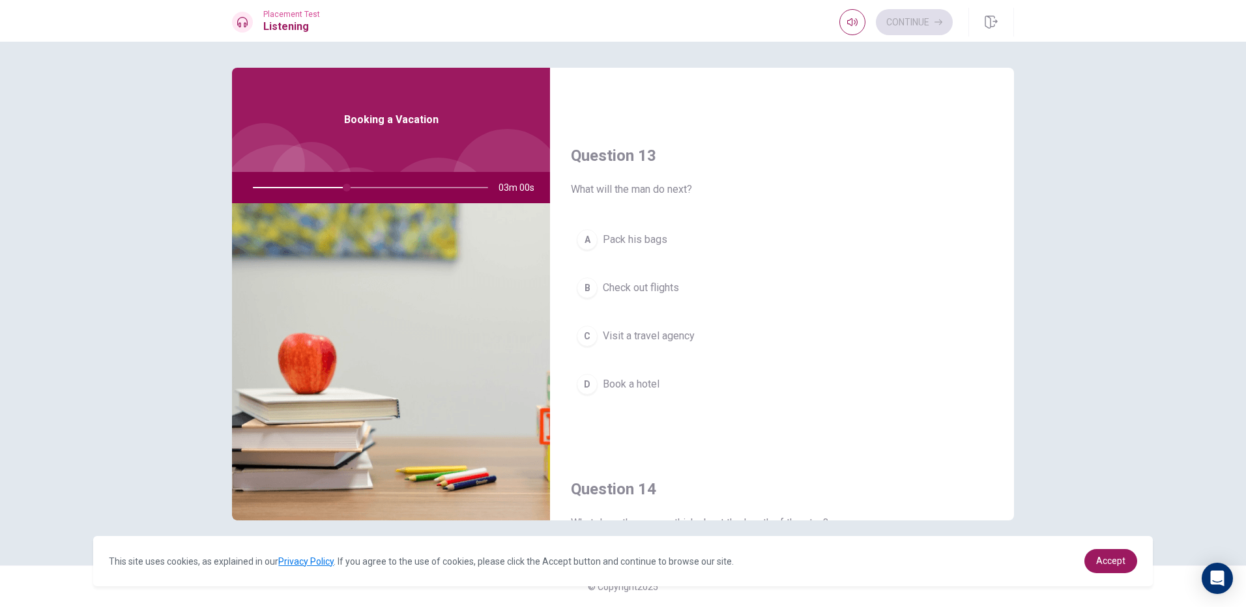
scroll to position [586, 0]
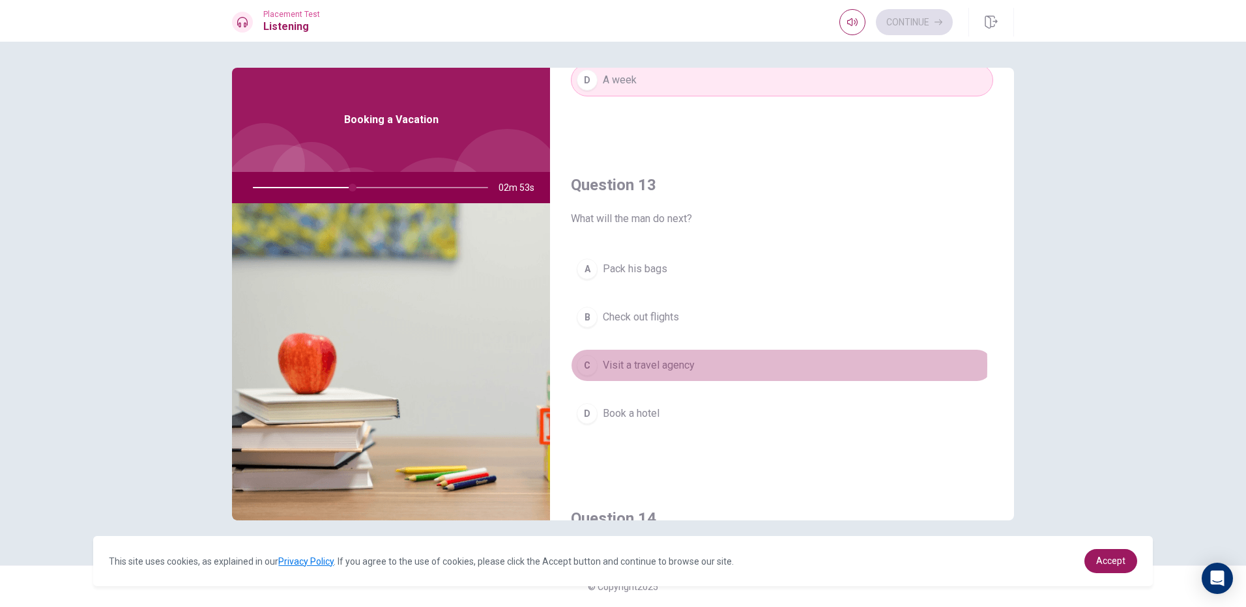
click at [635, 366] on span "Visit a travel agency" at bounding box center [649, 366] width 92 height 16
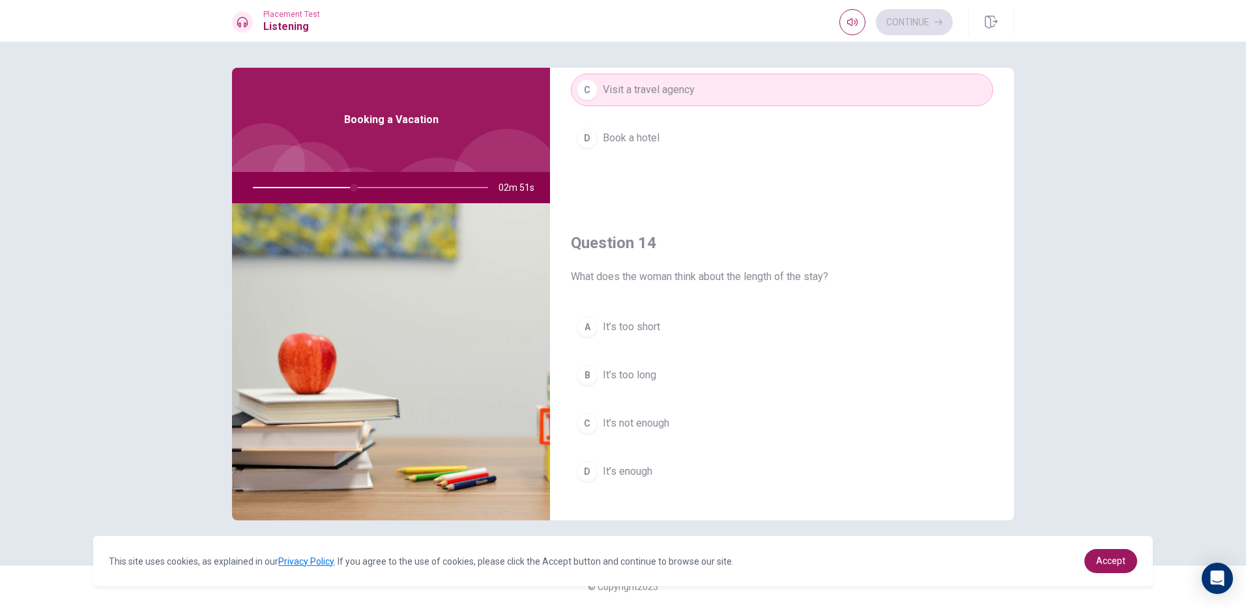
scroll to position [912, 0]
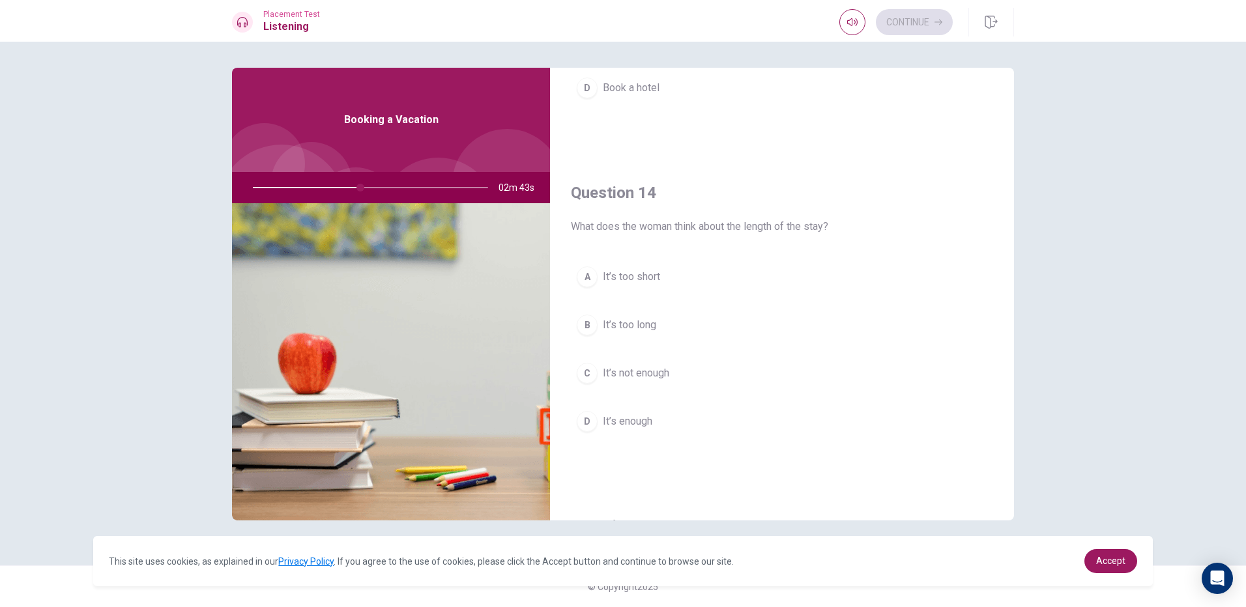
click at [696, 366] on button "C It’s not enough" at bounding box center [782, 373] width 422 height 33
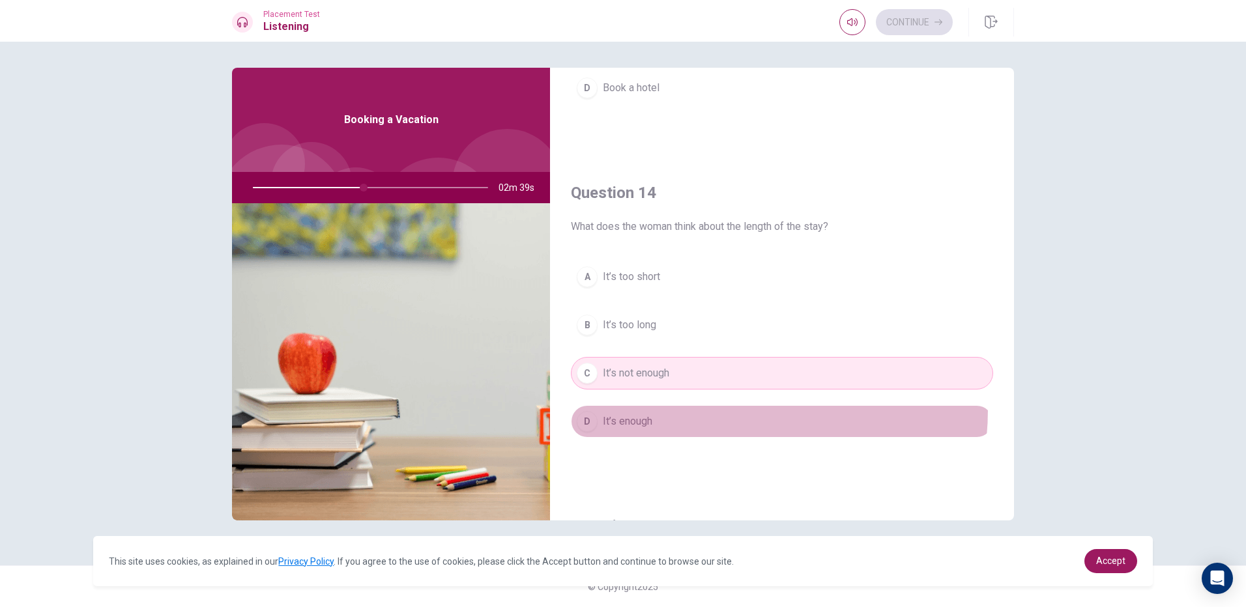
drag, startPoint x: 678, startPoint y: 409, endPoint x: 676, endPoint y: 415, distance: 6.8
click at [676, 415] on button "D It’s enough" at bounding box center [782, 421] width 422 height 33
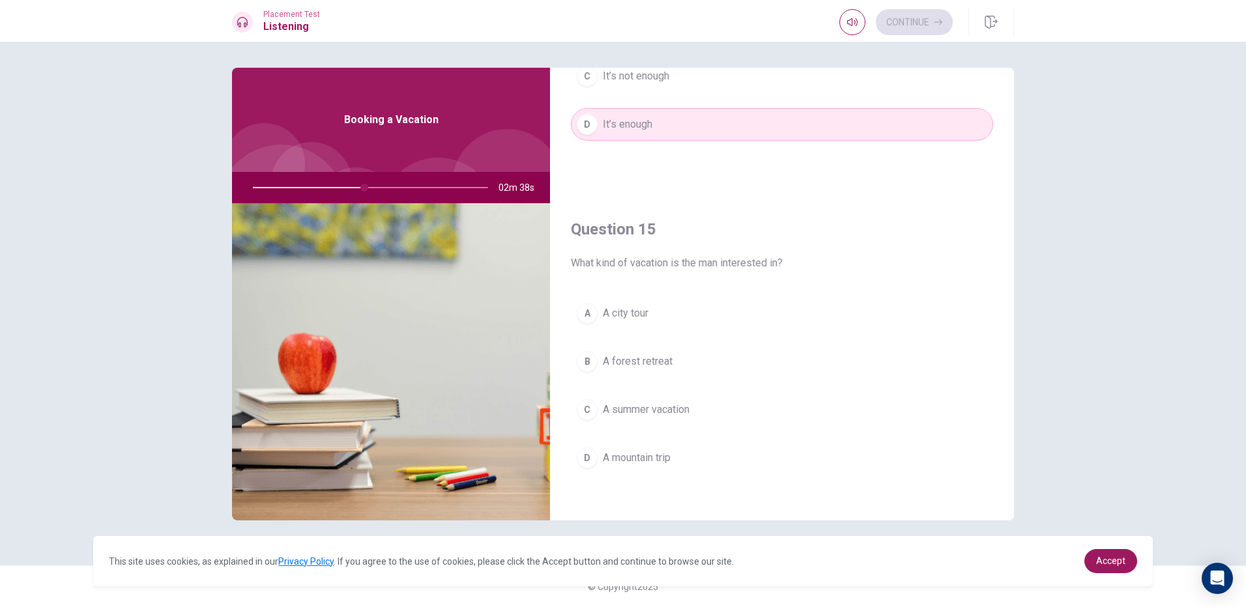
scroll to position [1215, 0]
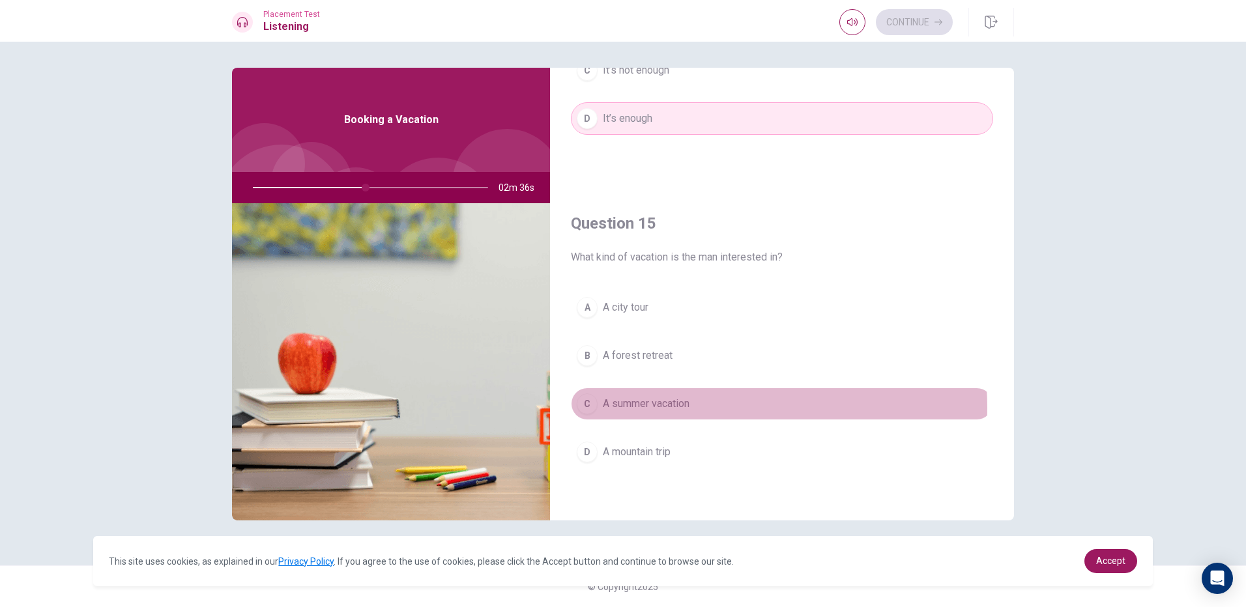
click at [682, 408] on span "A summer vacation" at bounding box center [646, 404] width 87 height 16
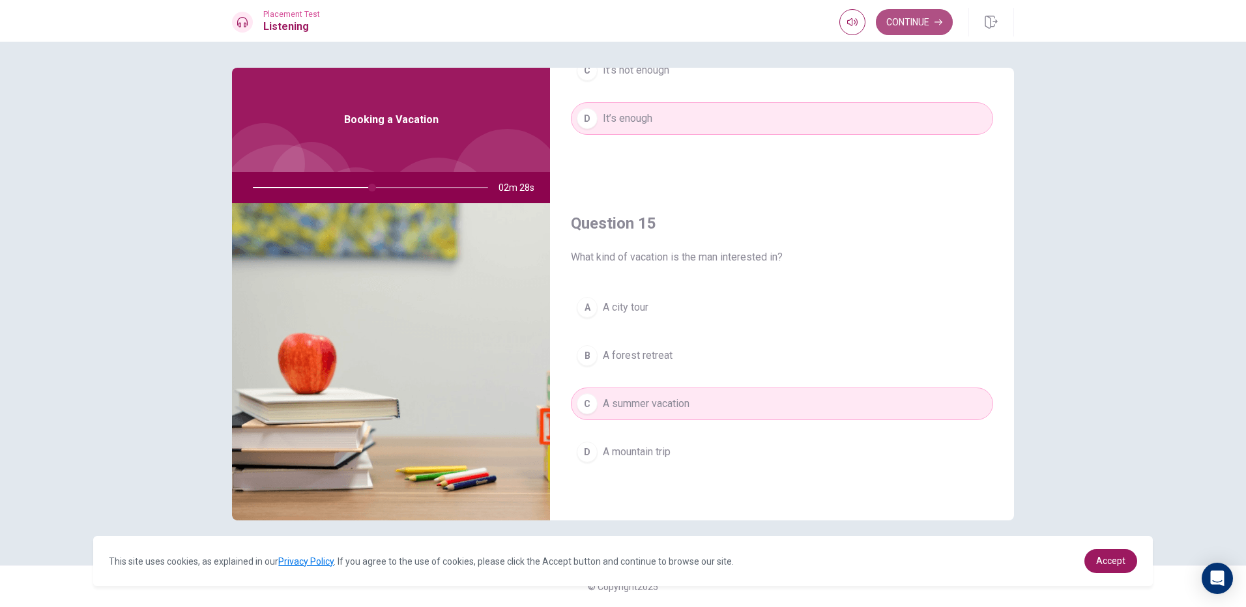
click at [916, 24] on button "Continue" at bounding box center [914, 22] width 77 height 26
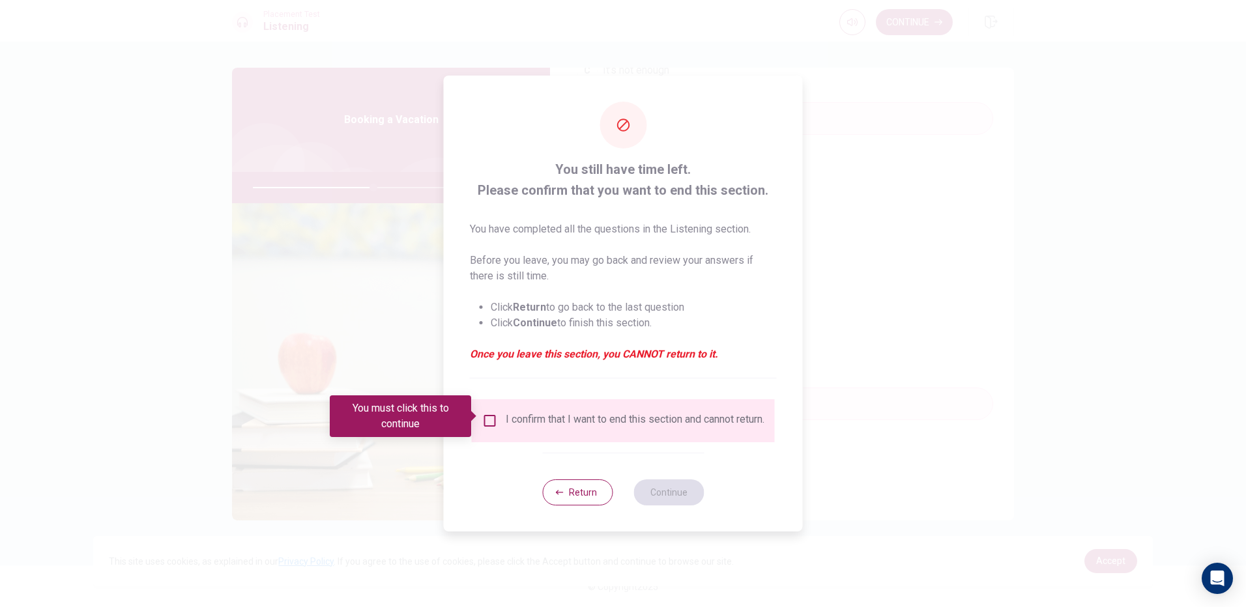
click at [521, 421] on div "I confirm that I want to end this section and cannot return." at bounding box center [635, 421] width 259 height 16
click at [486, 416] on input "You must click this to continue" at bounding box center [490, 421] width 16 height 16
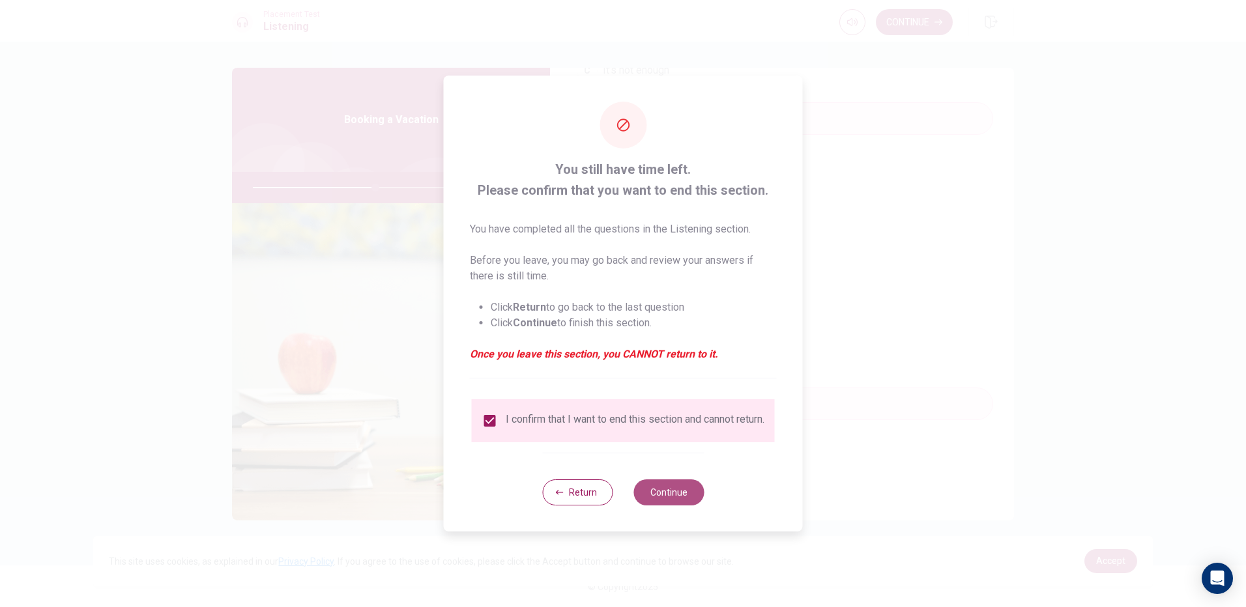
click at [670, 499] on button "Continue" at bounding box center [668, 493] width 70 height 26
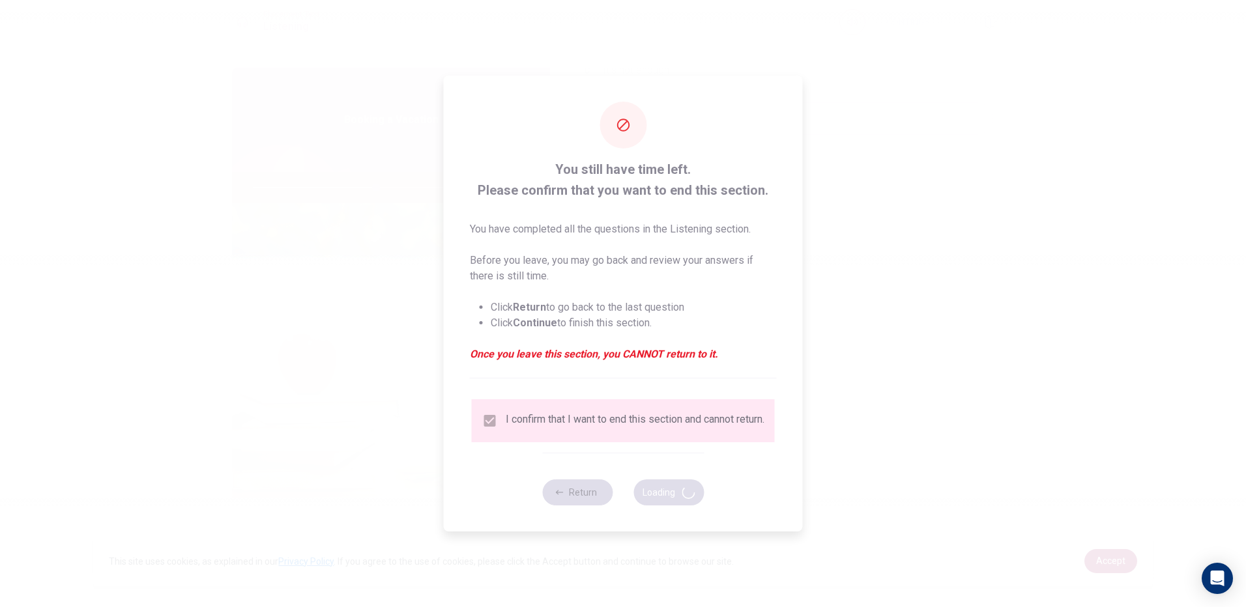
type input "53"
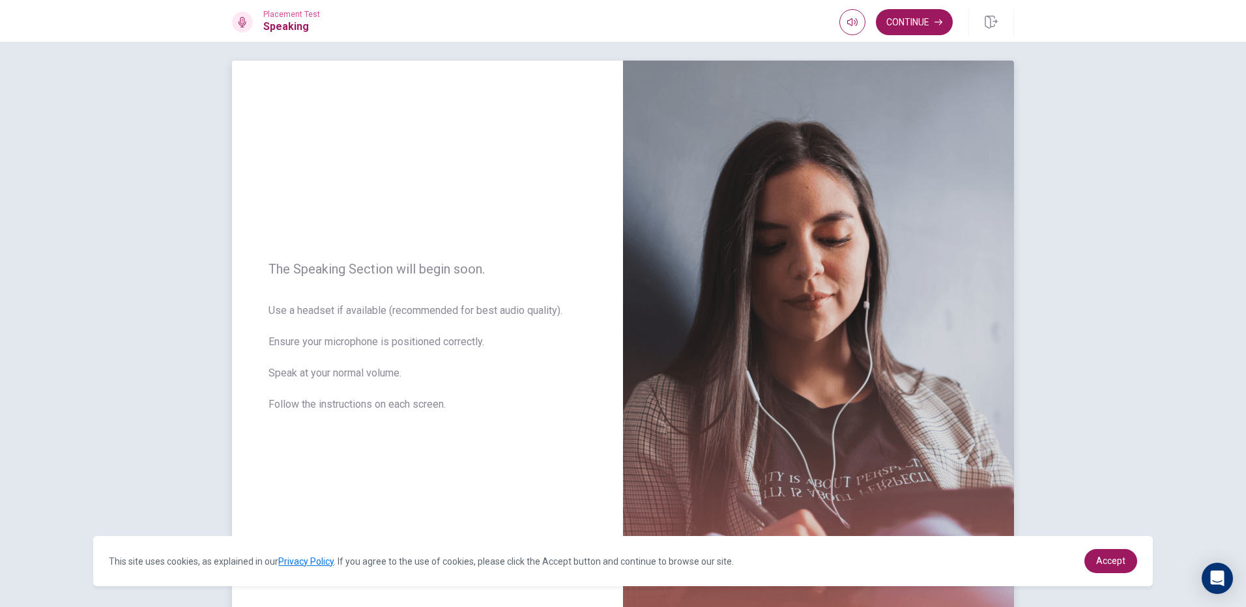
scroll to position [0, 0]
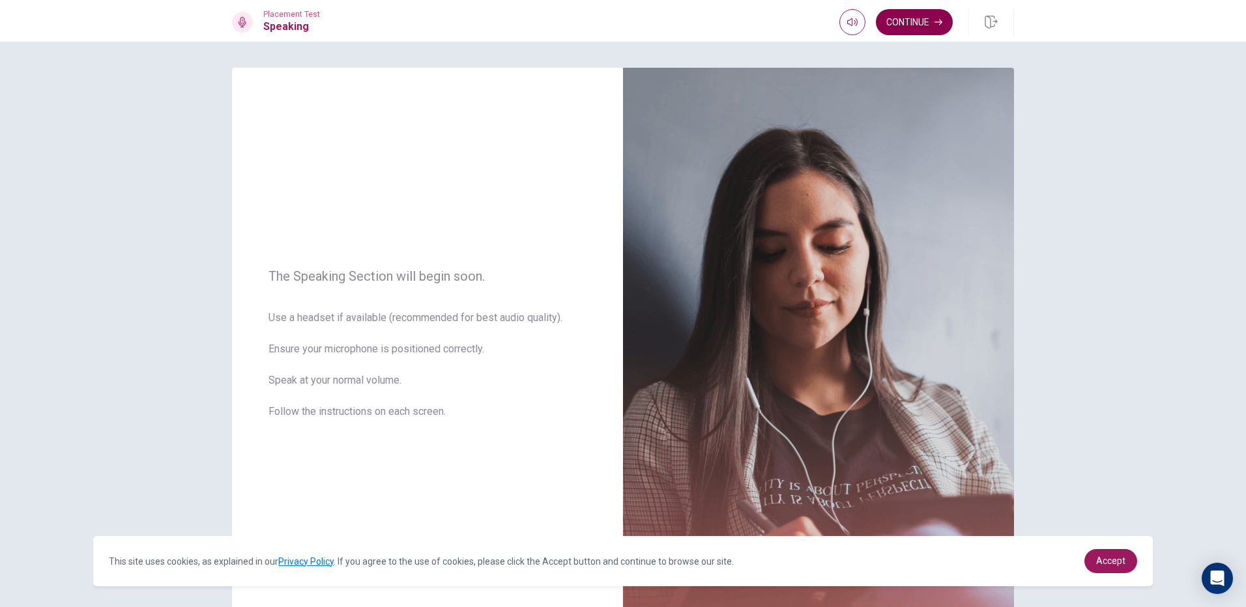
click at [893, 24] on button "Continue" at bounding box center [914, 22] width 77 height 26
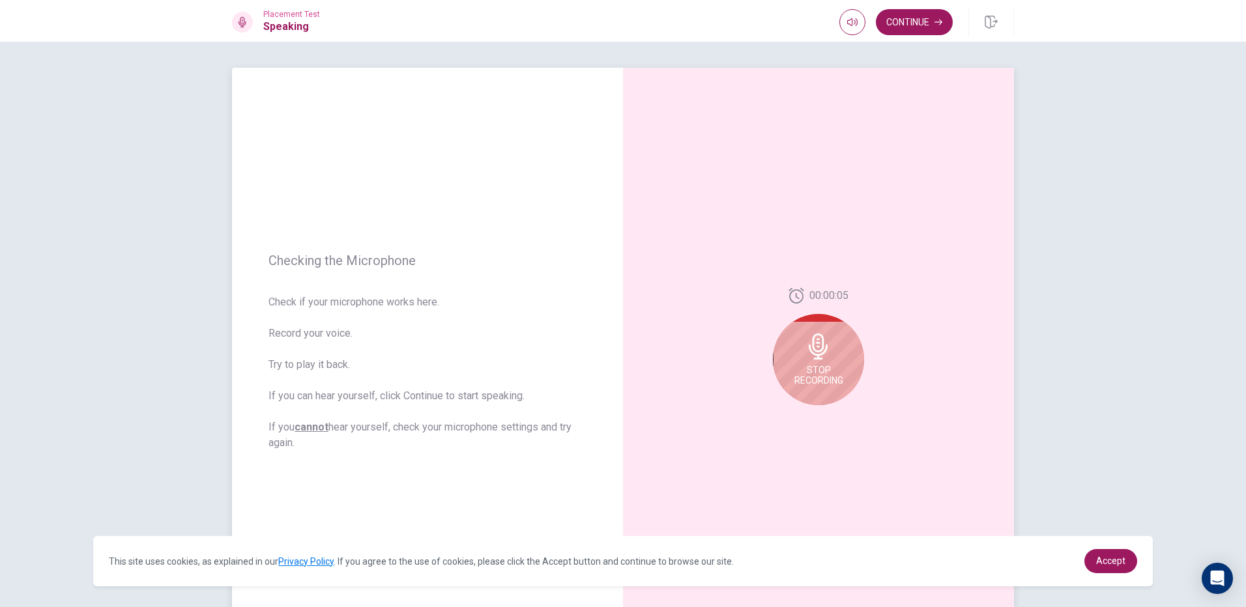
click at [817, 341] on icon at bounding box center [818, 347] width 26 height 26
click at [822, 360] on icon at bounding box center [821, 351] width 26 height 26
click at [834, 420] on button "Play Audio" at bounding box center [833, 416] width 18 height 18
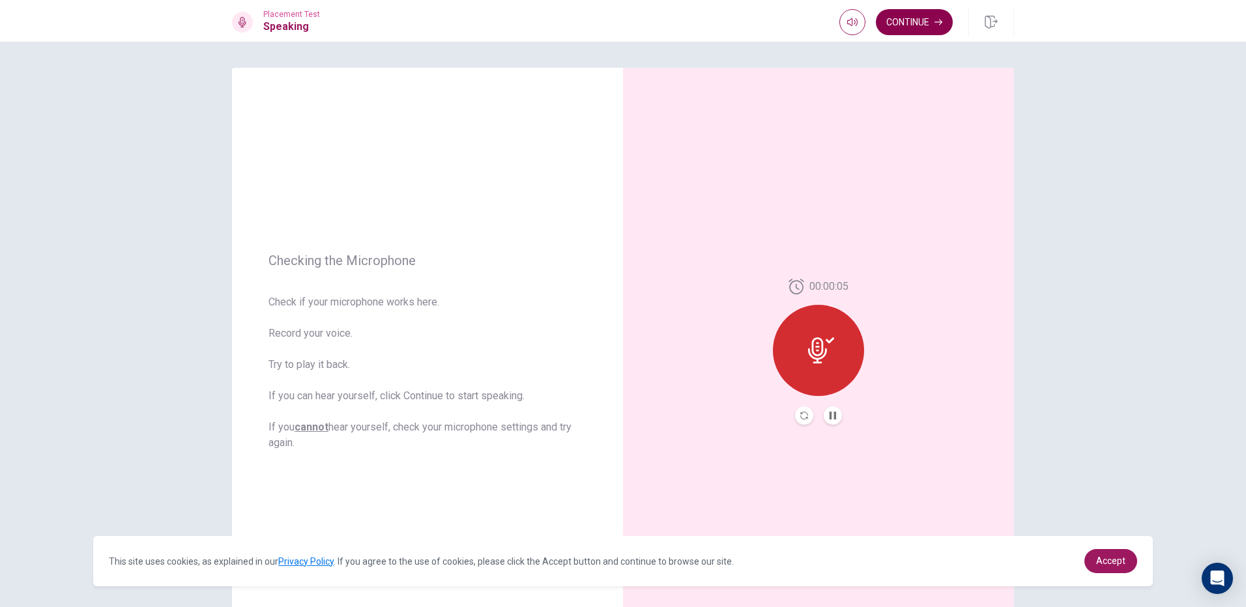
click at [912, 18] on button "Continue" at bounding box center [914, 22] width 77 height 26
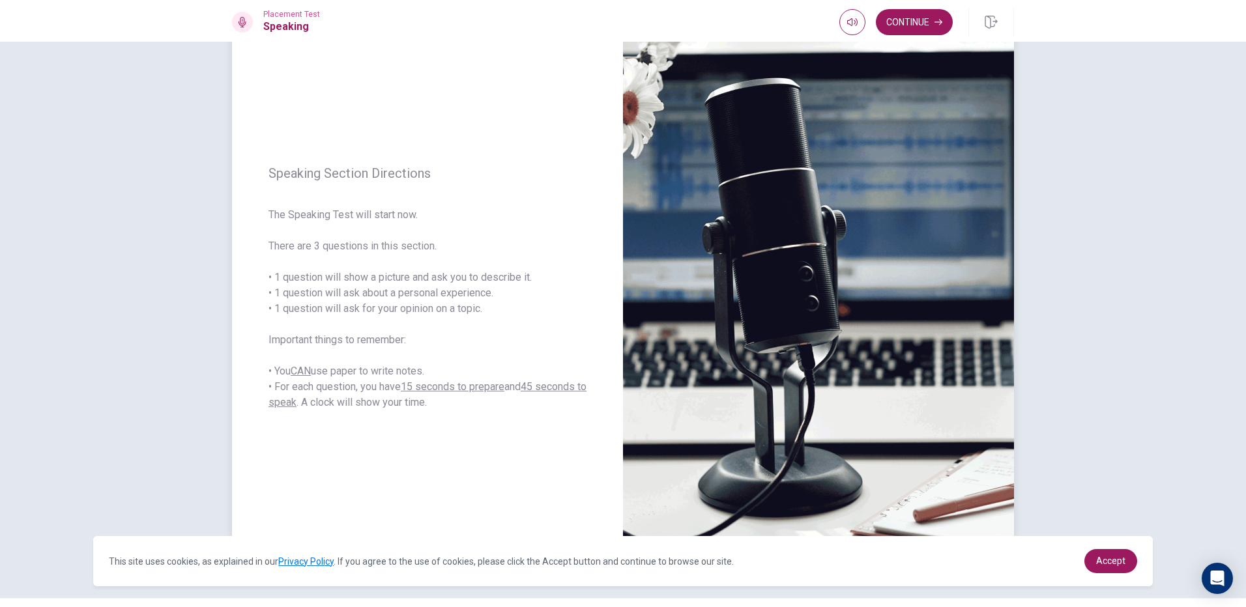
scroll to position [31, 0]
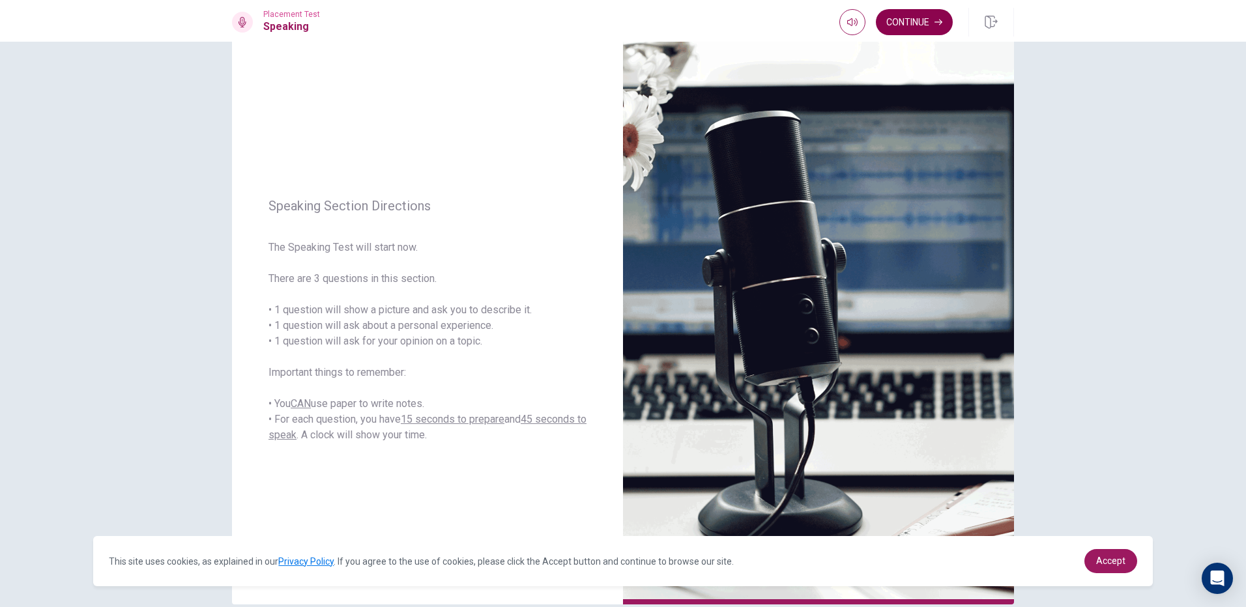
click at [931, 29] on button "Continue" at bounding box center [914, 22] width 77 height 26
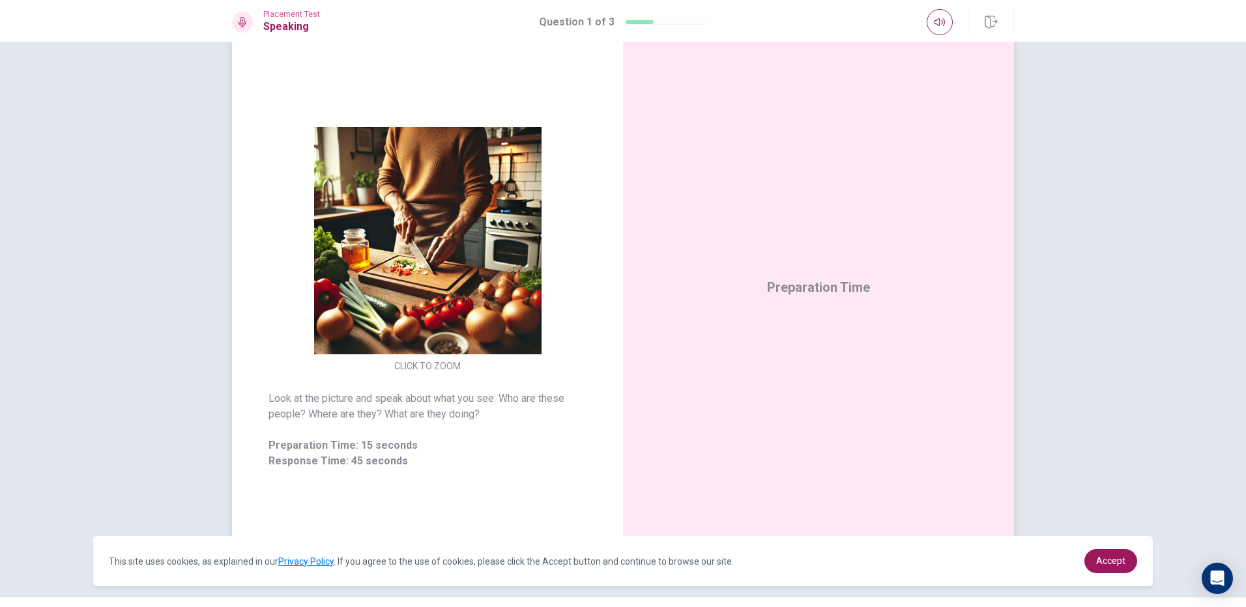
scroll to position [65, 0]
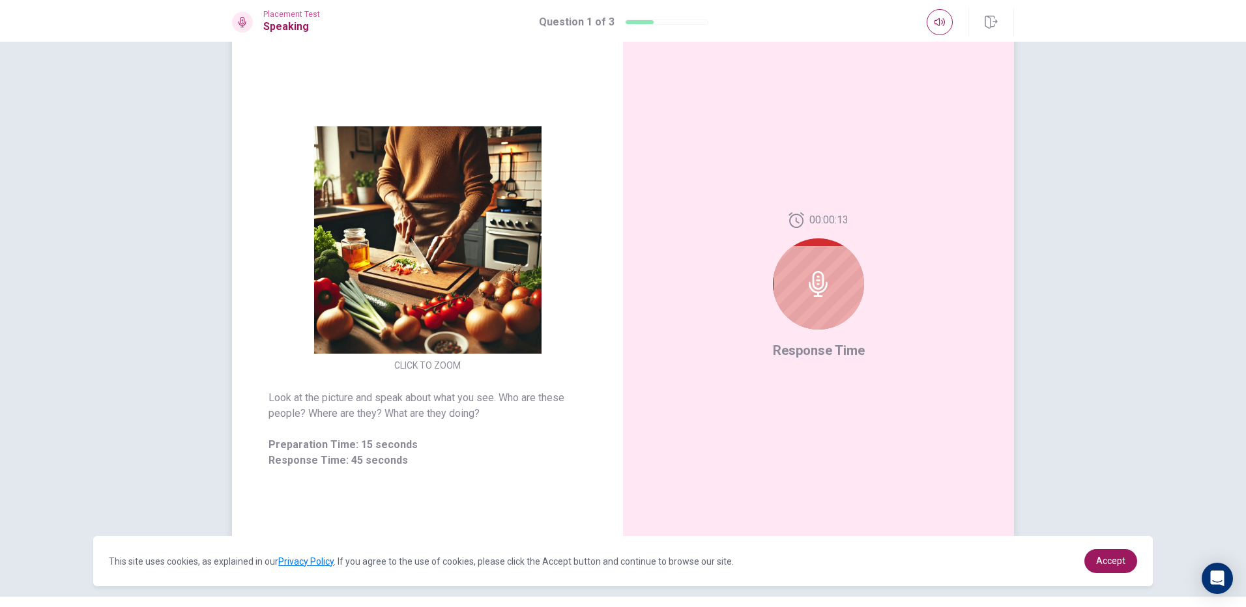
drag, startPoint x: 835, startPoint y: 282, endPoint x: 843, endPoint y: 285, distance: 9.1
click at [834, 282] on div at bounding box center [818, 284] width 91 height 91
click at [824, 287] on icon at bounding box center [818, 284] width 19 height 26
click at [814, 285] on icon at bounding box center [818, 284] width 26 height 26
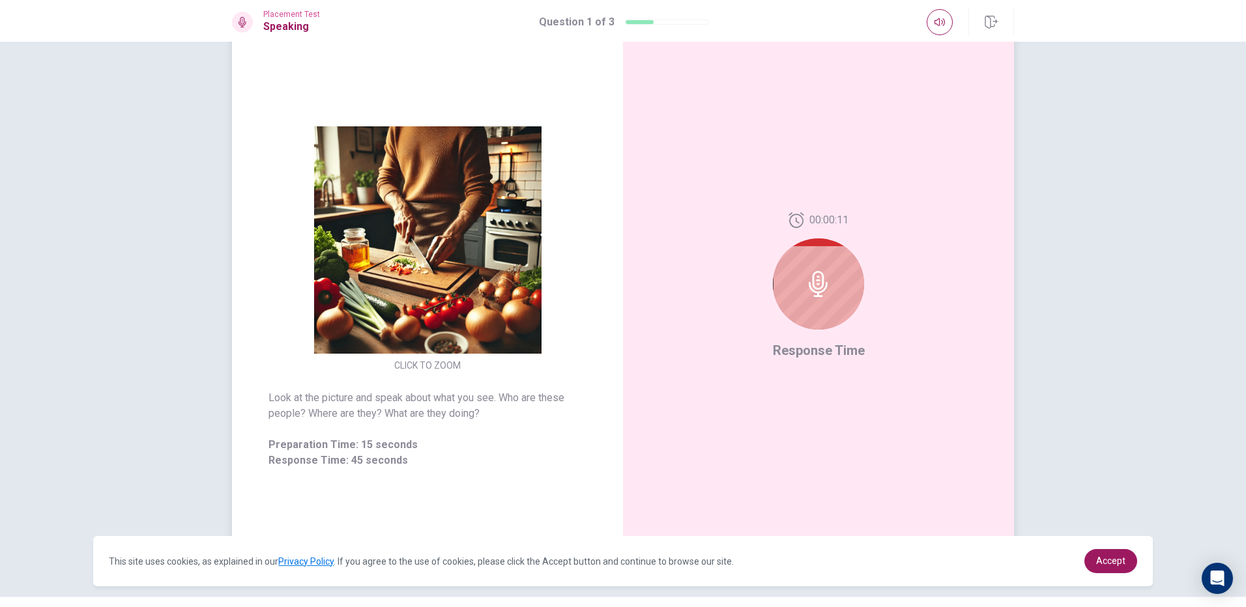
click at [814, 285] on icon at bounding box center [818, 284] width 26 height 26
click at [810, 298] on div at bounding box center [818, 284] width 91 height 91
click at [833, 267] on div at bounding box center [818, 284] width 91 height 91
click at [809, 288] on icon at bounding box center [818, 284] width 19 height 26
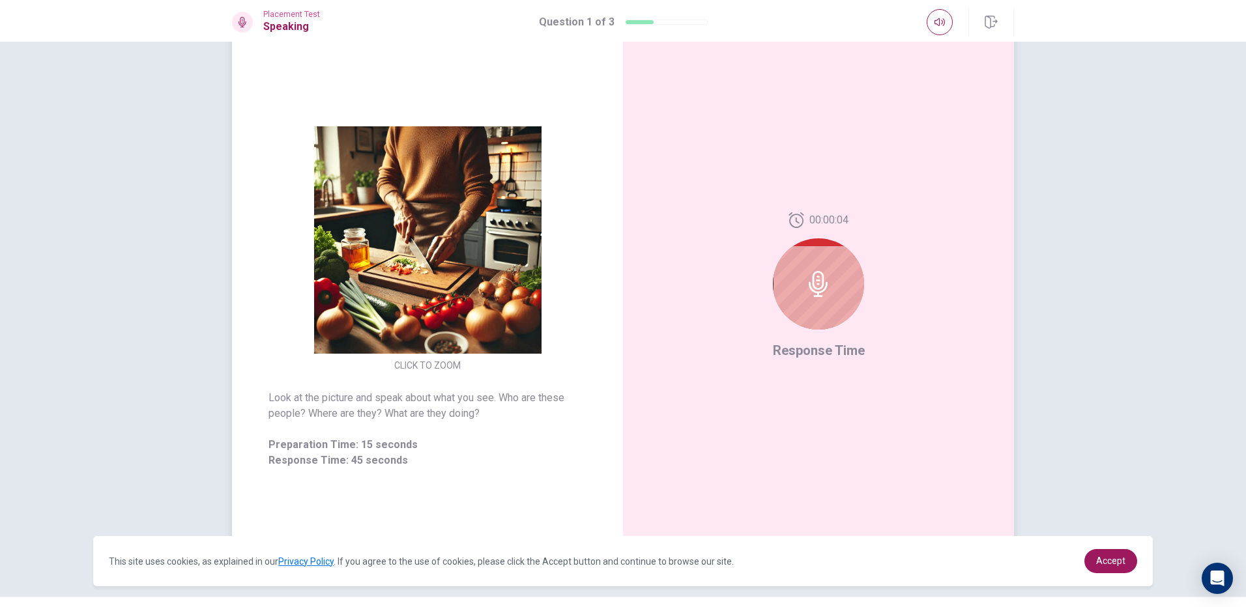
click at [809, 288] on icon at bounding box center [818, 284] width 19 height 26
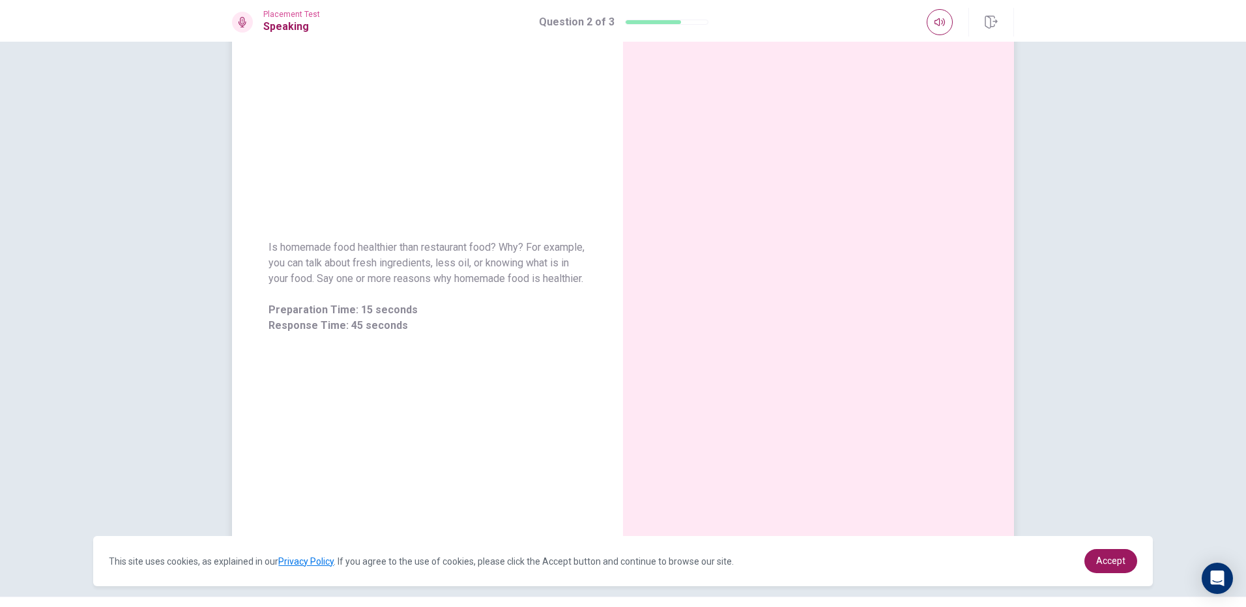
scroll to position [0, 0]
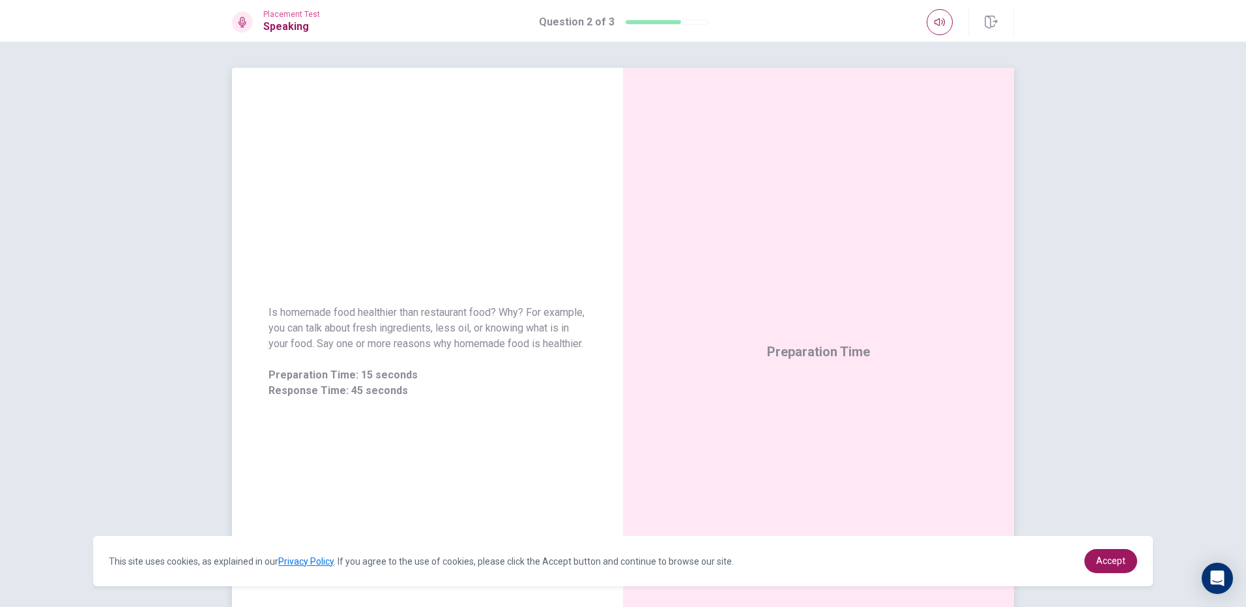
click at [500, 209] on div "Is homemade food healthier than restaurant food? Why? For example, you can talk…" at bounding box center [427, 352] width 391 height 568
click at [523, 199] on div "Is homemade food healthier than restaurant food? Why? For example, you can talk…" at bounding box center [427, 352] width 391 height 568
click at [532, 192] on div "Is homemade food healthier than restaurant food? Why? For example, you can talk…" at bounding box center [427, 352] width 391 height 568
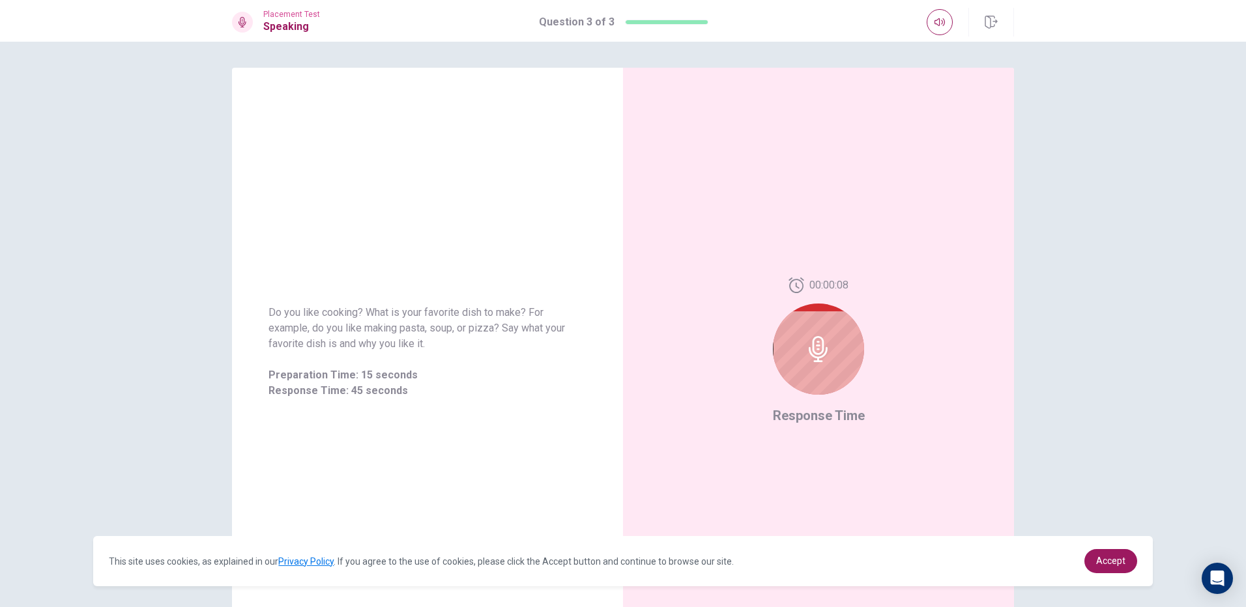
click at [783, 332] on div at bounding box center [818, 349] width 91 height 91
click at [787, 321] on div at bounding box center [818, 349] width 91 height 91
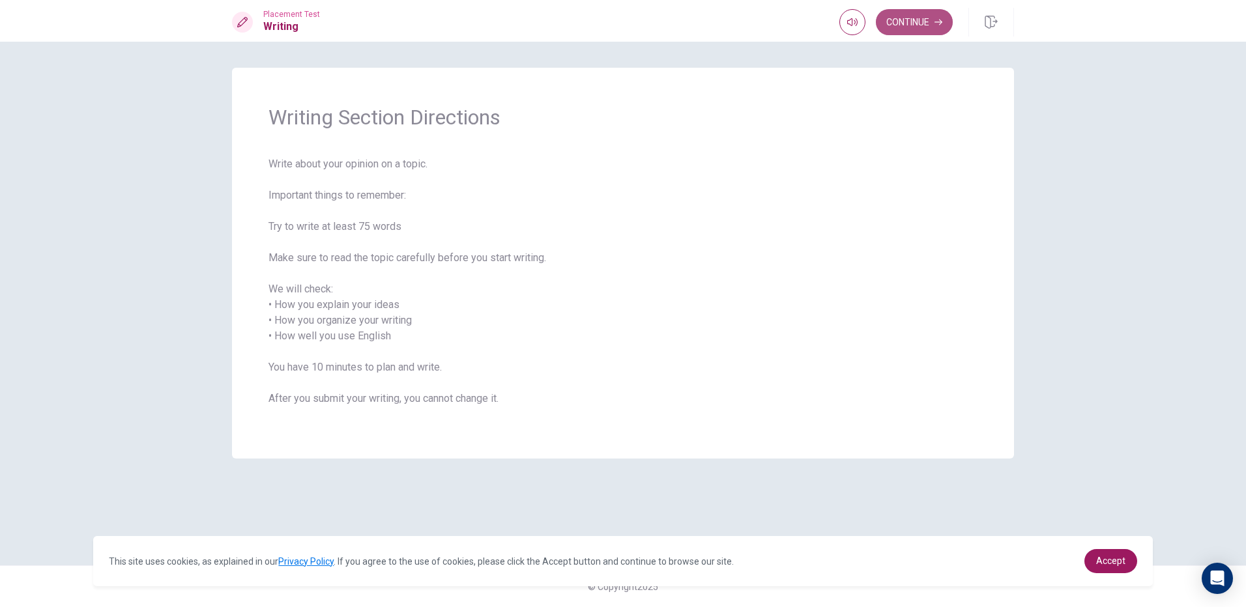
click at [912, 24] on button "Continue" at bounding box center [914, 22] width 77 height 26
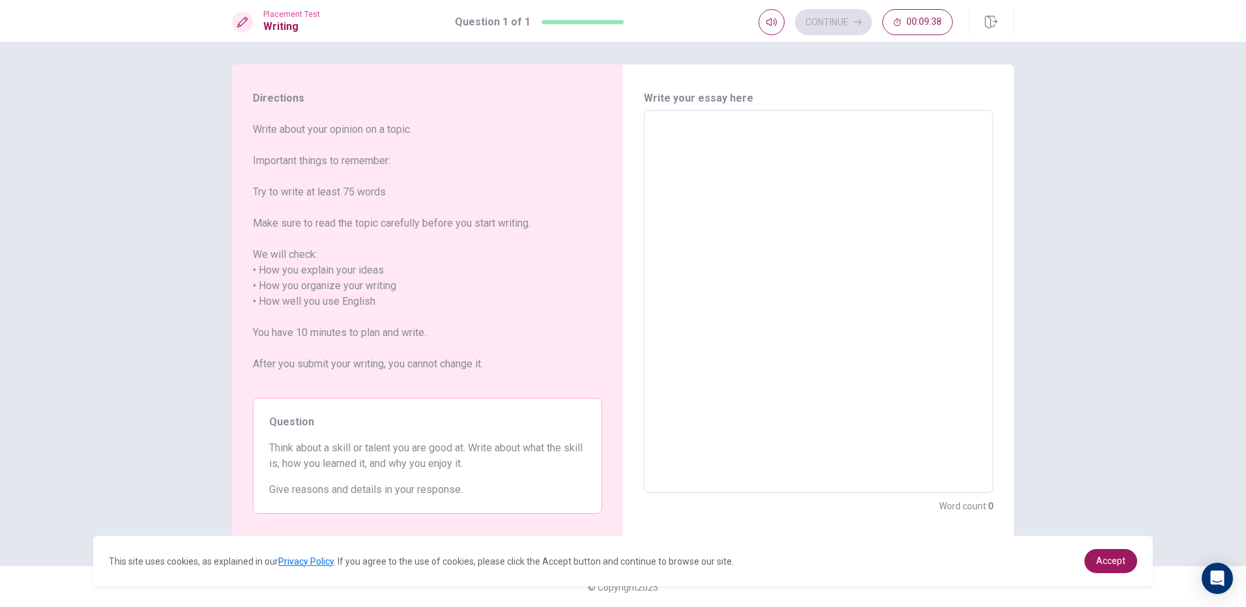
scroll to position [4, 0]
click at [644, 117] on div "x ​" at bounding box center [818, 300] width 349 height 383
type textarea "H"
type textarea "x"
type textarea "He"
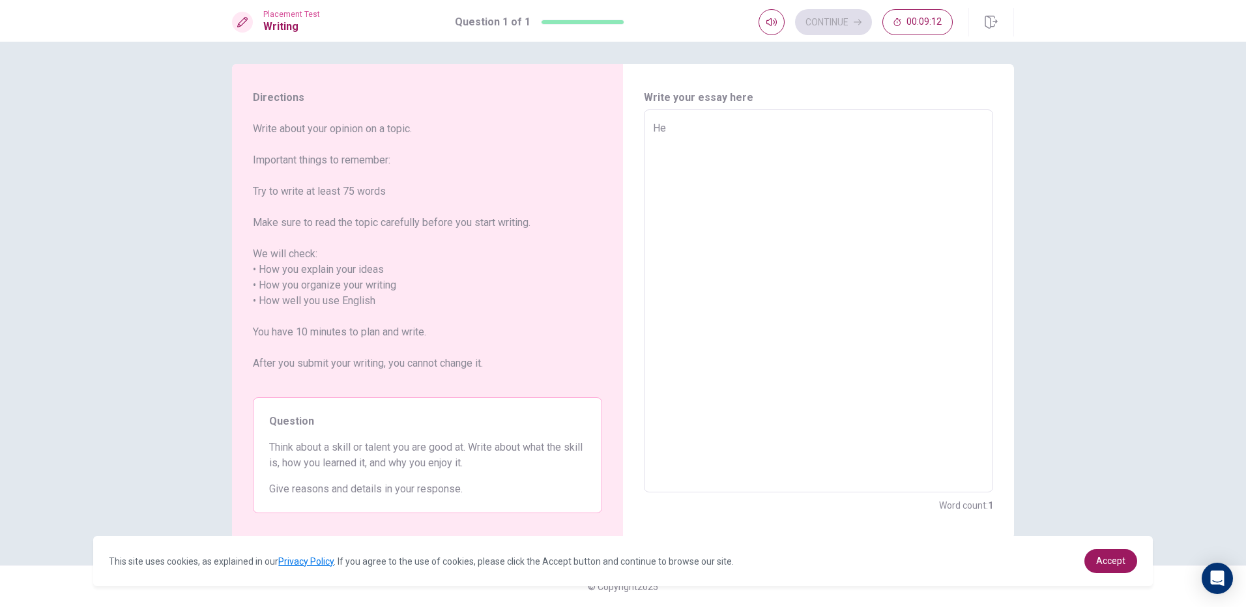
type textarea "x"
type textarea "Hel"
type textarea "x"
type textarea "Hell"
type textarea "x"
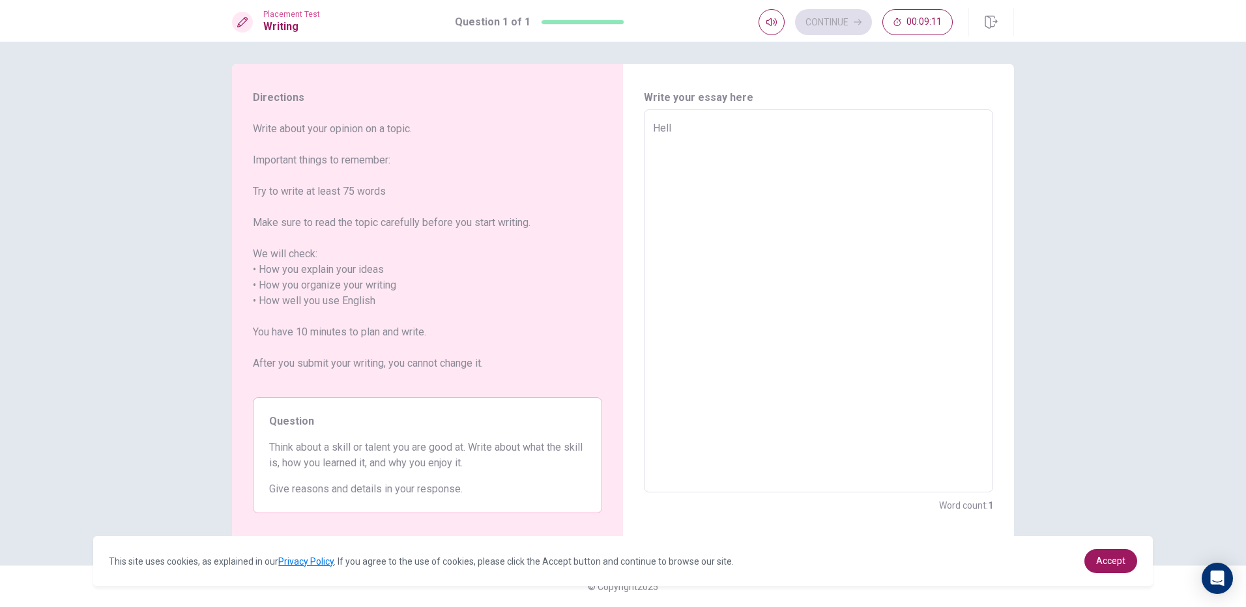
type textarea "Hello"
type textarea "x"
type textarea "Hello"
type textarea "x"
type textarea "Hello e"
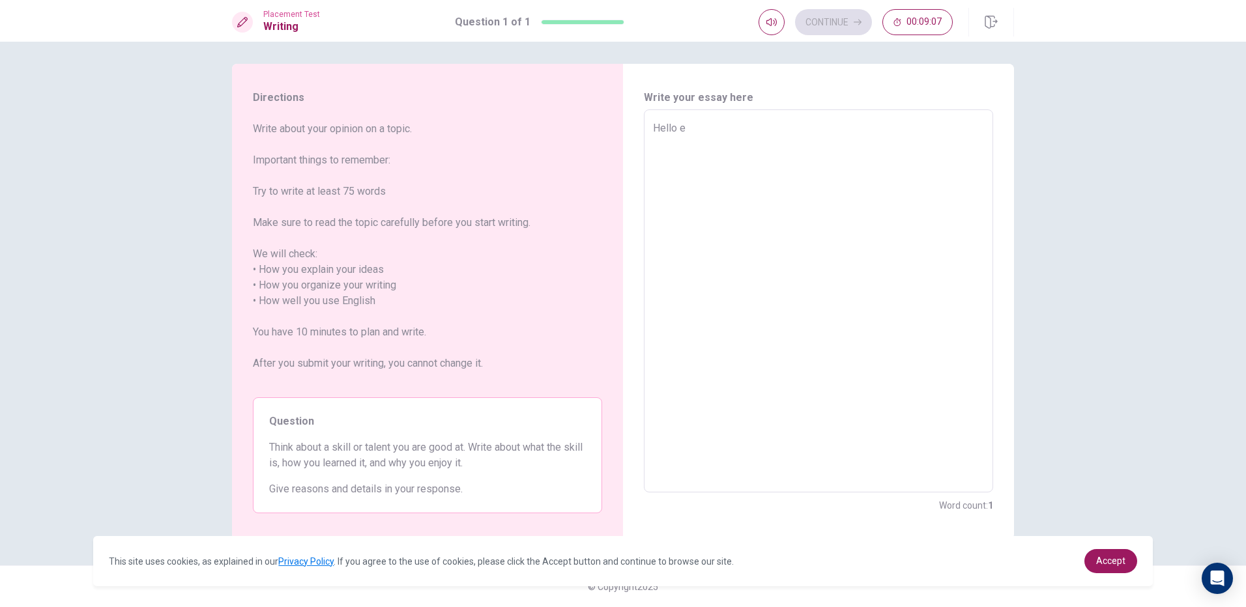
type textarea "x"
type textarea "Hello ee"
type textarea "x"
type textarea "Hello eee"
type textarea "x"
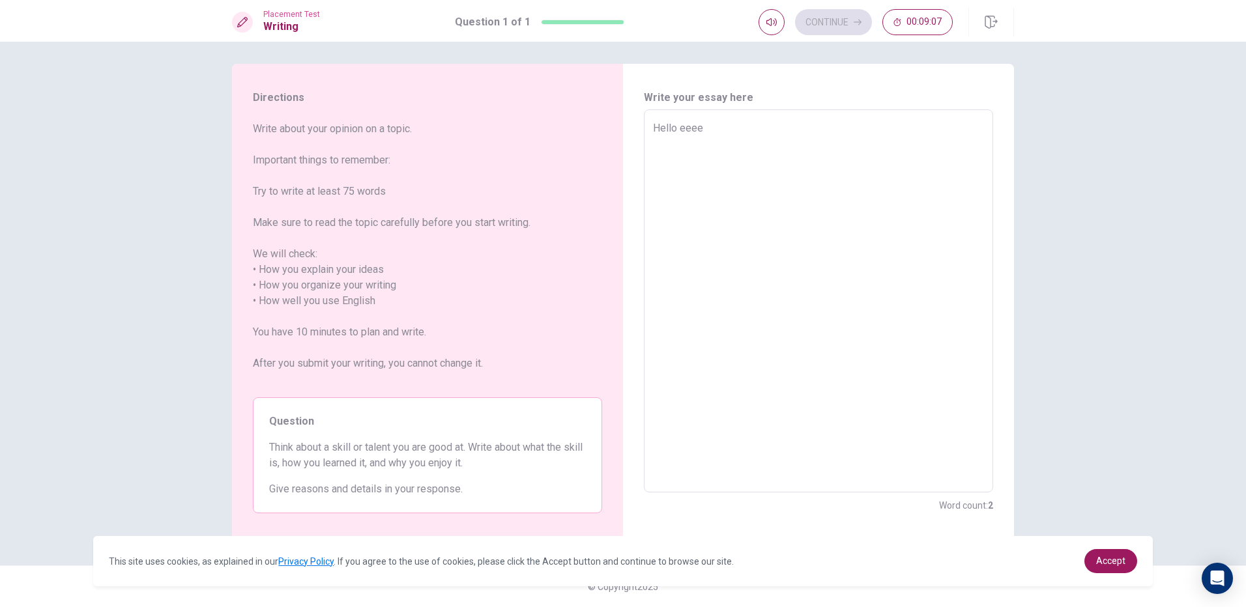
type textarea "Hello eeeer"
type textarea "x"
type textarea "Hello eeeere"
type textarea "x"
type textarea "Hello eeeeree"
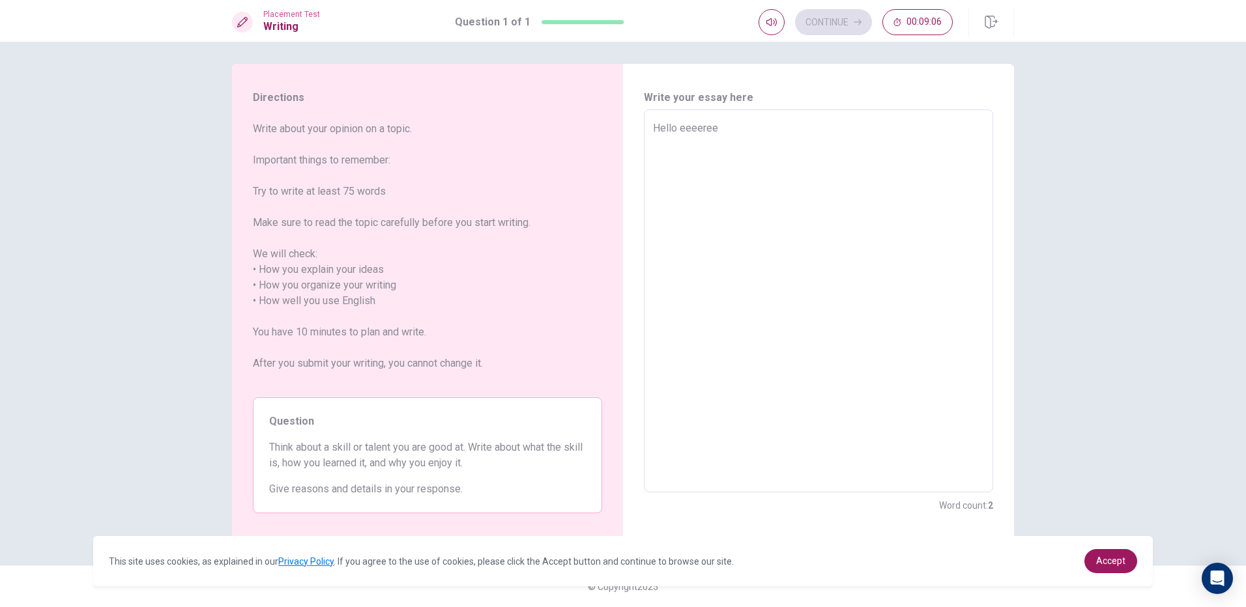
type textarea "x"
type textarea "Hello eeeereee"
type textarea "x"
type textarea "Hello eeeereeee"
type textarea "x"
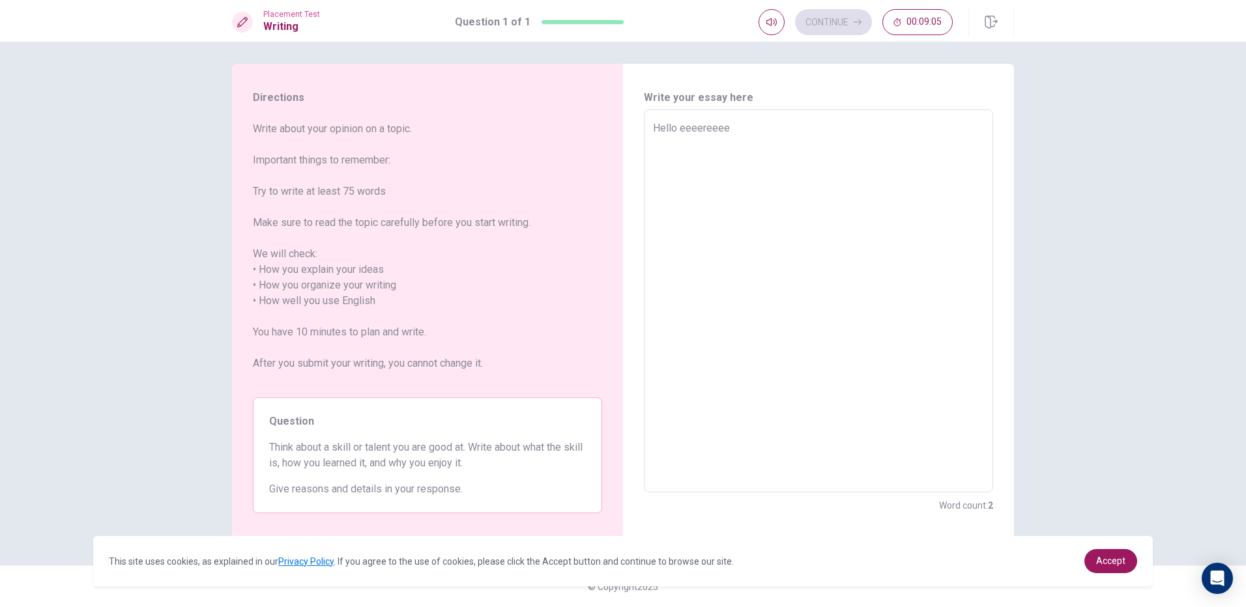
type textarea "Hello eeeereeeee"
type textarea "x"
type textarea "Hello eeeereeeeee"
type textarea "x"
type textarea "Hello eeeereeeeeee"
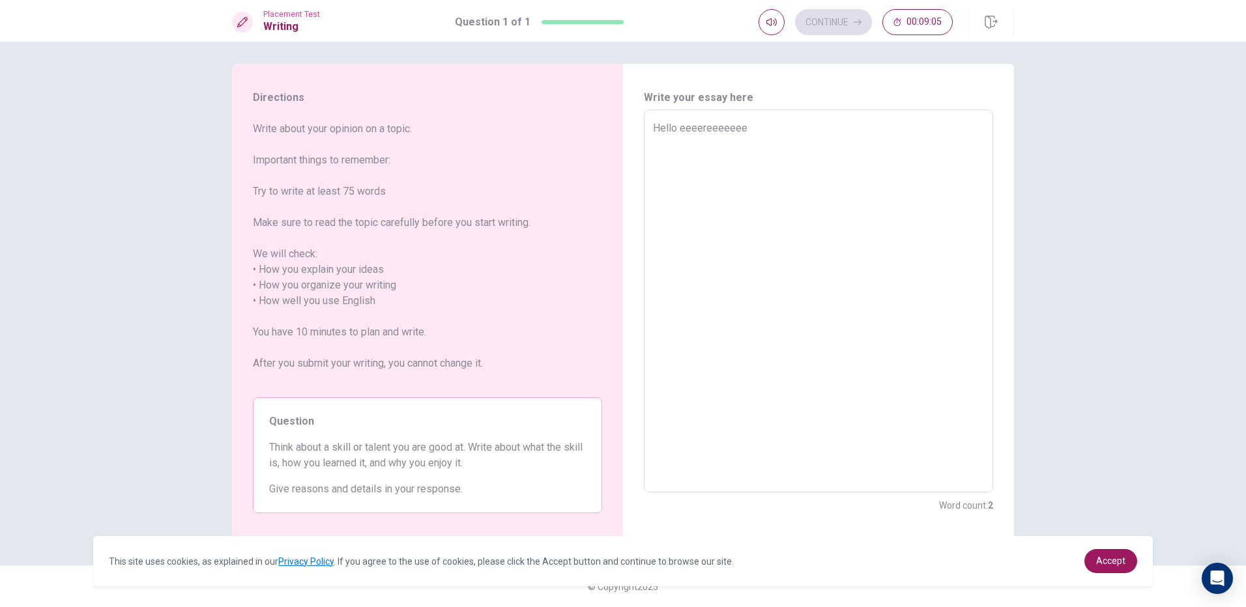
type textarea "x"
type textarea "Hello eeeereeeeeeee"
type textarea "x"
type textarea "Hello eeeereeeeeeeee"
type textarea "x"
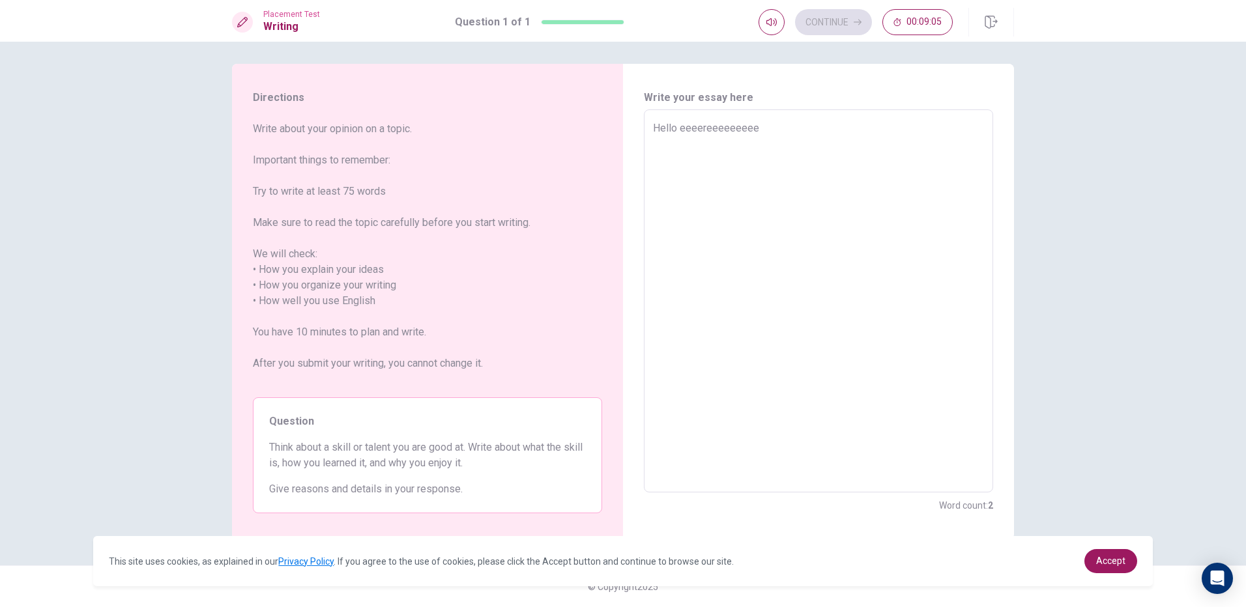
type textarea "Hello eeeereeeeeeeeee"
type textarea "x"
type textarea "Hello eeeereeeeeeeeeee"
type textarea "x"
type textarea "Hello eeeereeeeeeeeeeee"
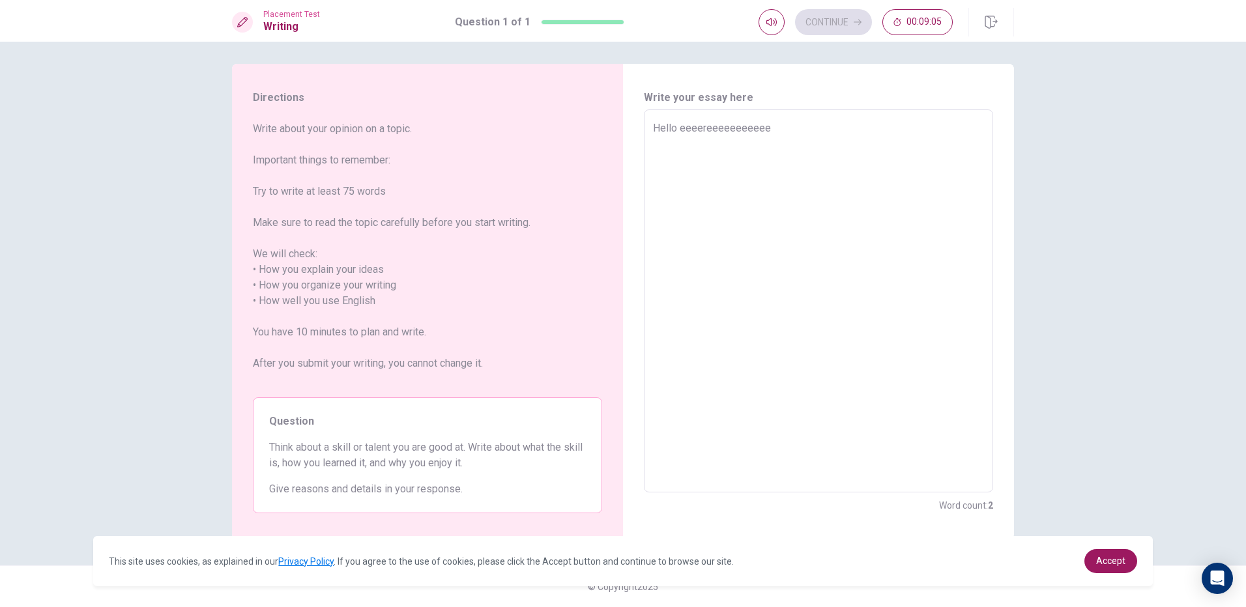
type textarea "x"
type textarea "Hello eeeereeeeeeeeeeeee"
type textarea "x"
type textarea "Hello eeeereeeeeeeeeeeeee"
type textarea "x"
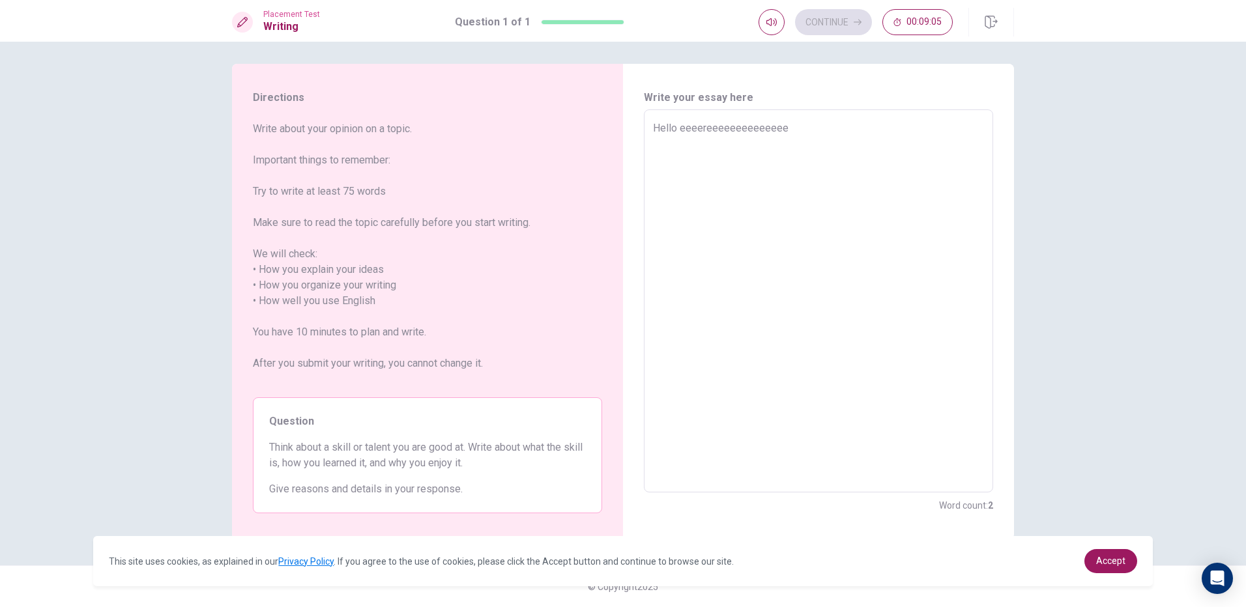
type textarea "Hello eeeereeeeeeeeeeeeeee"
type textarea "x"
type textarea "Hello eeeereeeeeeeeeeeeeeee"
type textarea "x"
type textarea "Hello eeeereeeeeeeeeeeeeeeee"
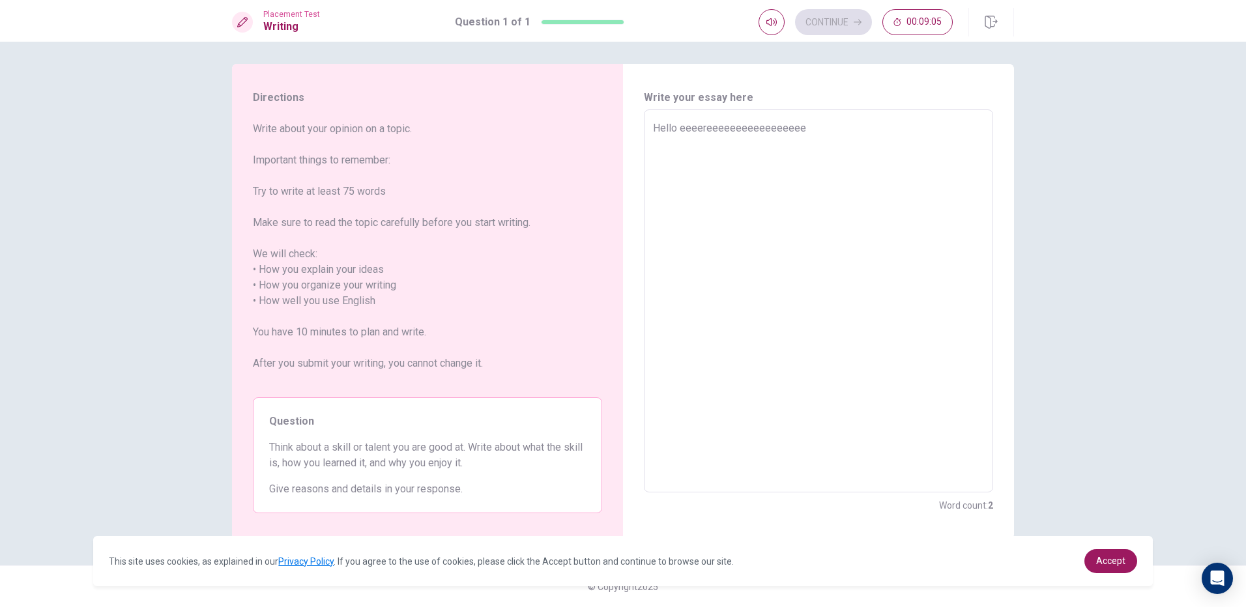
type textarea "x"
type textarea "Hello eeeereeeeeeeeeeeeeeeeee"
type textarea "x"
type textarea "Hello eeeereeeeeeeeeeeeeeeeeee"
type textarea "x"
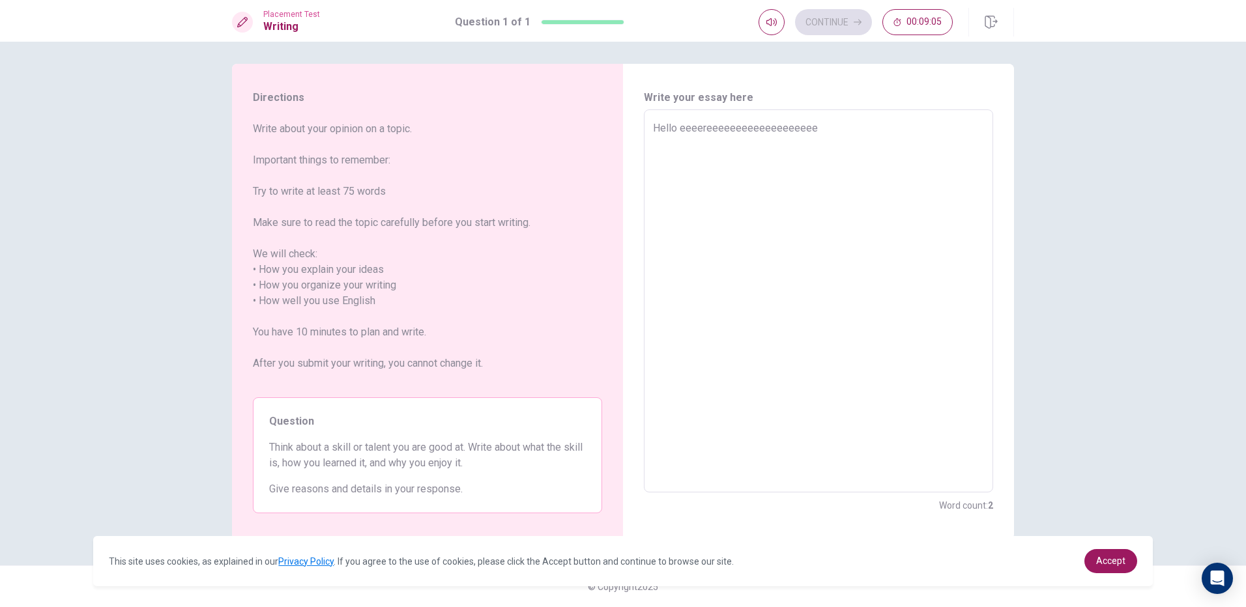
type textarea "Hello eeeereeeeeeeeeeeeeeeeeeee"
type textarea "x"
type textarea "Hello eeeereeeeeeeeeeeeeeeeeeeee"
type textarea "x"
type textarea "Hello eeeereeeeeeeeeeeeeeeeeeeeee"
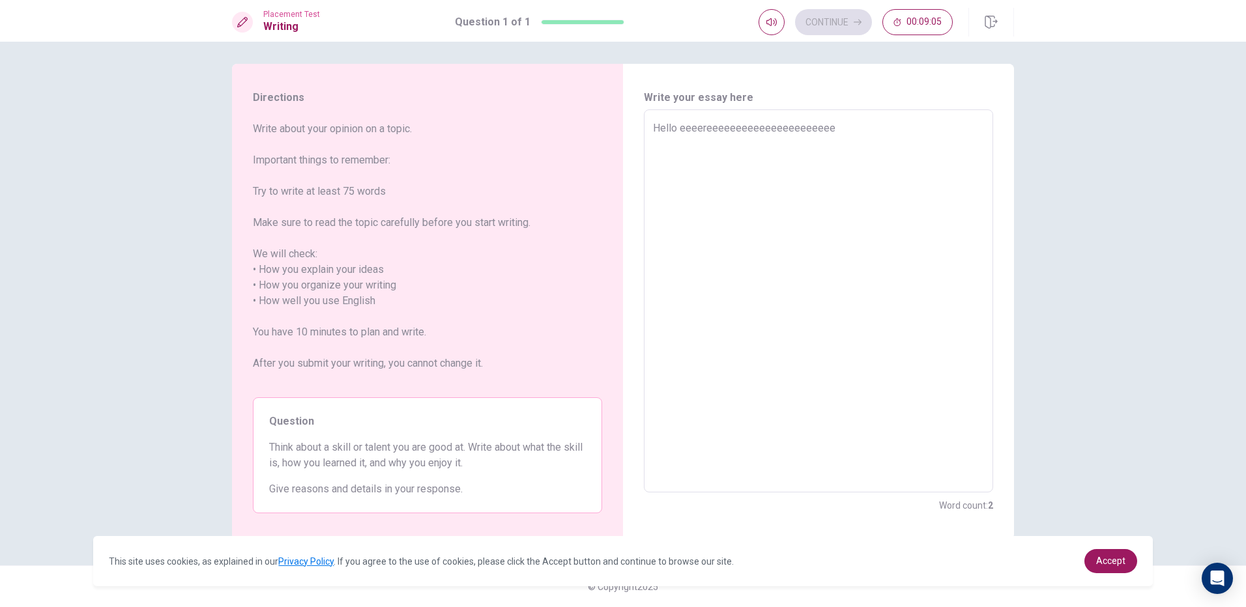
type textarea "x"
type textarea "Hello eeeereeeeeeeeeeeeeeeeeeeeeee"
type textarea "x"
type textarea "Hello eeeereeeeeeeeeeeeeeeeeeeeeeee"
type textarea "x"
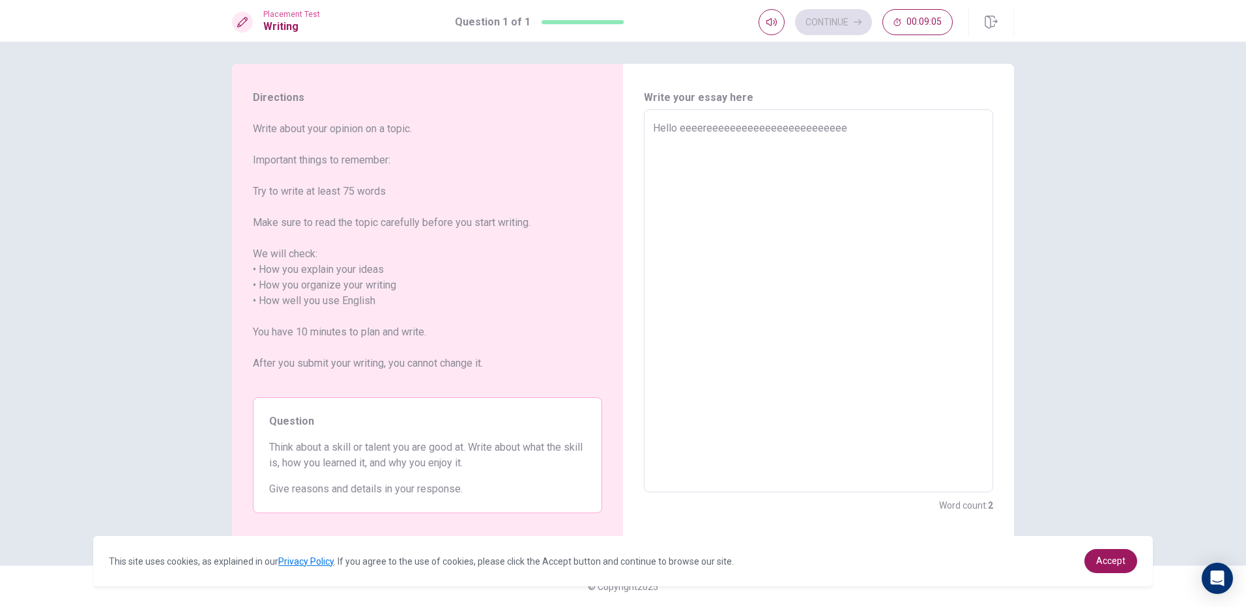
type textarea "Hello eeeereeeeeeeeeeeeeeeeeeeeeeeee"
type textarea "x"
type textarea "Hello eeeereeeeeeeeeeeeeeeeeeeeeeeeee"
type textarea "x"
type textarea "Hello eeeereeeeeeeeeeeeeeeeeeeeeeeeeee"
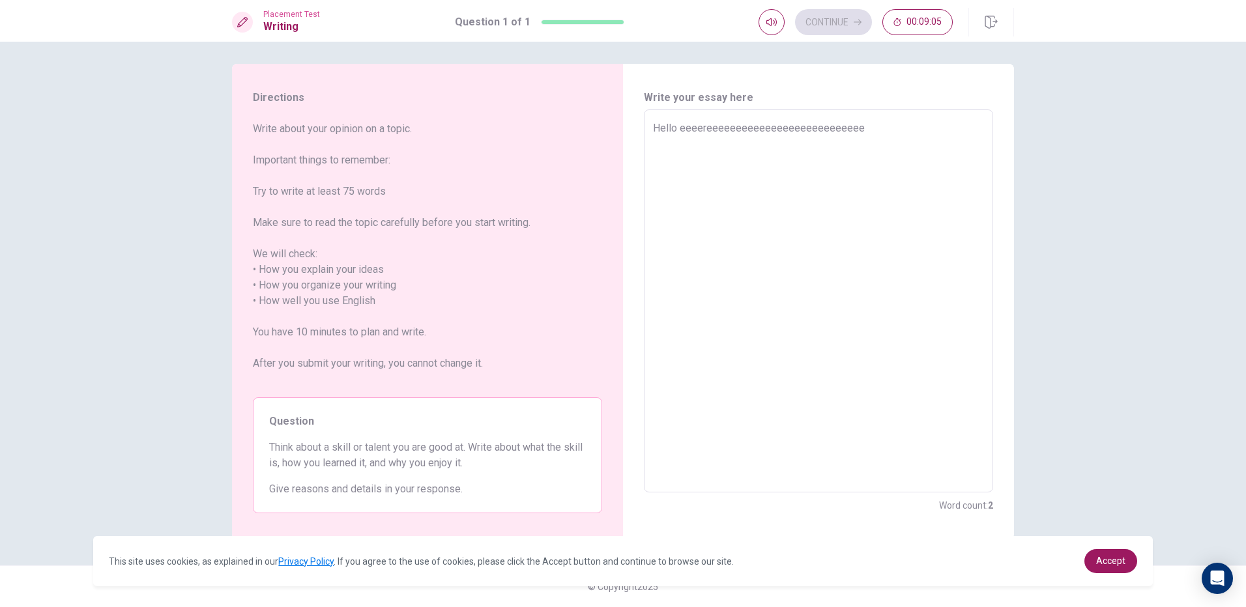
type textarea "x"
type textarea "Hello eeeereeeeeeeeeeeeeeeeeeeeeeeeeeee"
type textarea "x"
type textarea "Hello eeeereeeeeeeeeeeeeeeeeeeeeeeeeeeee"
type textarea "x"
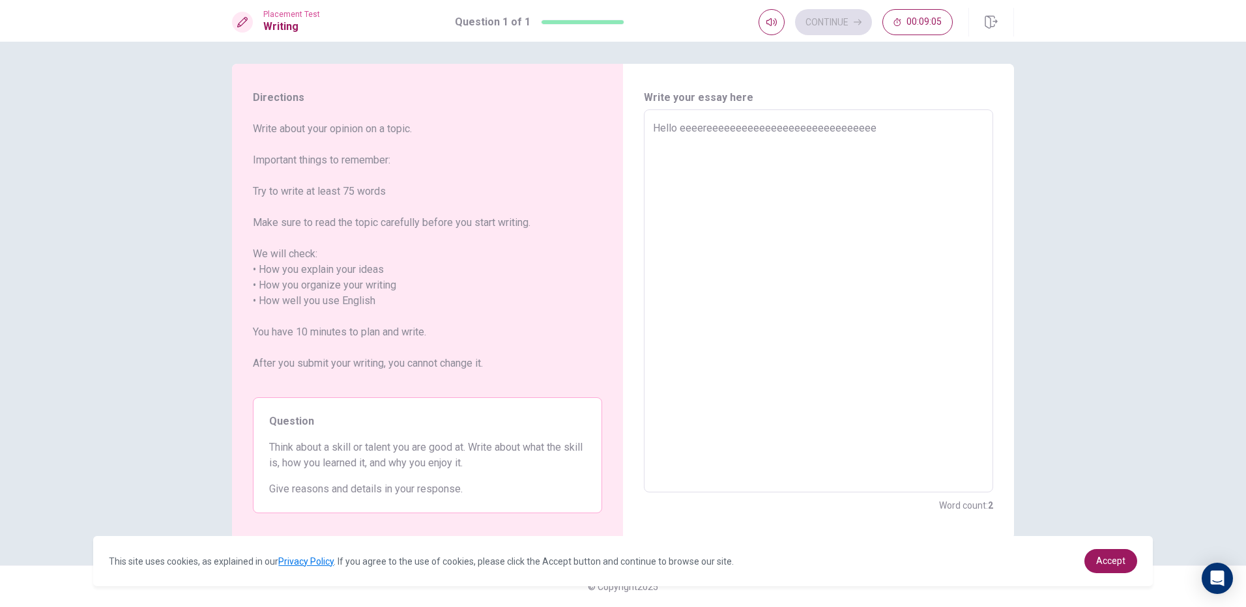
type textarea "Hello eeeereeeeeeeeeeeeeeeeeeeeeeeeeeeeee"
type textarea "x"
type textarea "Hello eeeereeeeeeeeeeeeeeeeeeeeeeeeeeeeeee"
type textarea "x"
type textarea "Hello eeeereeeeeeeeeeeeeeeeeeeeeeeeeeeeeeee"
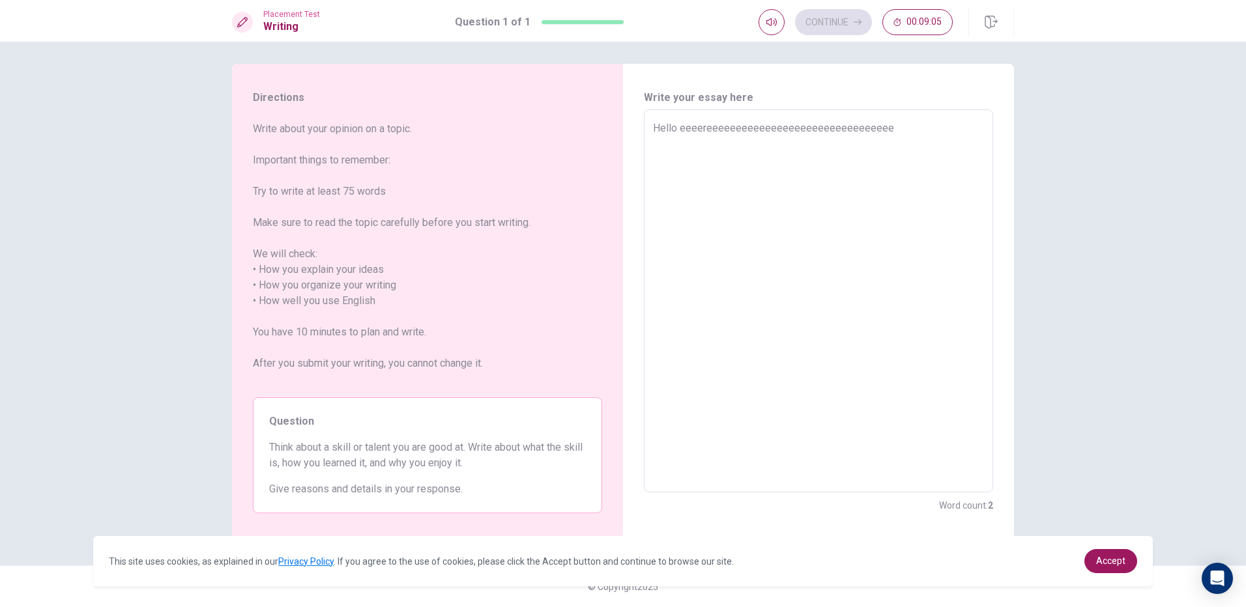
type textarea "x"
type textarea "Hello eeeereeeeeeeeeeeeeeeeeeeeeeeeeeeeeeeee"
type textarea "x"
type textarea "Hello eeeereeeeeeeeeeeeeeeeeeeeeeeeeeeeeeeeee"
type textarea "x"
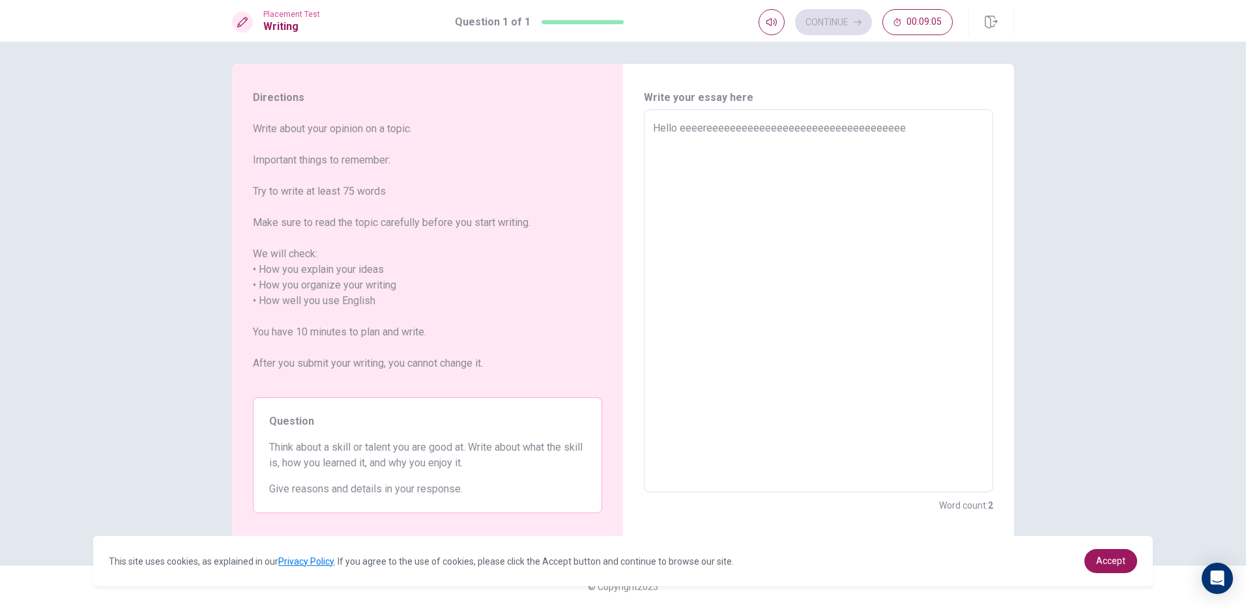
type textarea "Hello eeeereeeeeeeeeeeeeeeeeeeeeeeeeeeeeeeeeee"
type textarea "x"
type textarea "Hello eeeereeeeeeeeeeeeeeeeeeeeeeeeeeeeeeeeeeee"
type textarea "x"
type textarea "Hello eeeereeeeeeeeeeeeeeeeeeeeeeeeeeeeeeeeeee"
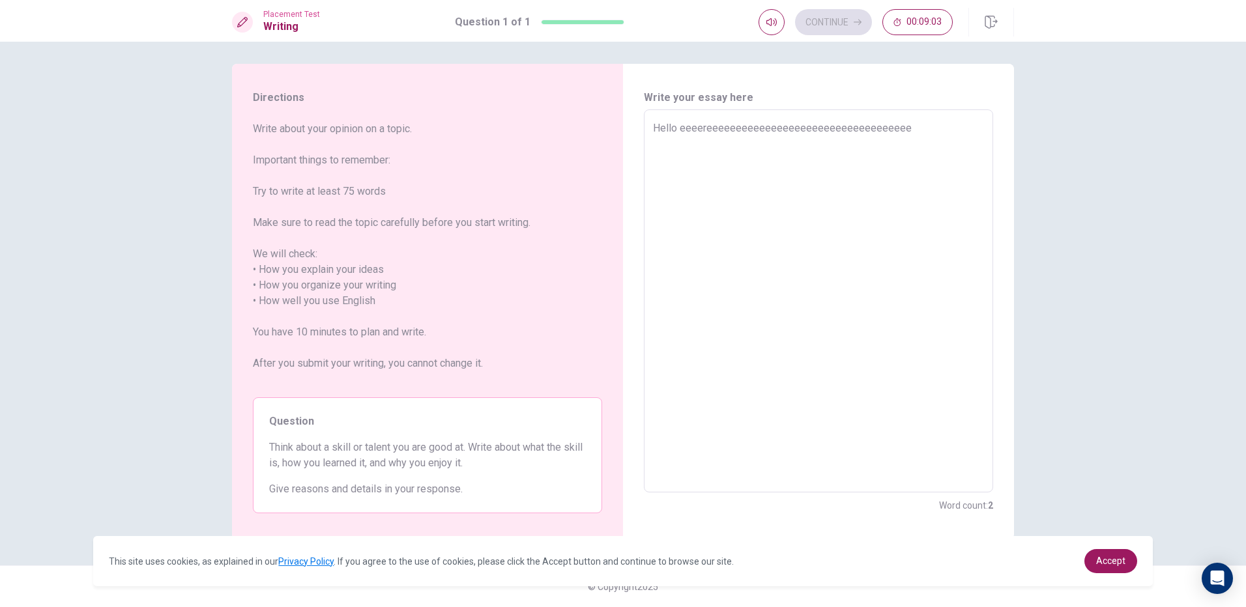
type textarea "x"
type textarea "Hello eeeereeeeeeeeeeeeeeeeeeeeeeeeeeeeeeeeee"
type textarea "x"
type textarea "Hello eeeereeeeeeeeeeeeeeeeeeeeeeeeeeeeeeeee"
type textarea "x"
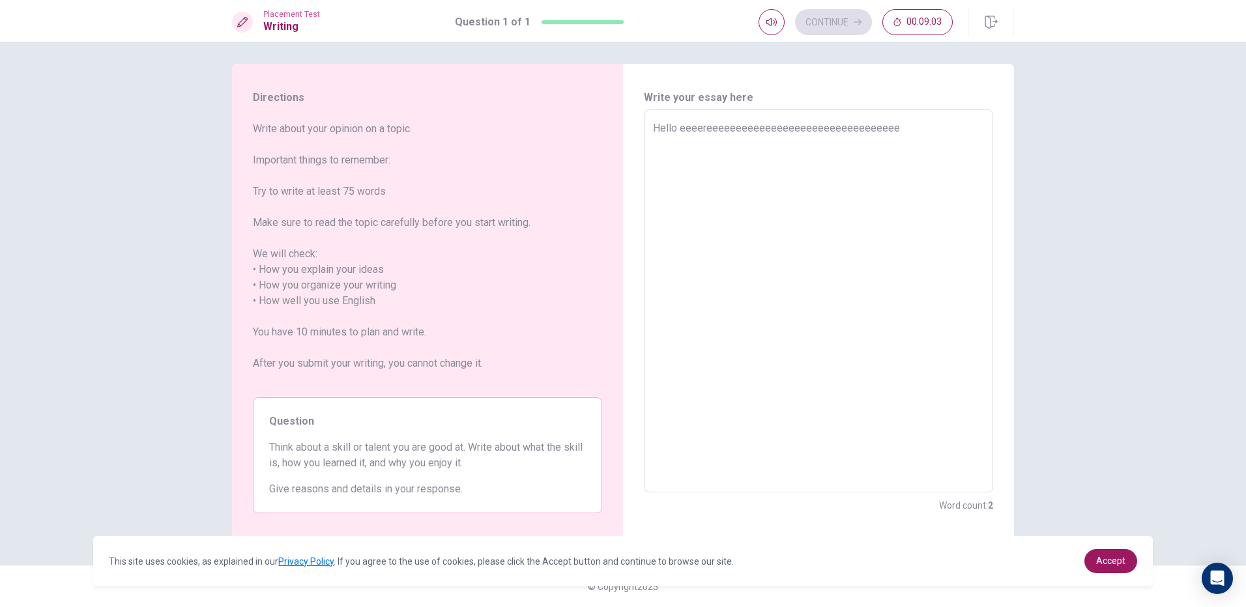
type textarea "Hello eeeereeeeeeeeeeeeeeeeeeeeeeeeeeeeeeee"
type textarea "x"
type textarea "Hello eeeereeeeeeeeeeeeeeeeeeeeeeeeeeeeeee"
type textarea "x"
type textarea "Hello eeeereeeeeeeeeeeeeeeeeeeeeeeeeeeeee"
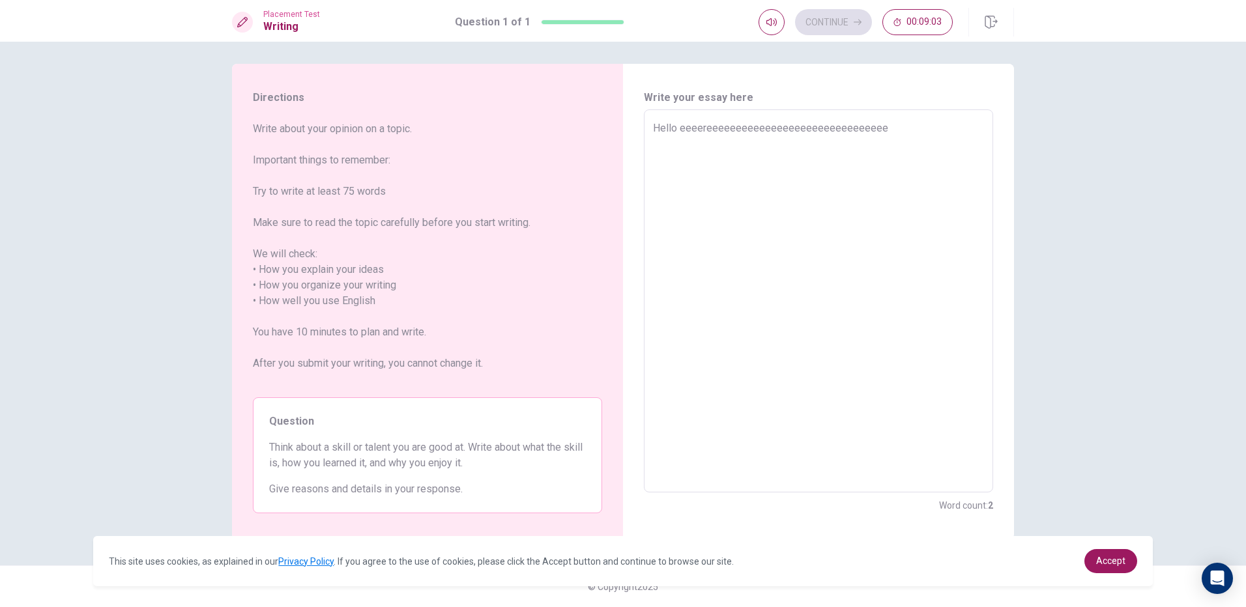
type textarea "x"
type textarea "Hello eeeereeeeeeeeeeeeeeeeeeeeeeeeeeeee"
type textarea "x"
type textarea "Hello eeeereeeeeeeeeeeeeeeeeeeeeeeeeeee"
type textarea "x"
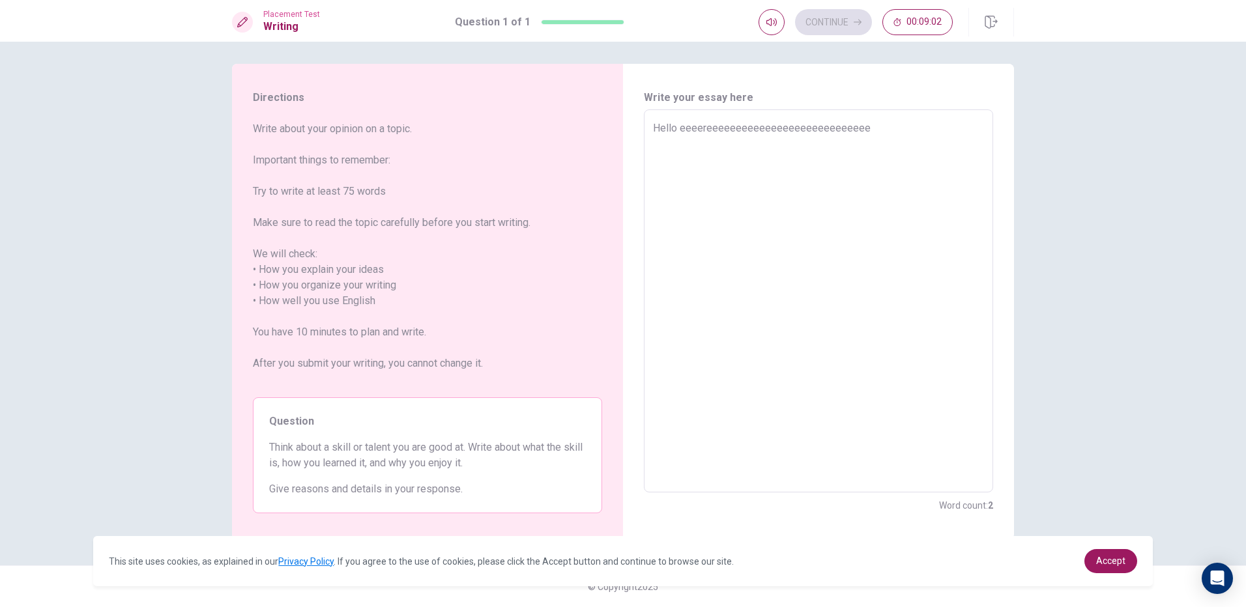
type textarea "Hello eeeereeeeeeeeeeeeeeeeeeeeeeeeeee"
type textarea "x"
type textarea "Hello eeeereeeeeeeeeeeeeeeeeeeeeeeeee"
type textarea "x"
type textarea "Hello eeeereeeeeeeeeeeeeeeeeeeeeeeee"
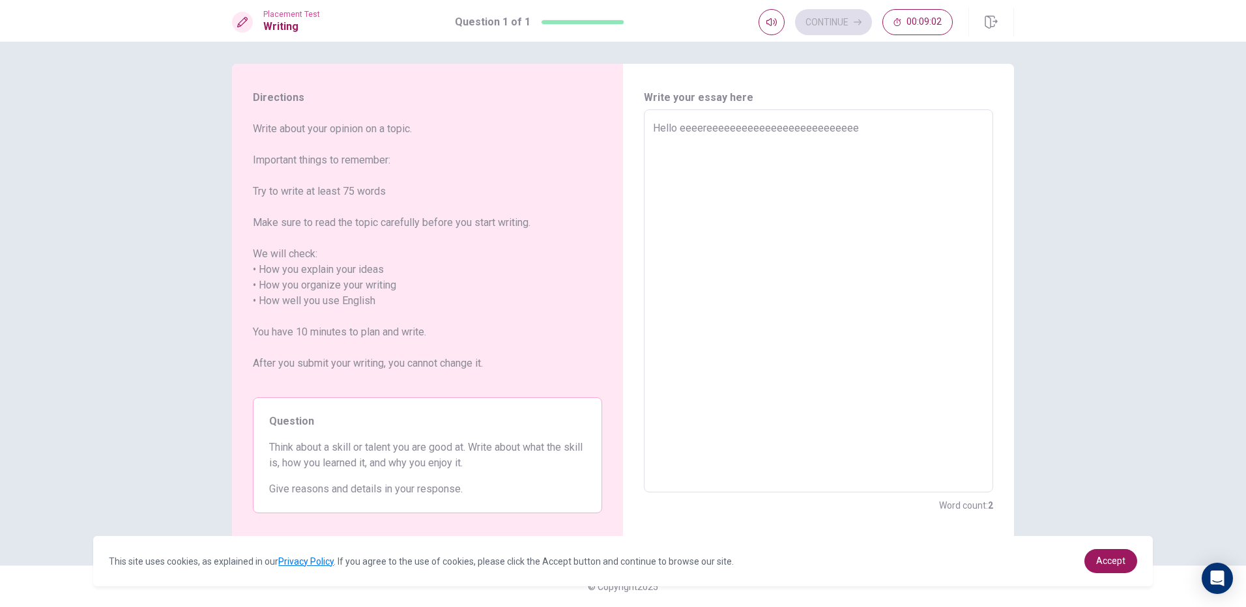
type textarea "x"
type textarea "Hello eeeereeeeeeeeeeeeeeeeeeeeeeee"
type textarea "x"
type textarea "Hello eeeereeeeeeeeeeeeeeeeeeeeeee"
type textarea "x"
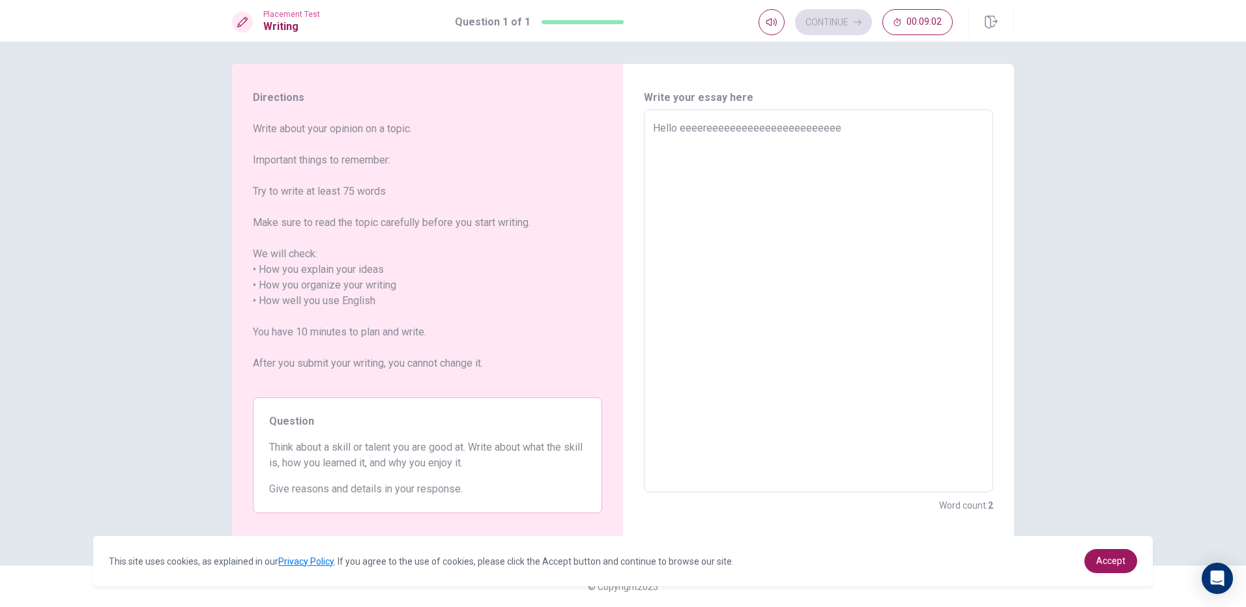
type textarea "Hello eeeereeeeeeeeeeeeeeeeeeeeee"
type textarea "x"
type textarea "Hello eeeereeeeeeeeeeeeeeeeeeeee"
type textarea "x"
type textarea "Hello eeeereeeeeeeeeeeeeeeeeeee"
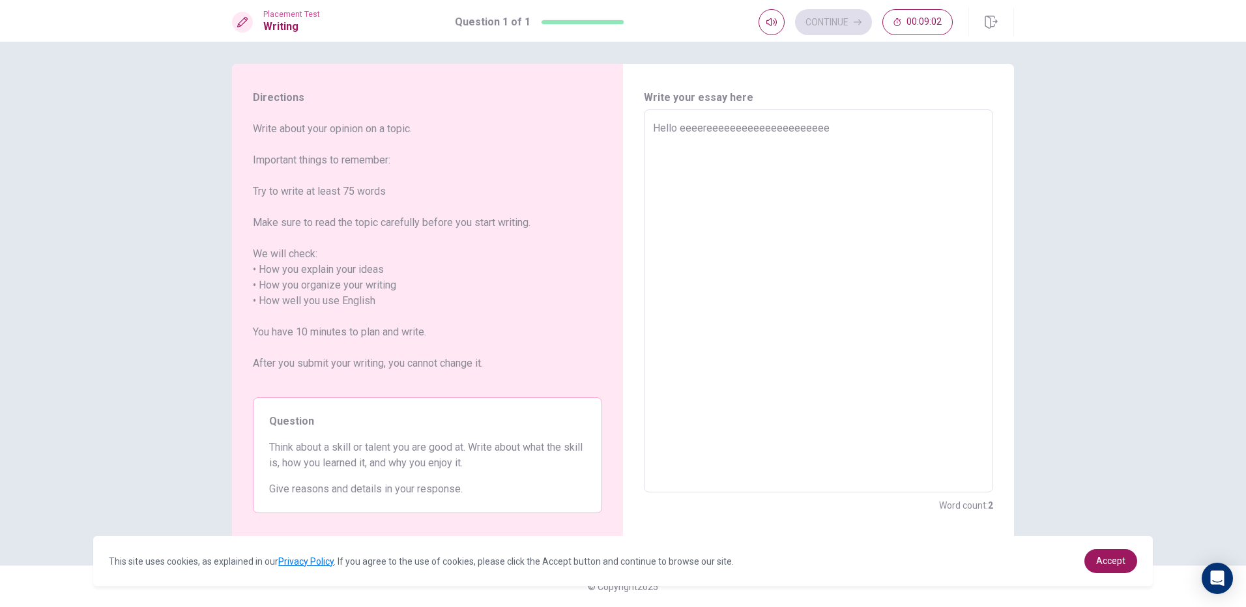
type textarea "x"
type textarea "Hello eeeereeeeeeeeeeeeeeeeeee"
type textarea "x"
type textarea "Hello eeeereeeeeeeeeeeeeeeeee"
type textarea "x"
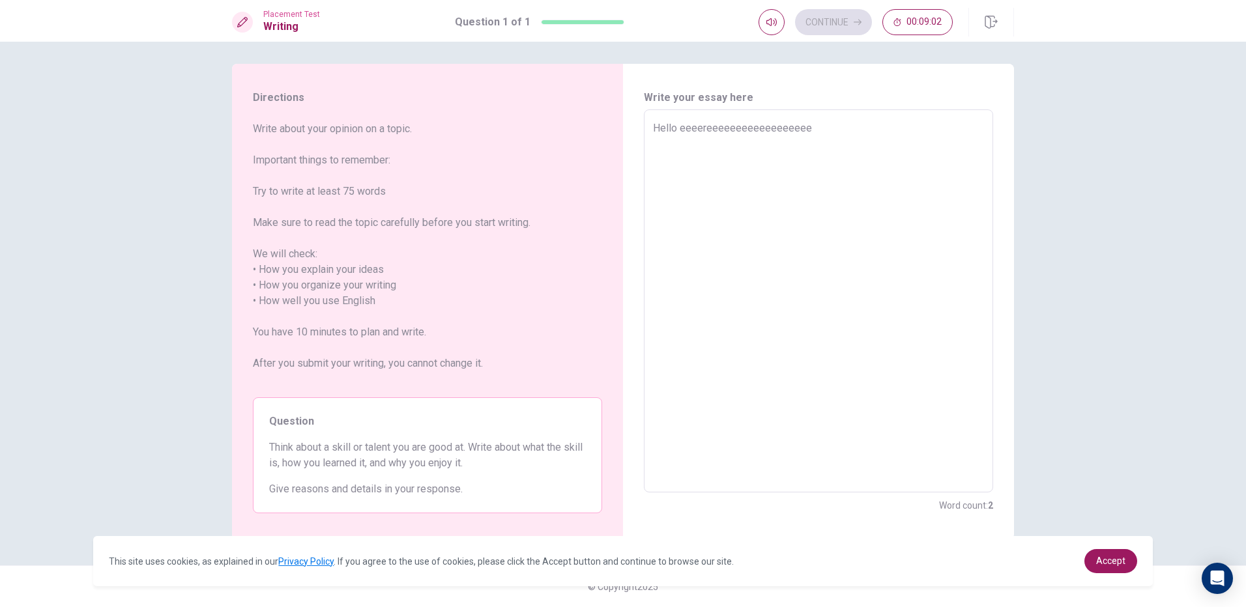
type textarea "Hello eeeereeeeeeeeeeeeeeeee"
type textarea "x"
type textarea "Hello eeeereeeeeeeeeeeeeeee"
type textarea "x"
type textarea "Hello eeeereeeeeeeeeeeeeee"
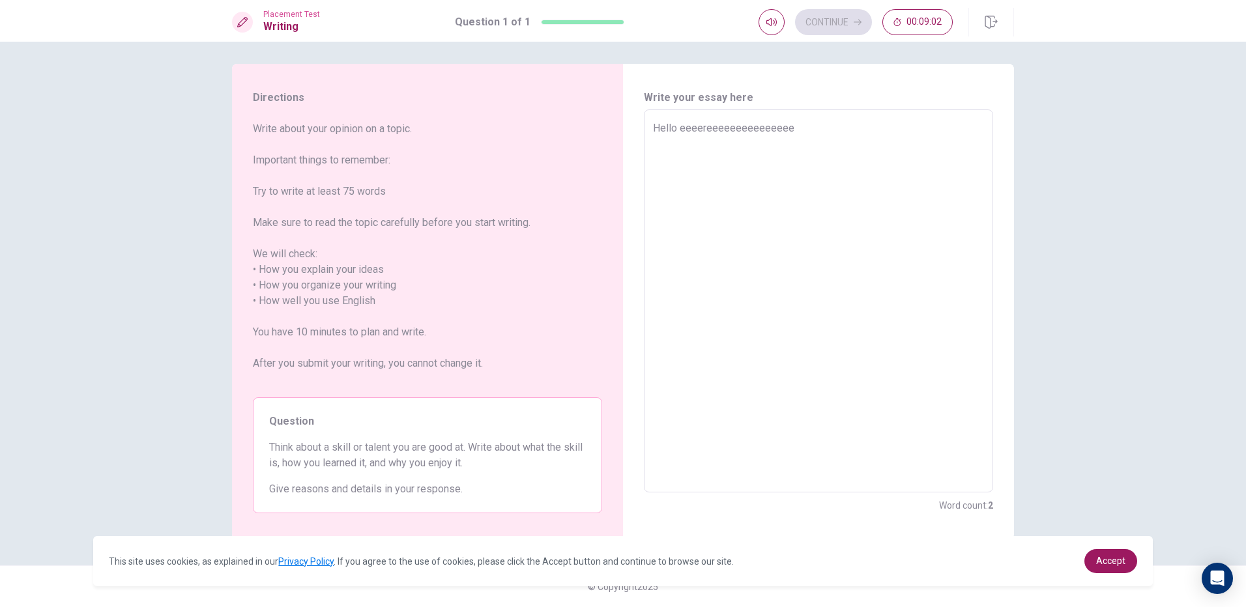
type textarea "x"
type textarea "Hello eeeereeeeeeeeeeeeee"
type textarea "x"
type textarea "Hello eeeereeeeeeeeeeeee"
type textarea "x"
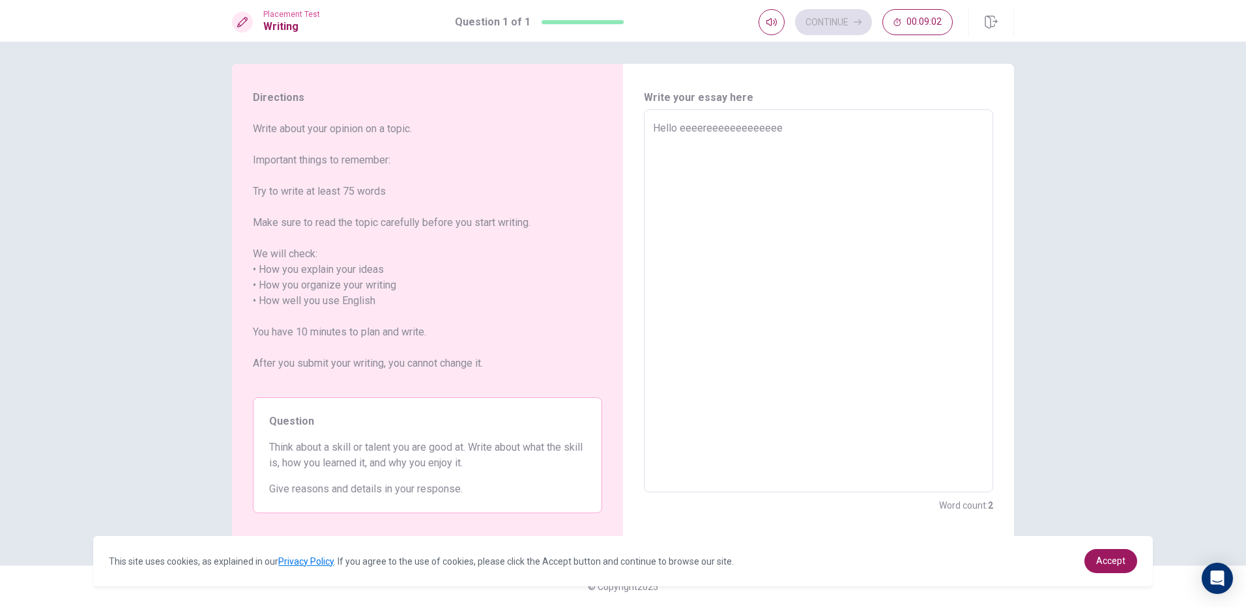
type textarea "Hello eeeereeeeeeeeeeee"
type textarea "x"
type textarea "Hello eeeereeeeeeeeeee"
type textarea "x"
type textarea "Hello eeeereeeeeeeeee"
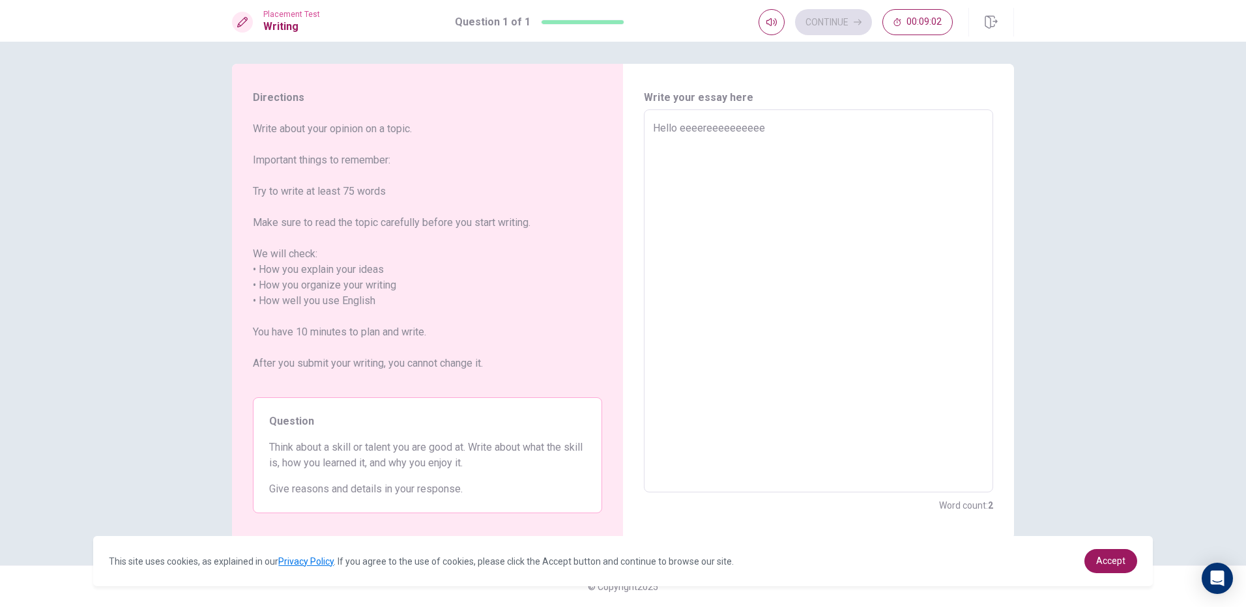
type textarea "x"
type textarea "Hello eeeereeeeeeeee"
type textarea "x"
type textarea "Hello eeeereeeeeeee"
type textarea "x"
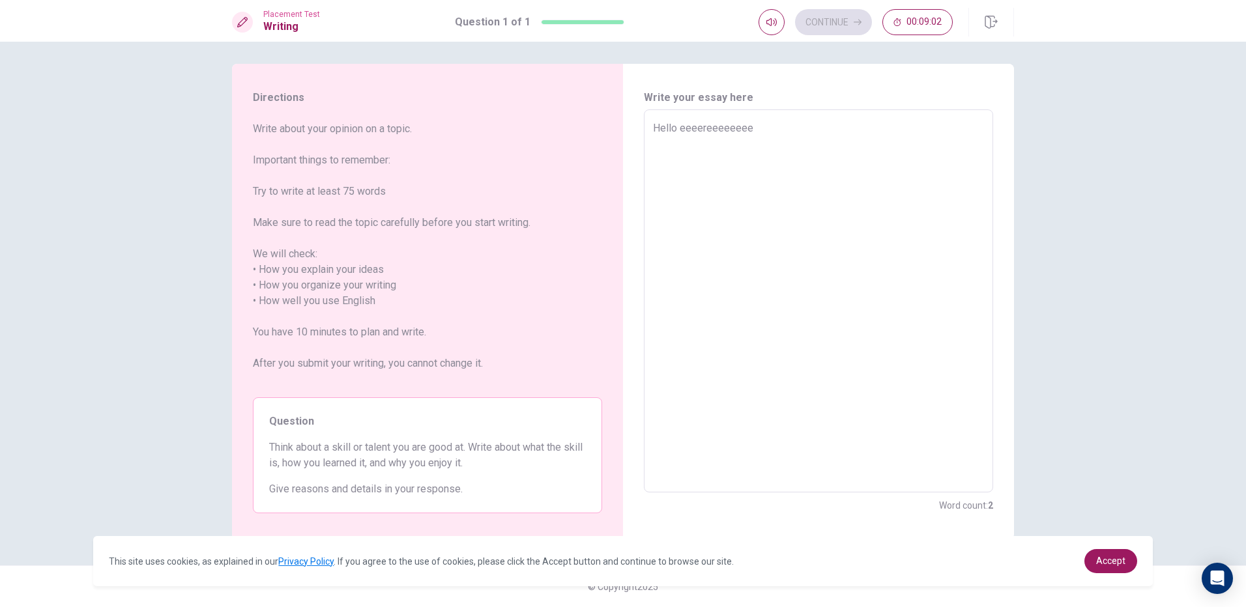
type textarea "Hello eeeereeeeeee"
type textarea "x"
type textarea "Hello eeeereeeeee"
type textarea "x"
type textarea "Hello eeeereeeee"
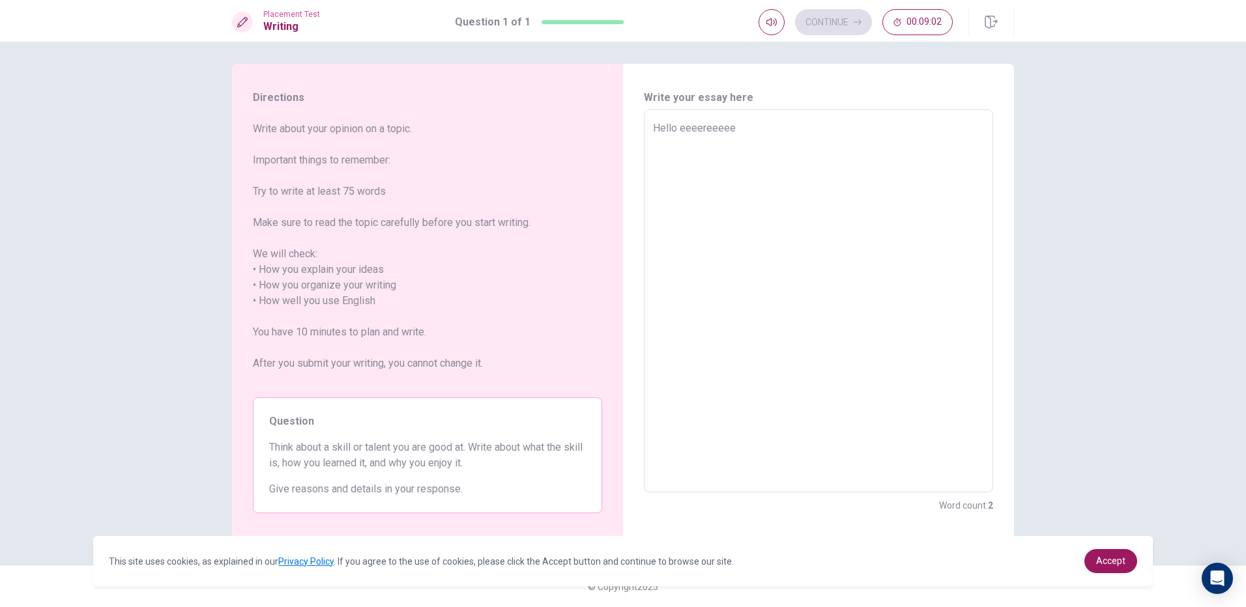
type textarea "x"
type textarea "Hello eeeereeee"
type textarea "x"
type textarea "Hello eeeereee"
type textarea "x"
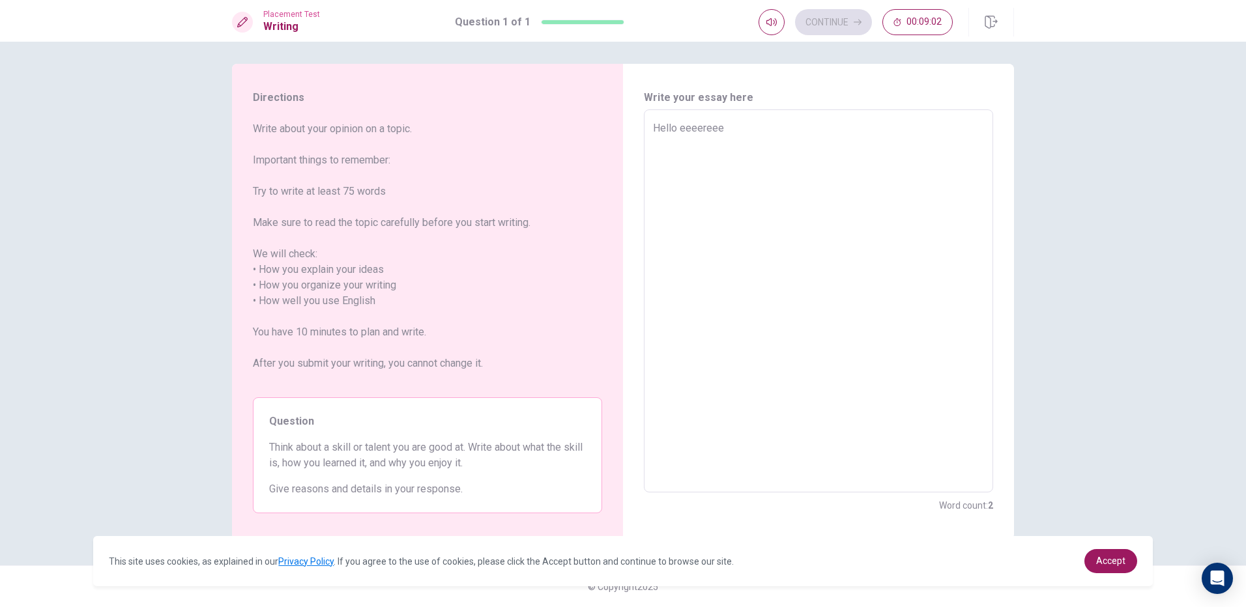
type textarea "Hello eeeeree"
type textarea "x"
type textarea "Hello eeeere"
type textarea "x"
type textarea "Hello eeeer"
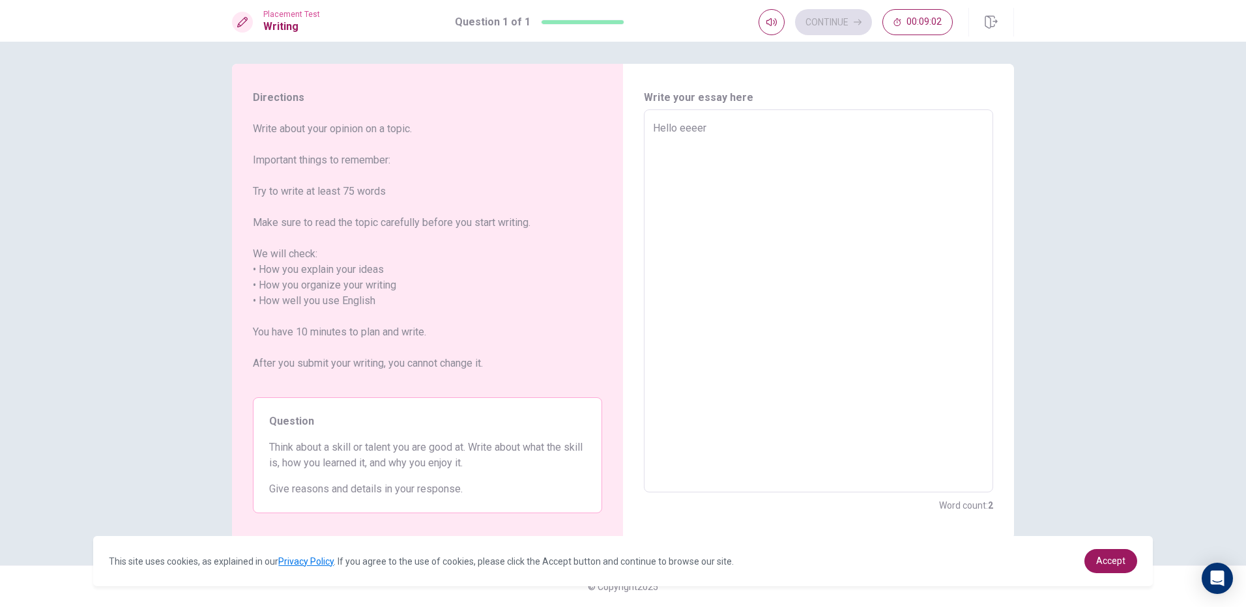
type textarea "x"
type textarea "Hello eeee"
type textarea "x"
type textarea "Hello eee"
type textarea "x"
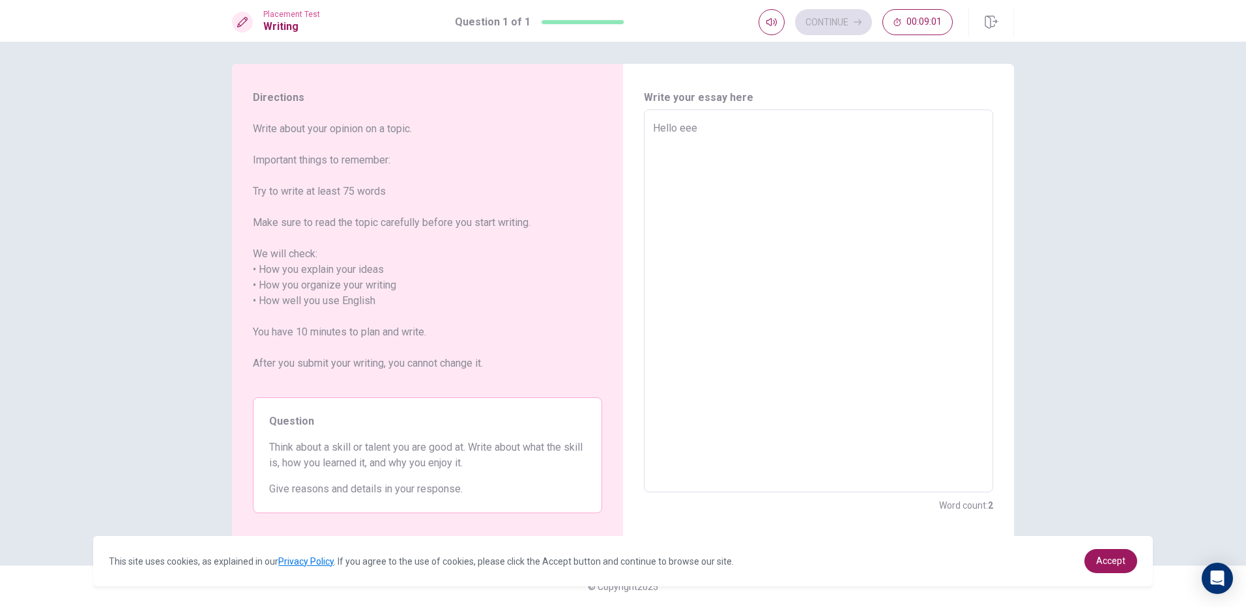
type textarea "Hello ee"
type textarea "x"
type textarea "Hello e"
type textarea "x"
type textarea "Hello"
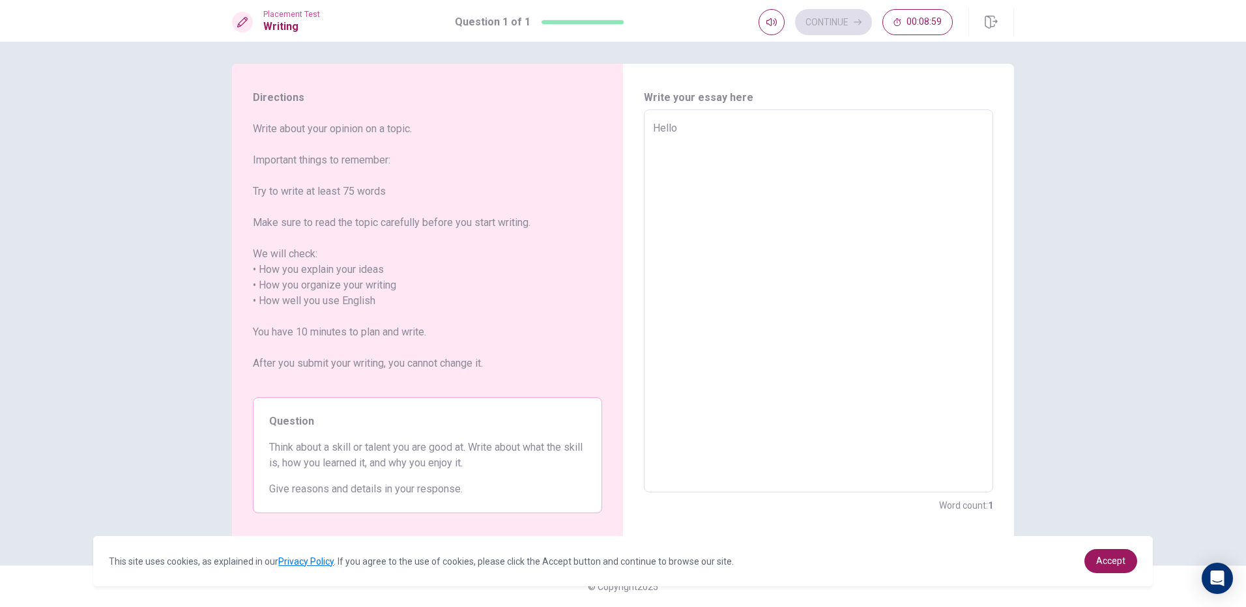
type textarea "x"
type textarea "Hello e"
type textarea "x"
type textarea "Hello ev"
type textarea "x"
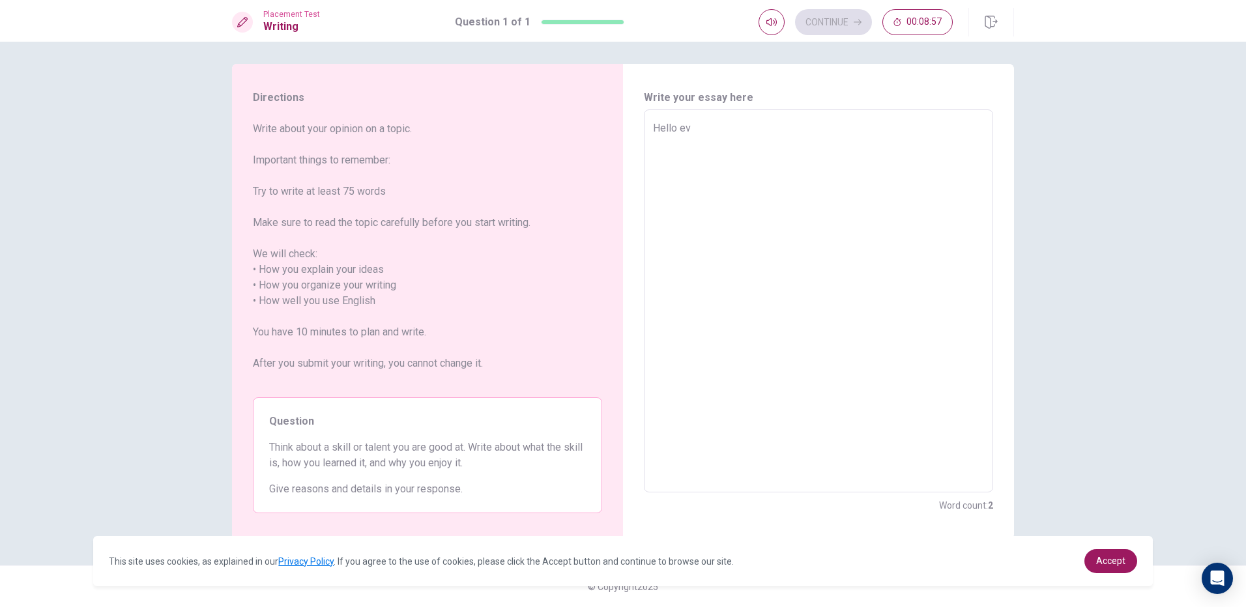
type textarea "Hello [PERSON_NAME]"
type textarea "x"
type textarea "Hello ever"
type textarea "x"
type textarea "Hello [PERSON_NAME]"
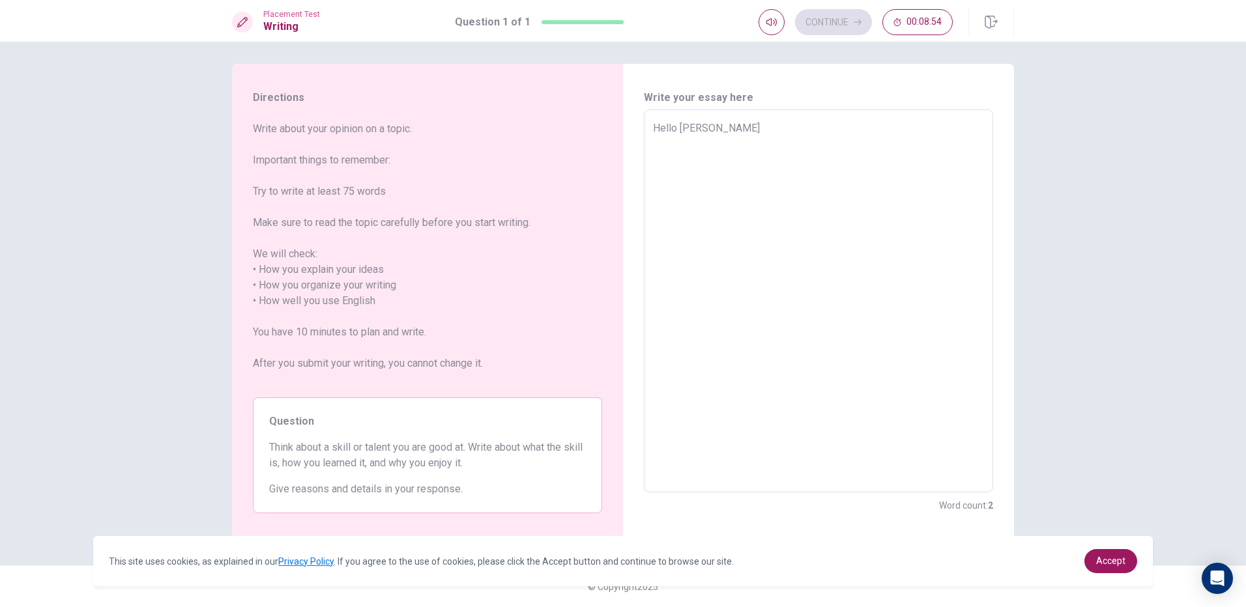
type textarea "x"
type textarea "Hello [PERSON_NAME]"
type textarea "x"
type textarea "Hello [PERSON_NAME]"
type textarea "x"
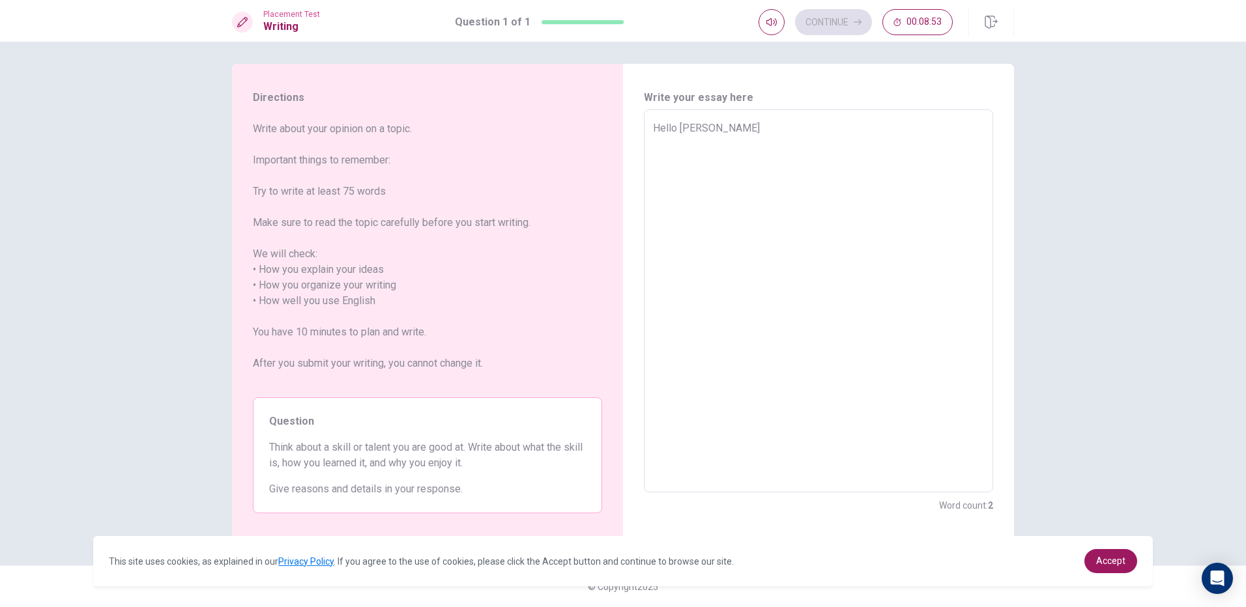
type textarea "Hello [PERSON_NAME]"
type textarea "x"
type textarea "Hello [PERSON_NAME]"
type textarea "x"
type textarea "Hello [PERSON_NAME]"
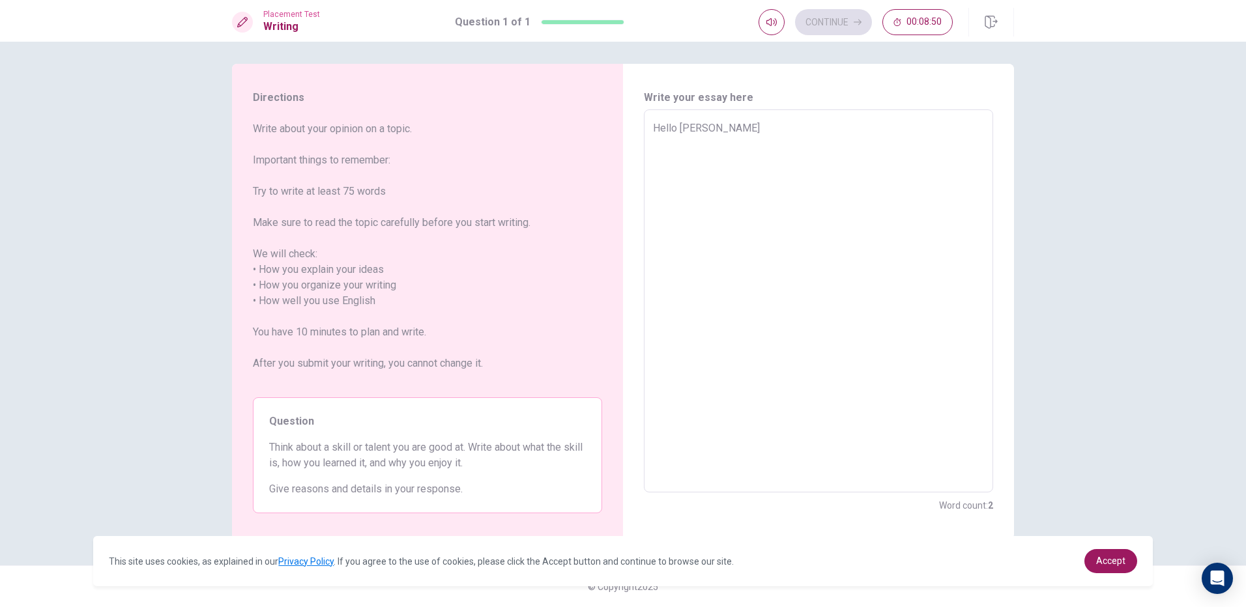
type textarea "x"
type textarea "Hello [PERSON_NAME]"
type textarea "x"
type textarea "Hello ever"
click at [869, 123] on textarea "Hello everyone My favourite skill is play football At [DATE] I like play footba…" at bounding box center [818, 302] width 331 height 362
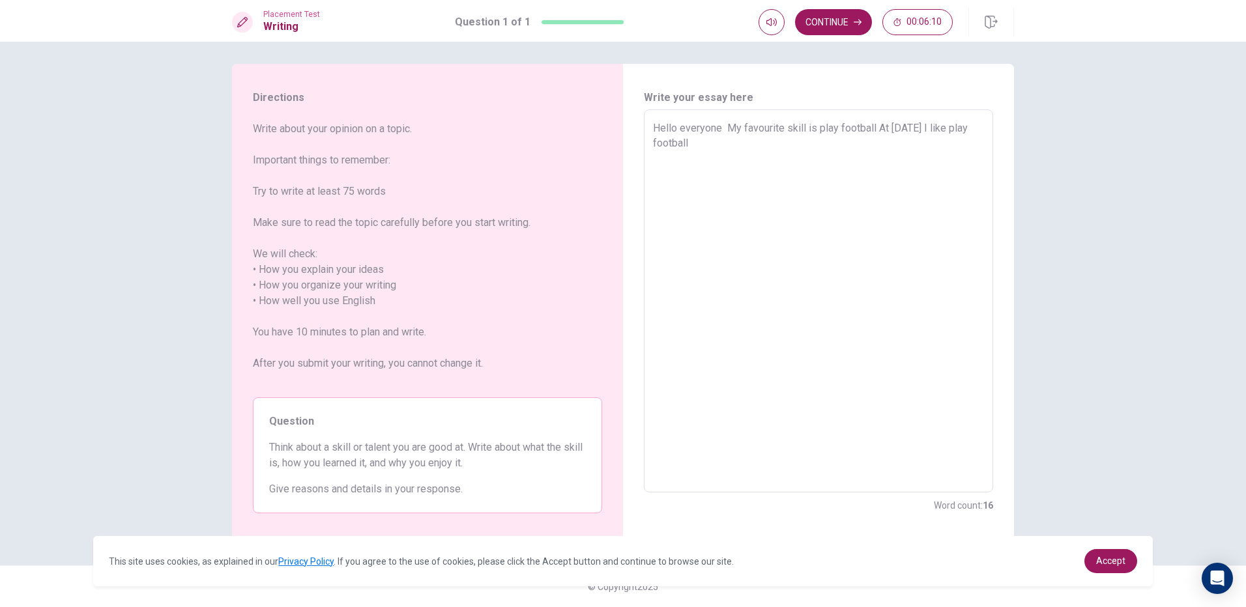
click at [872, 134] on textarea "Hello everyone My favourite skill is play football At [DATE] I like play footba…" at bounding box center [818, 302] width 331 height 362
click at [874, 127] on textarea "Hello everyone My favourite skill is play football At [DATE] I like play footba…" at bounding box center [818, 302] width 331 height 362
click at [824, 157] on textarea "Hello everyone My favourite skill is play football At [DATE] I like play footba…" at bounding box center [818, 302] width 331 height 362
click at [738, 159] on textarea "Hello everyone My favourite skill is play football At [DATE] I like play footba…" at bounding box center [818, 302] width 331 height 362
click at [878, 162] on textarea "Hello everyone My favourite skill is play football At [DATE] I likeed play foot…" at bounding box center [818, 302] width 331 height 362
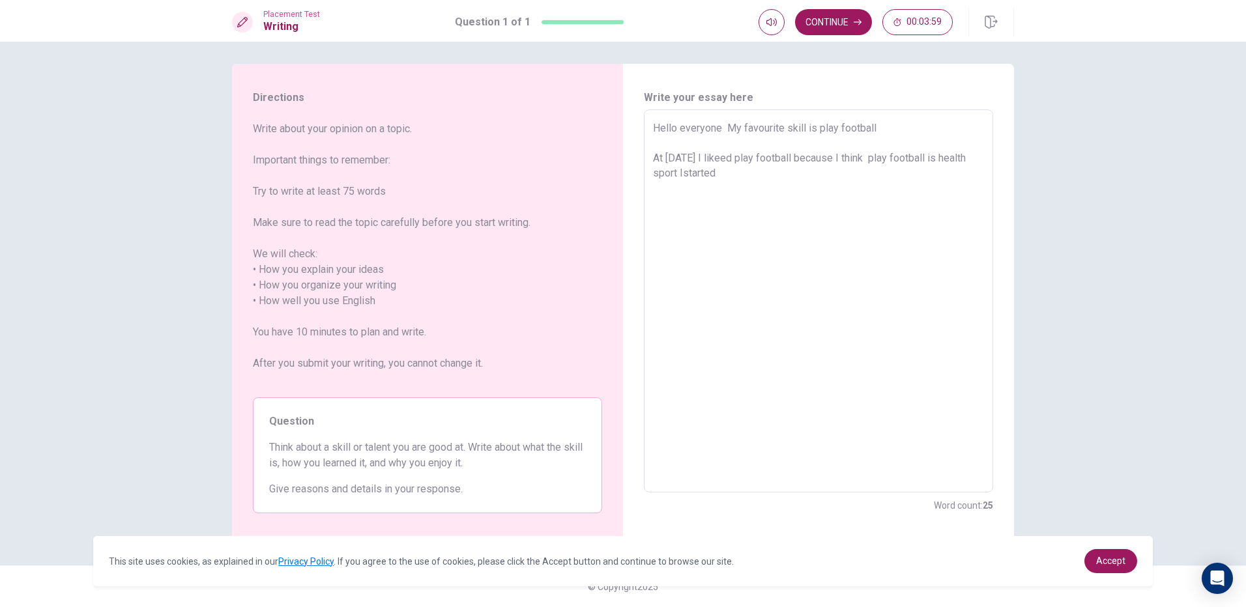
click at [878, 158] on textarea "Hello everyone My favourite skill is play football At [DATE] I likeed play foot…" at bounding box center [818, 302] width 331 height 362
click at [902, 148] on textarea "Hello everyone My favourite skill is play football At [DATE] I likeed play foot…" at bounding box center [818, 302] width 331 height 362
click at [884, 153] on textarea "Hello everyone My favourite skill is play football At [DATE] I likeed play foot…" at bounding box center [818, 302] width 331 height 362
click at [715, 174] on textarea "Hello everyone My favourite skill is play football At [DATE] I likeed play foot…" at bounding box center [818, 302] width 331 height 362
click at [744, 177] on textarea "Hello everyone My favourite skill is play football At [DATE] I likeed play foot…" at bounding box center [818, 302] width 331 height 362
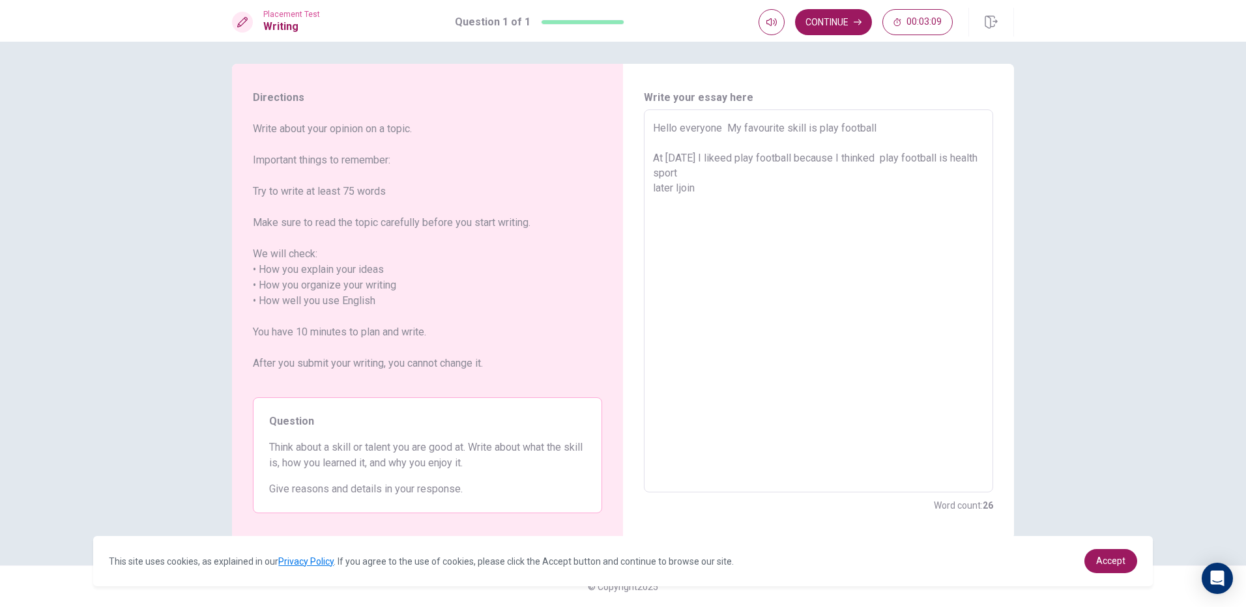
click at [675, 186] on textarea "Hello everyone My favourite skill is play football At [DATE] I likeed play foot…" at bounding box center [818, 302] width 331 height 362
click at [701, 188] on textarea "Hello everyone My favourite skill is play football At [DATE] I likeed play foot…" at bounding box center [818, 302] width 331 height 362
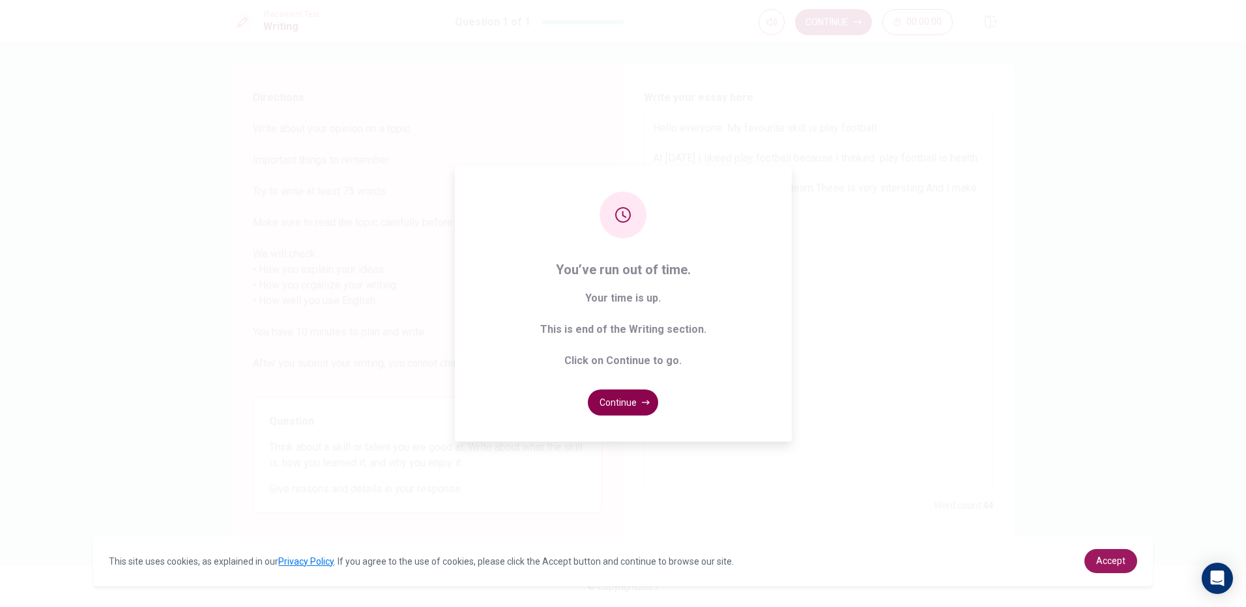
click at [620, 396] on button "Continue" at bounding box center [623, 403] width 70 height 26
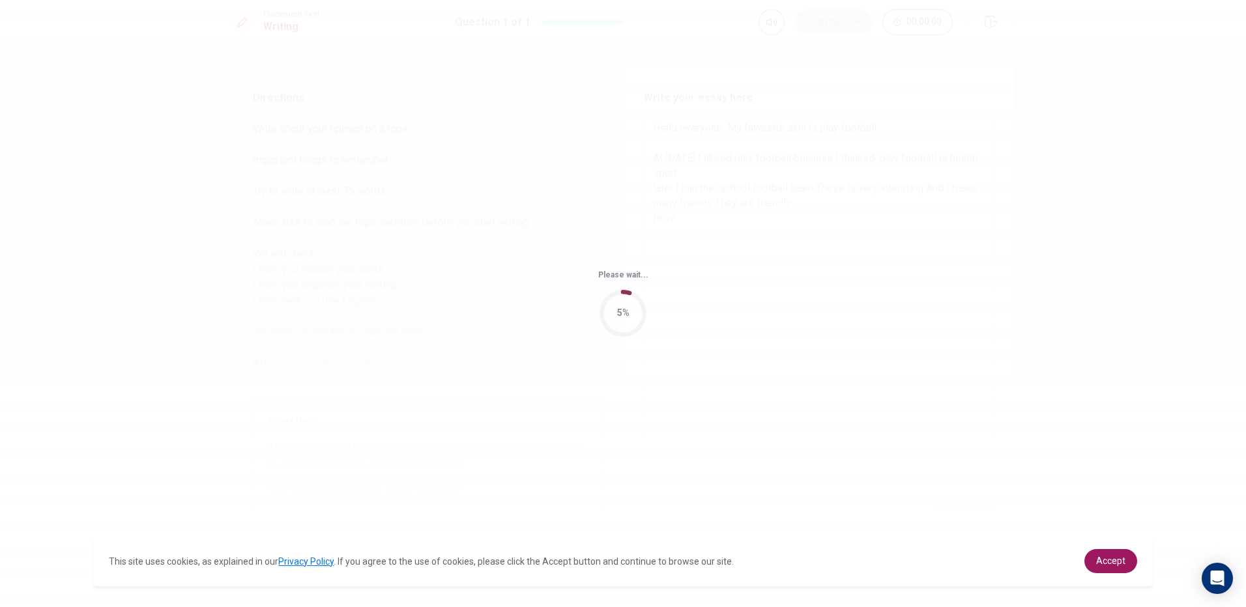
scroll to position [0, 0]
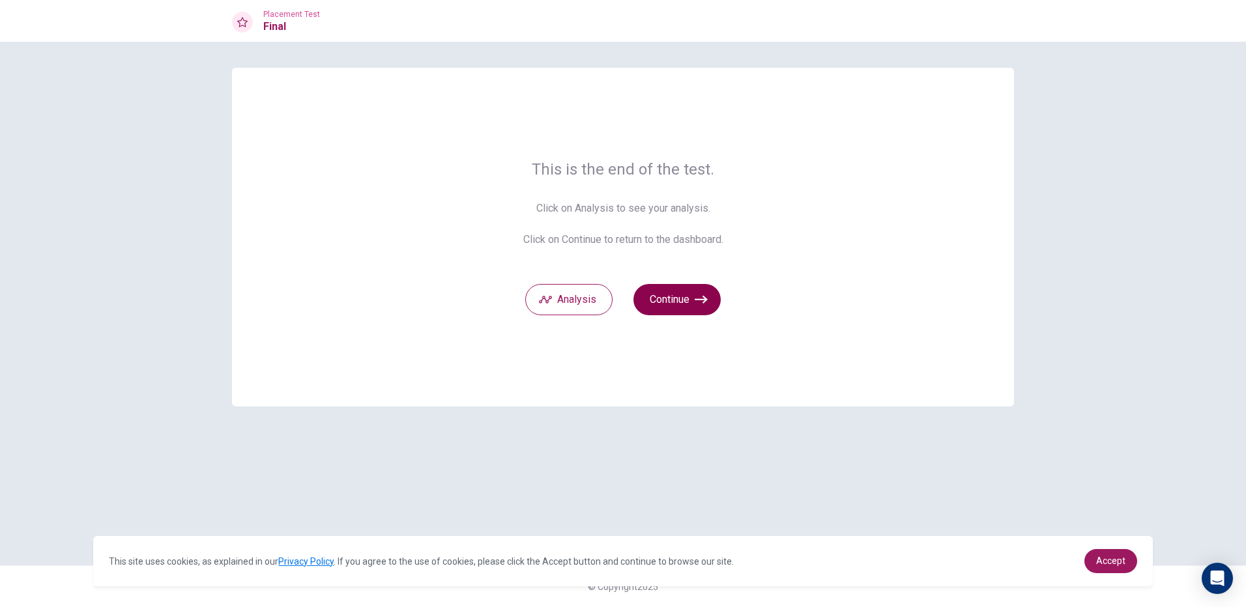
click at [699, 302] on icon "button" at bounding box center [701, 299] width 13 height 13
